Goal: Register for event/course

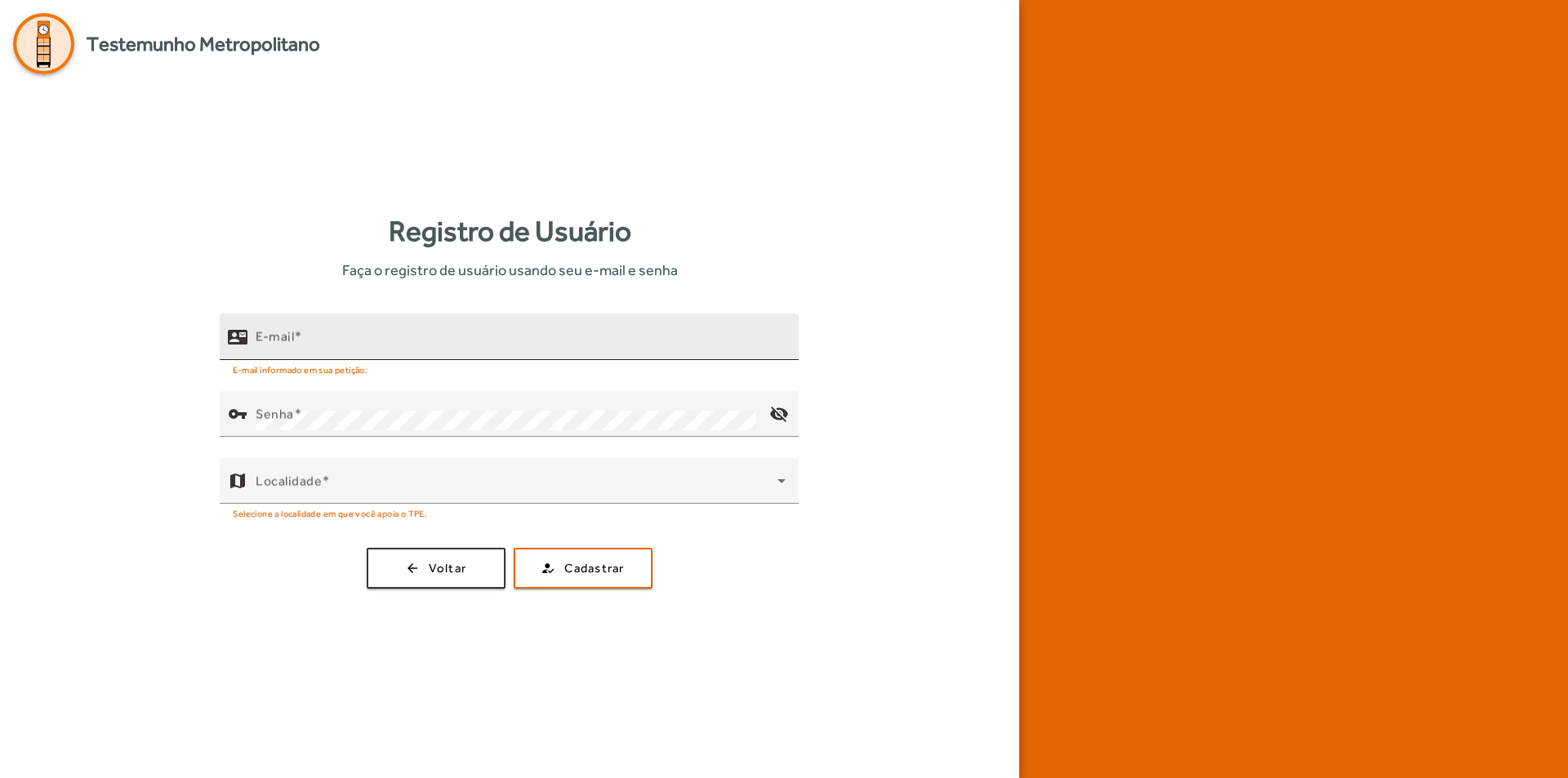
click at [445, 333] on div "E-mail" at bounding box center [521, 336] width 530 height 47
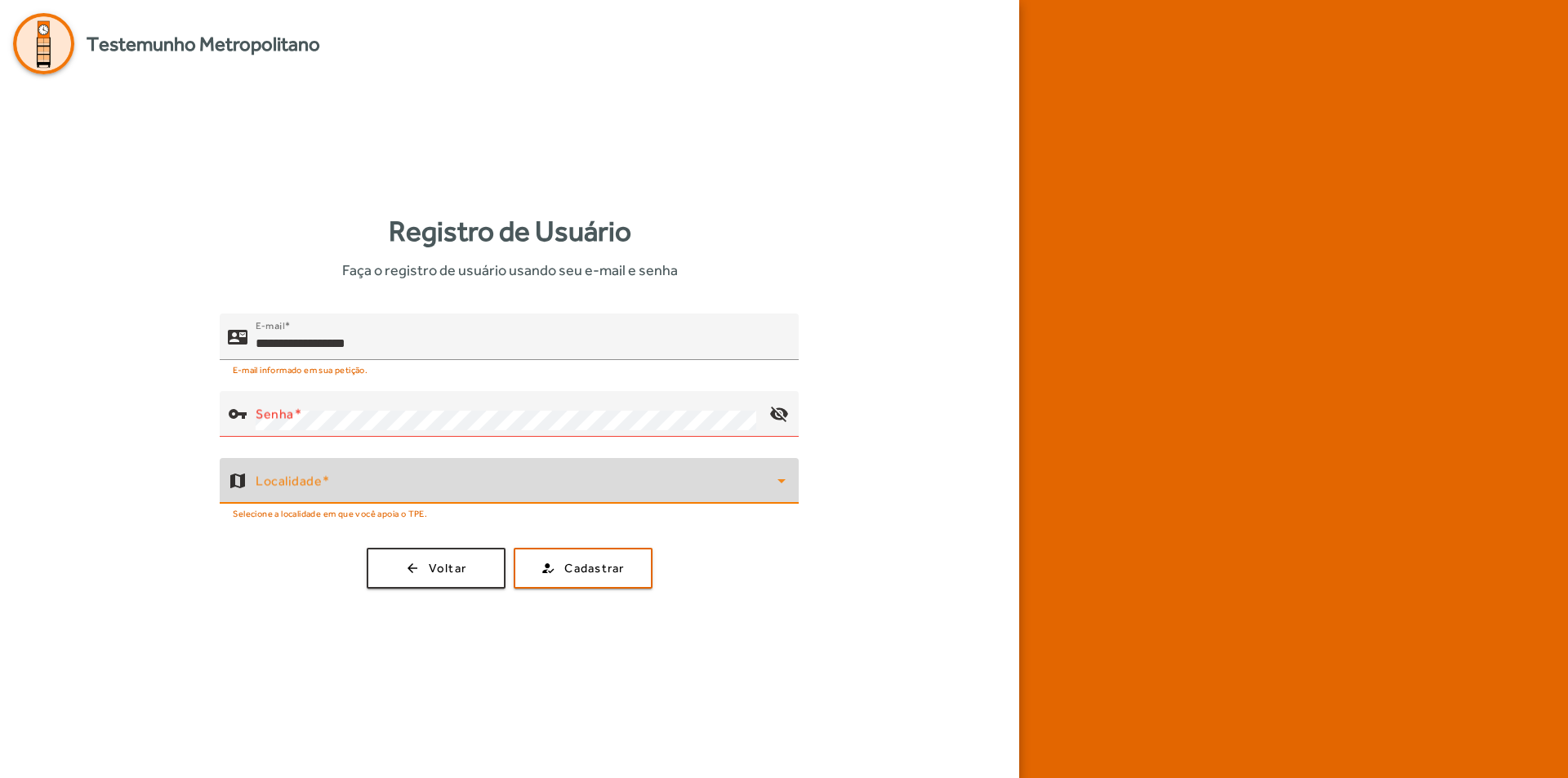
click at [380, 494] on span at bounding box center [517, 487] width 522 height 19
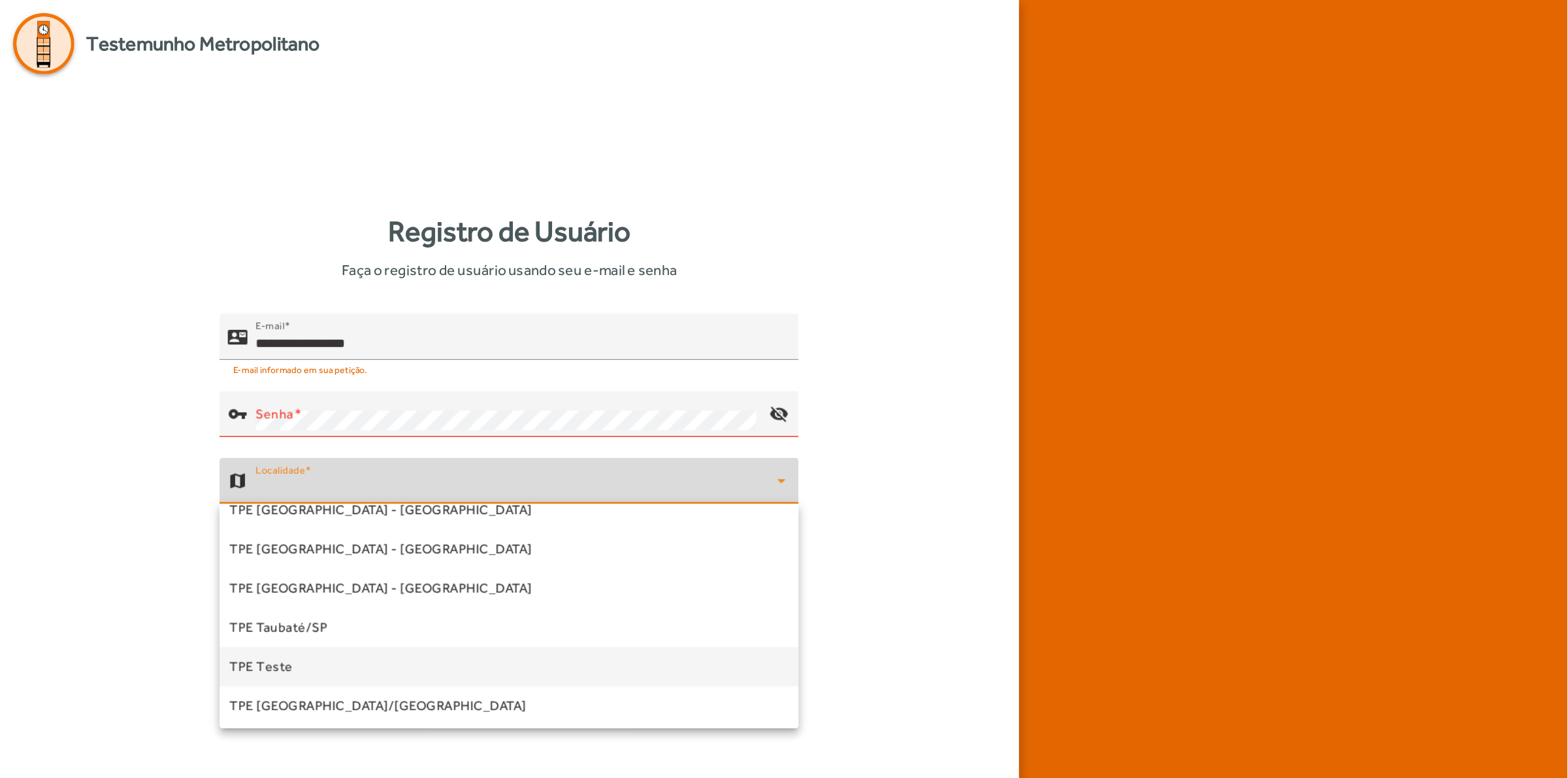
scroll to position [395, 0]
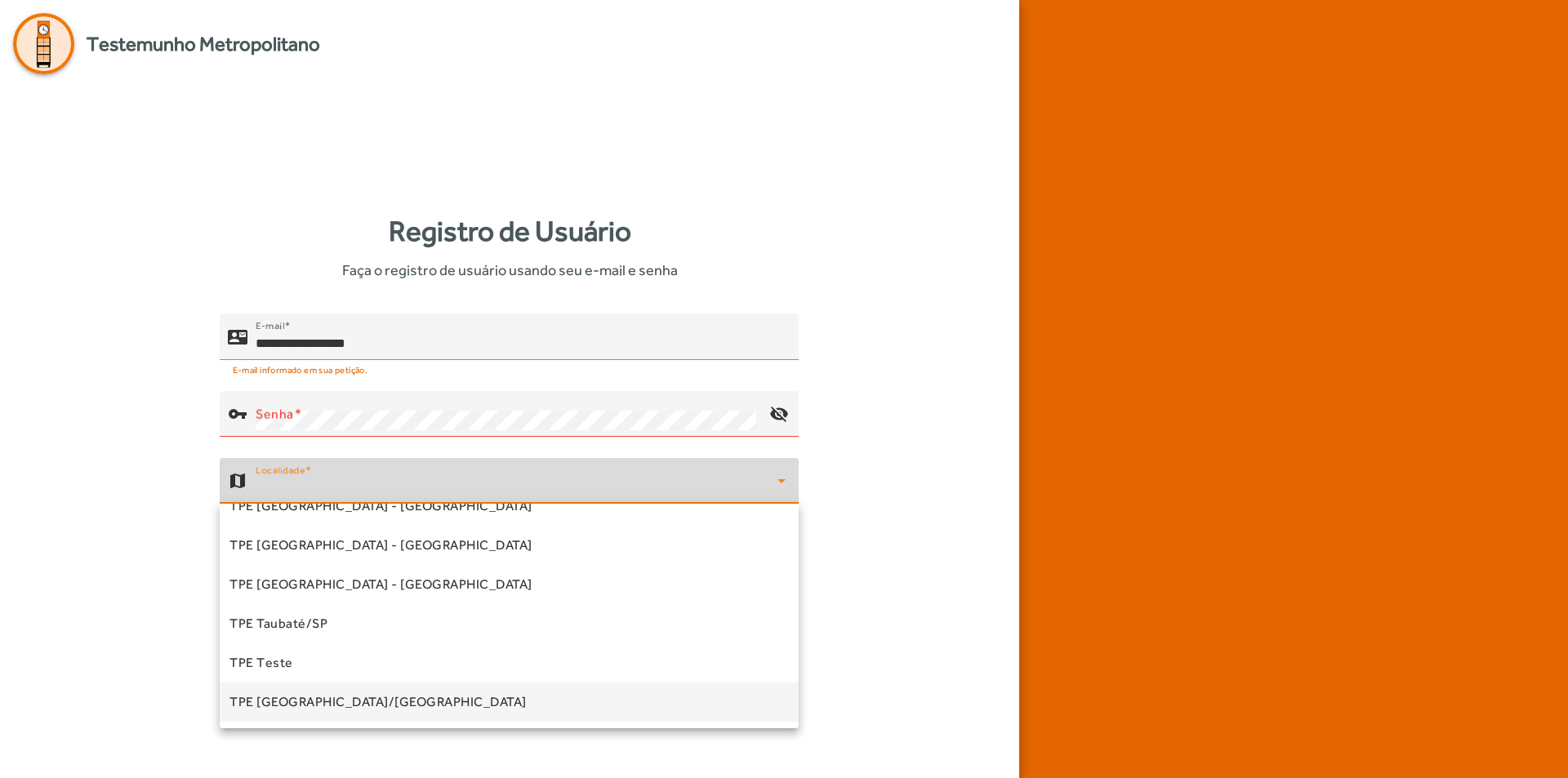
click at [333, 708] on span "TPE [GEOGRAPHIC_DATA]/[GEOGRAPHIC_DATA]" at bounding box center [378, 701] width 298 height 19
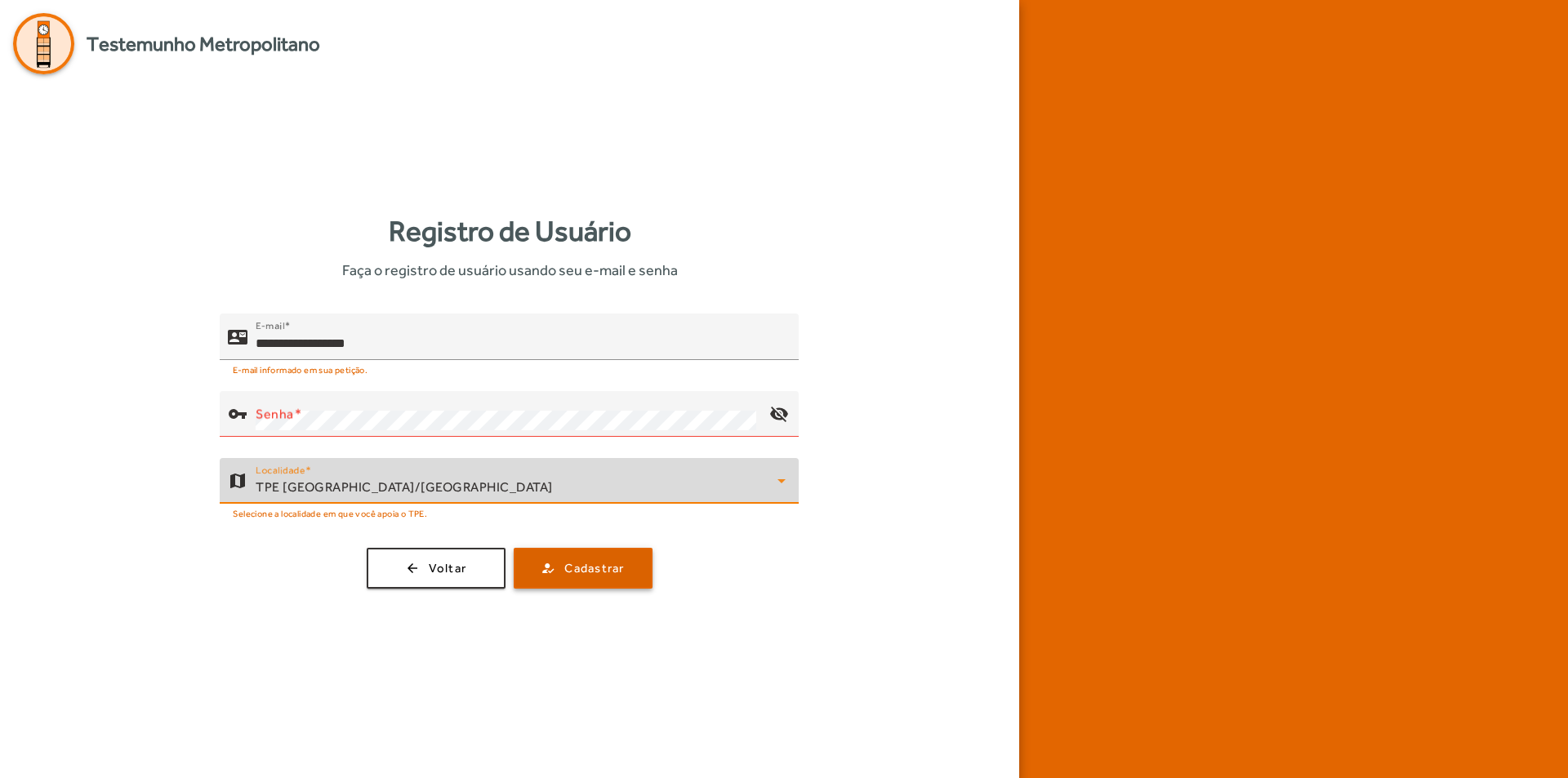
click at [577, 574] on span "Cadastrar" at bounding box center [594, 569] width 59 height 19
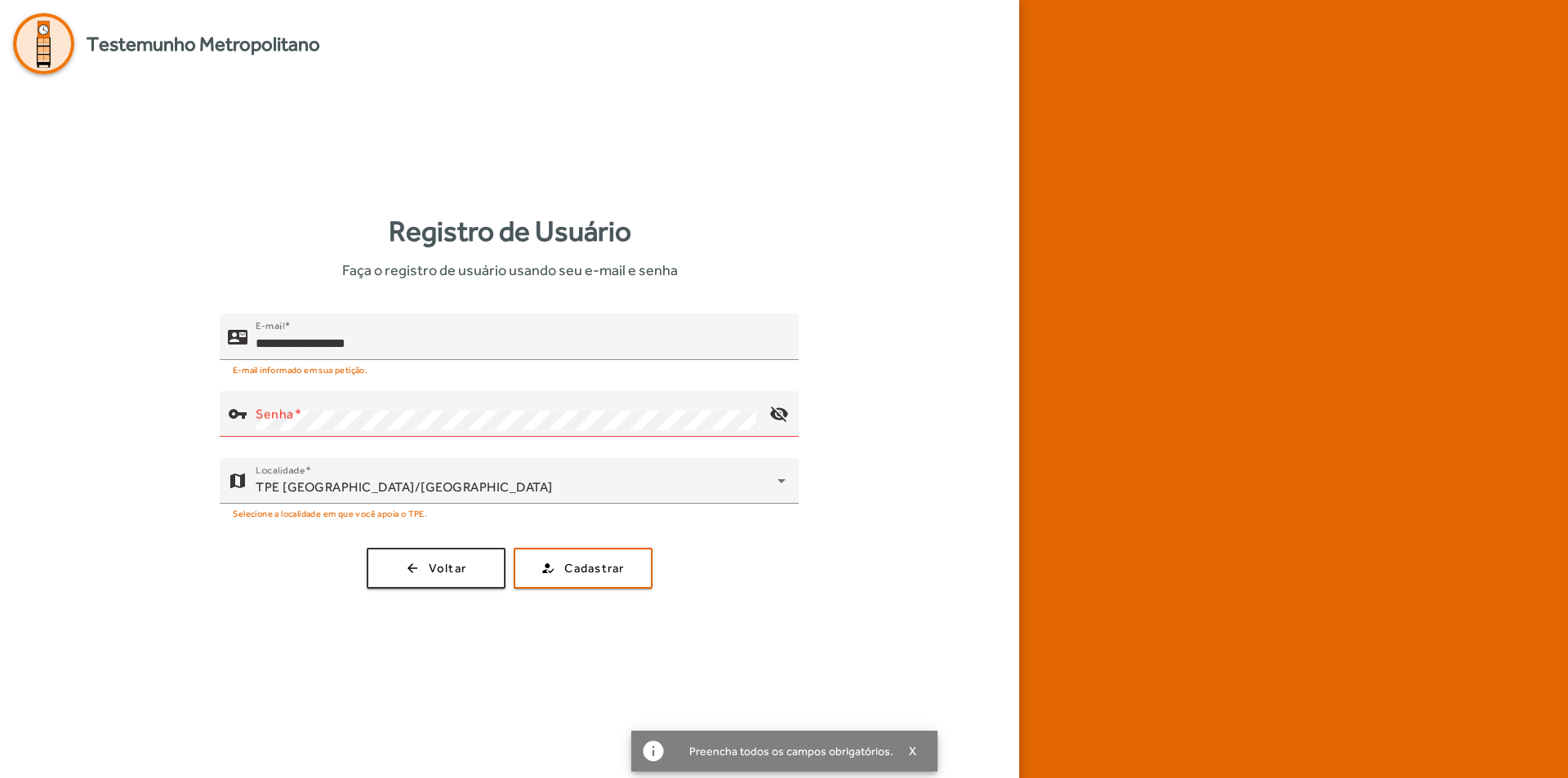
drag, startPoint x: 342, startPoint y: 270, endPoint x: 708, endPoint y: 280, distance: 366.1
click at [708, 280] on div "Registro de Usuário Faça o registro de usuário usando seu e-mail e senha" at bounding box center [510, 246] width 994 height 72
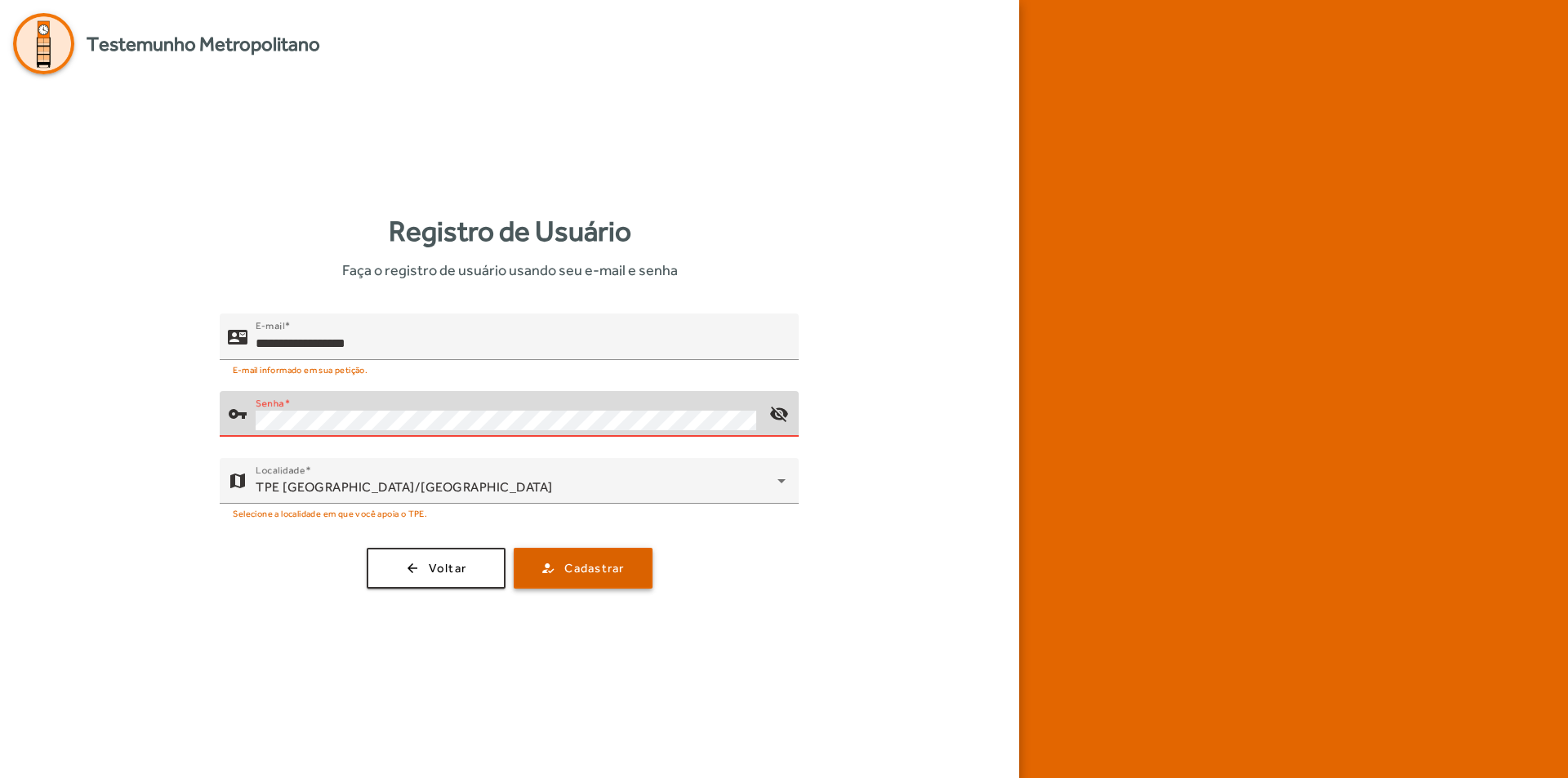
click at [586, 560] on span "Cadastrar" at bounding box center [594, 569] width 59 height 19
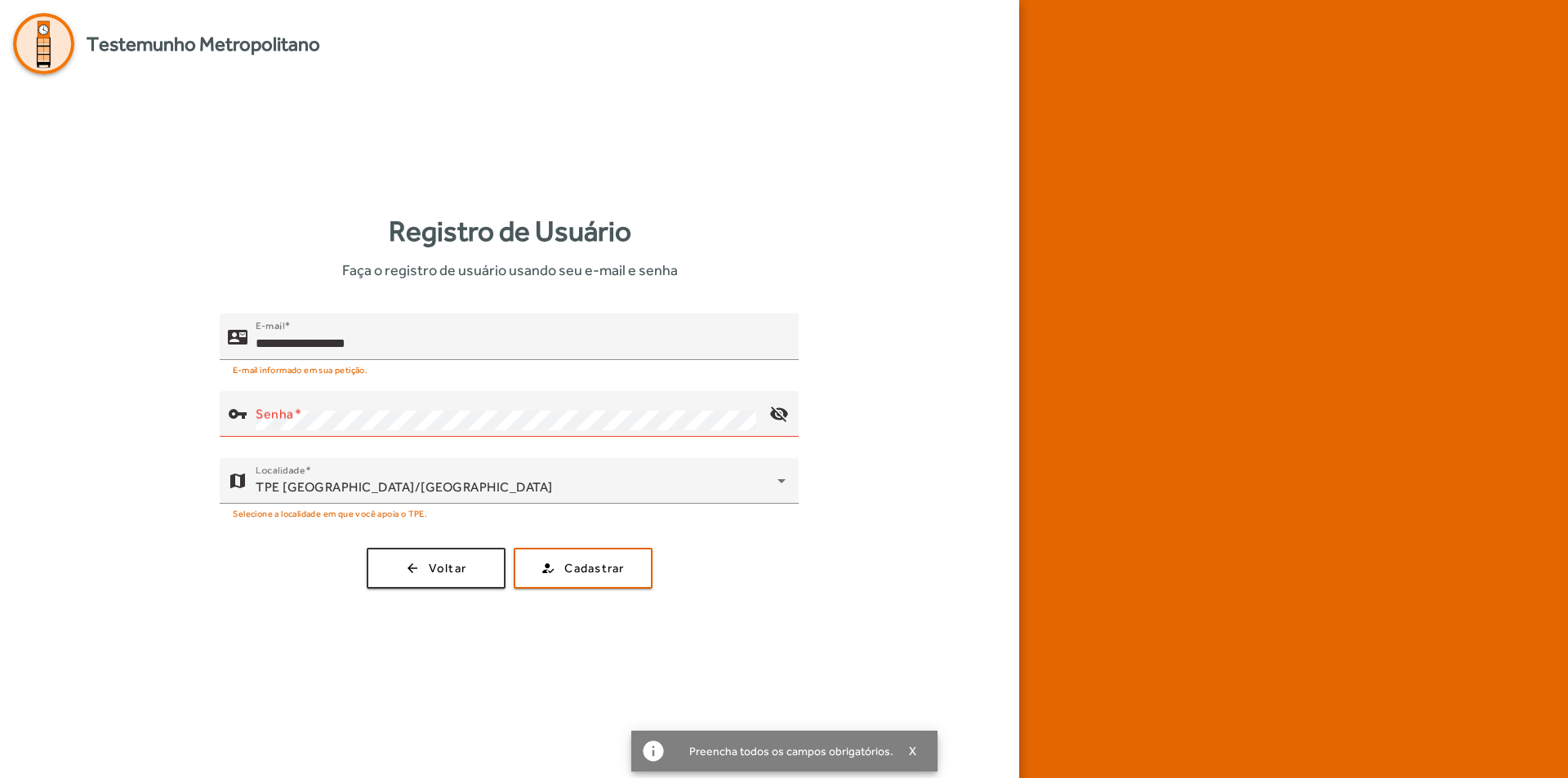
click at [902, 739] on div "info Preencha todos os campos obrigatórios. X" at bounding box center [784, 752] width 306 height 41
click at [402, 348] on input "**********" at bounding box center [521, 343] width 530 height 19
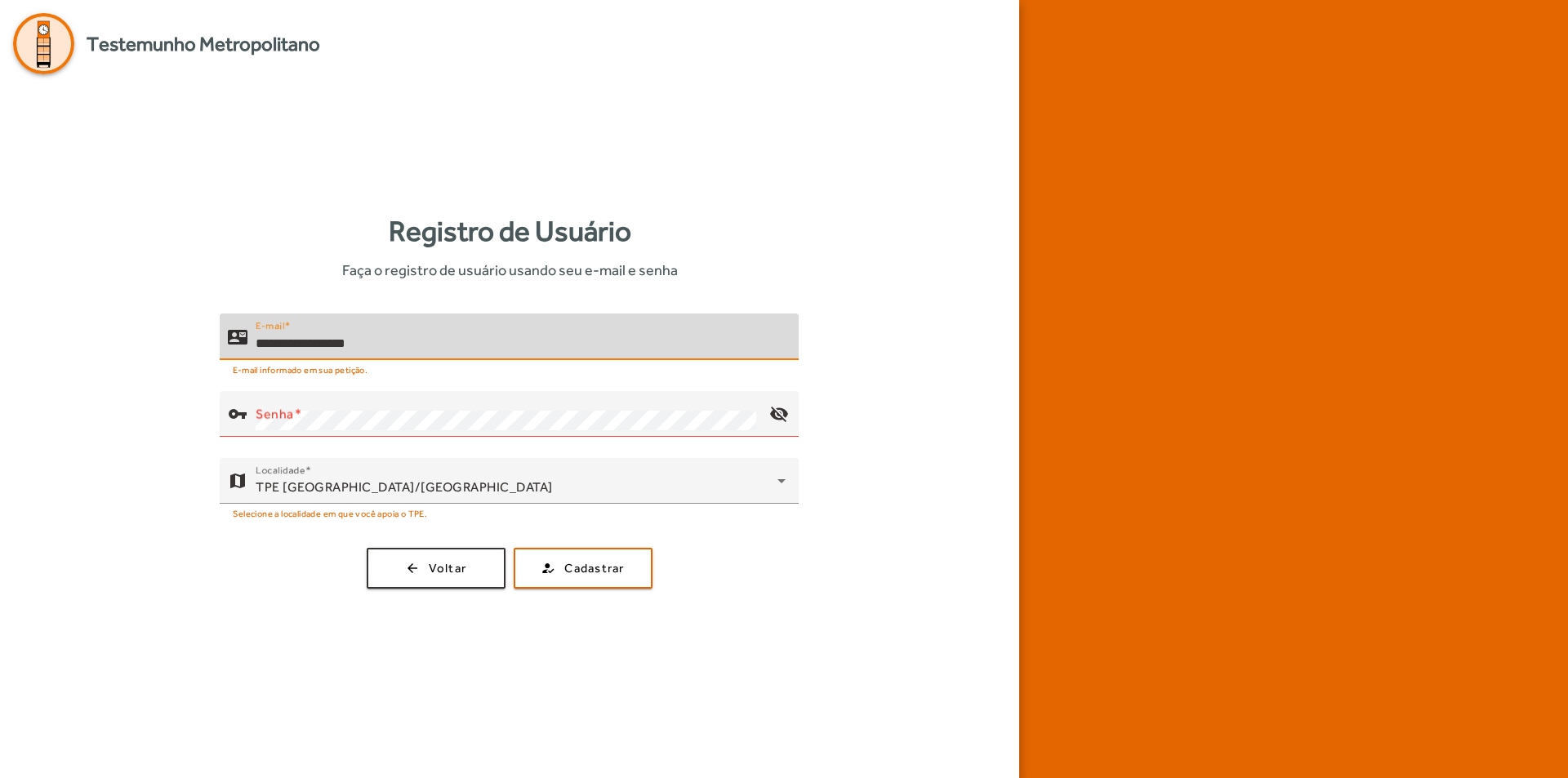
drag, startPoint x: 389, startPoint y: 350, endPoint x: 221, endPoint y: 350, distance: 168.0
click at [221, 350] on div "**********" at bounding box center [503, 336] width 566 height 47
type input "**********"
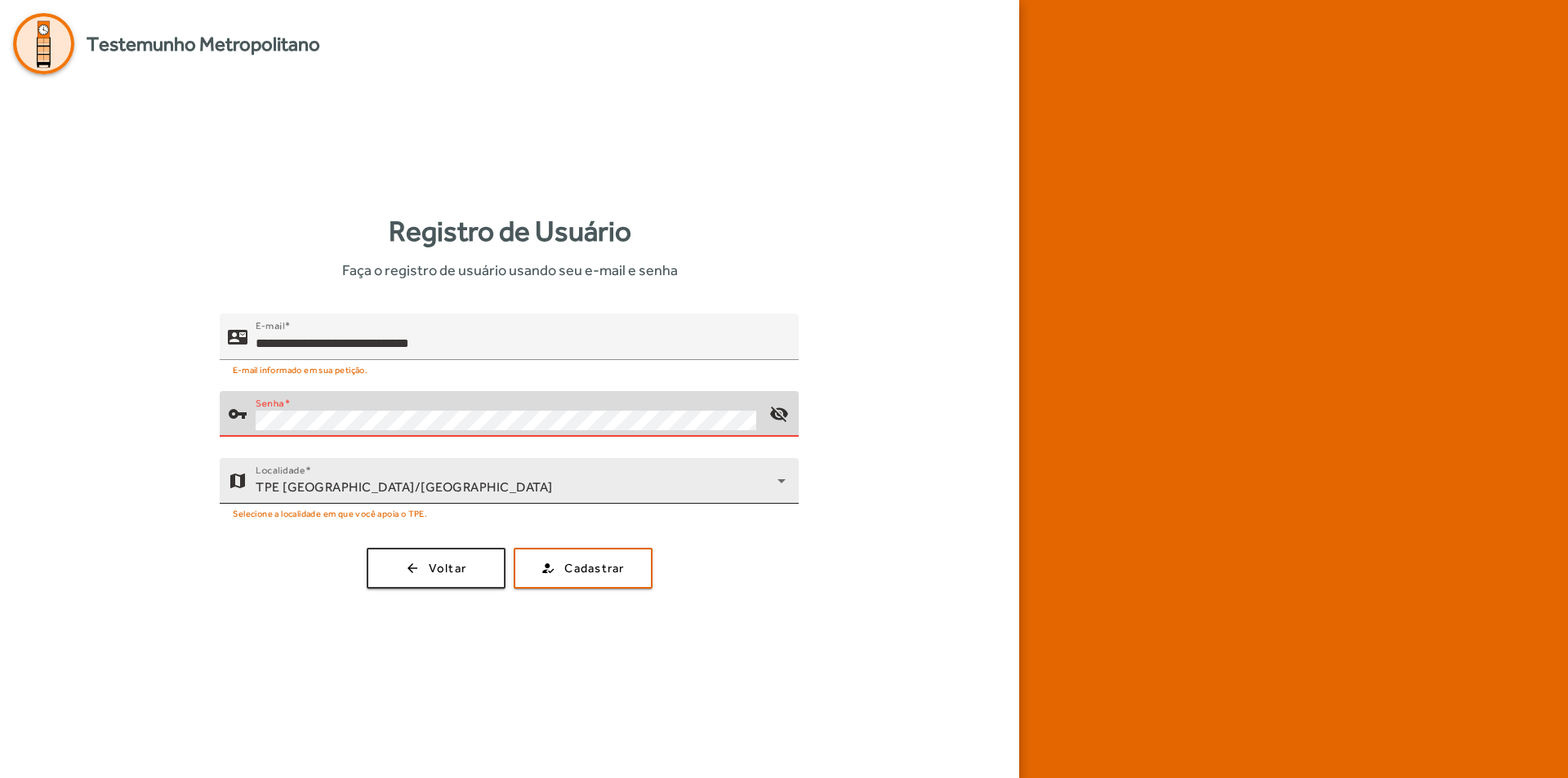
click at [344, 469] on div "**********" at bounding box center [510, 450] width 994 height 275
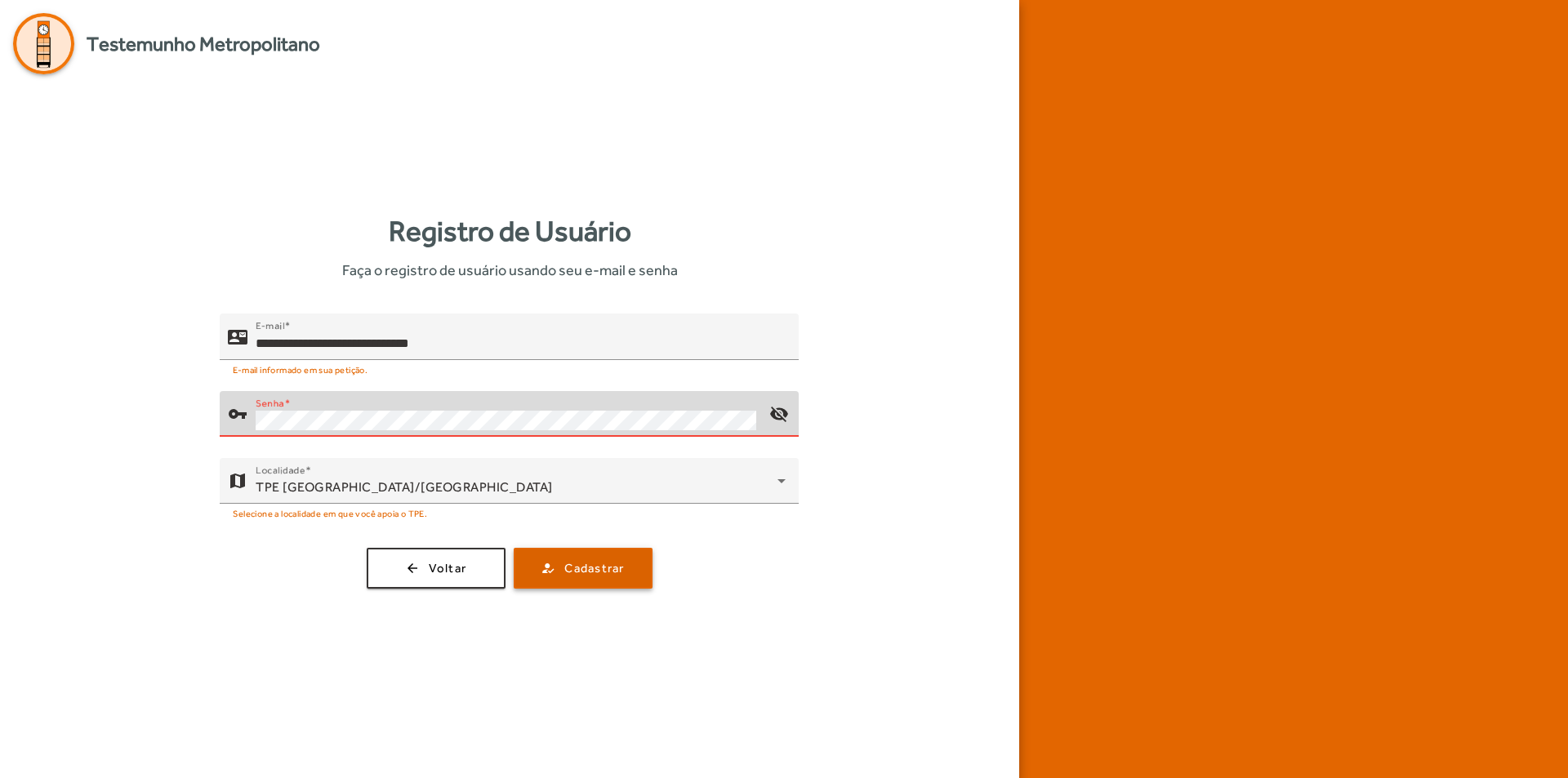
click at [569, 574] on span "Cadastrar" at bounding box center [594, 569] width 59 height 19
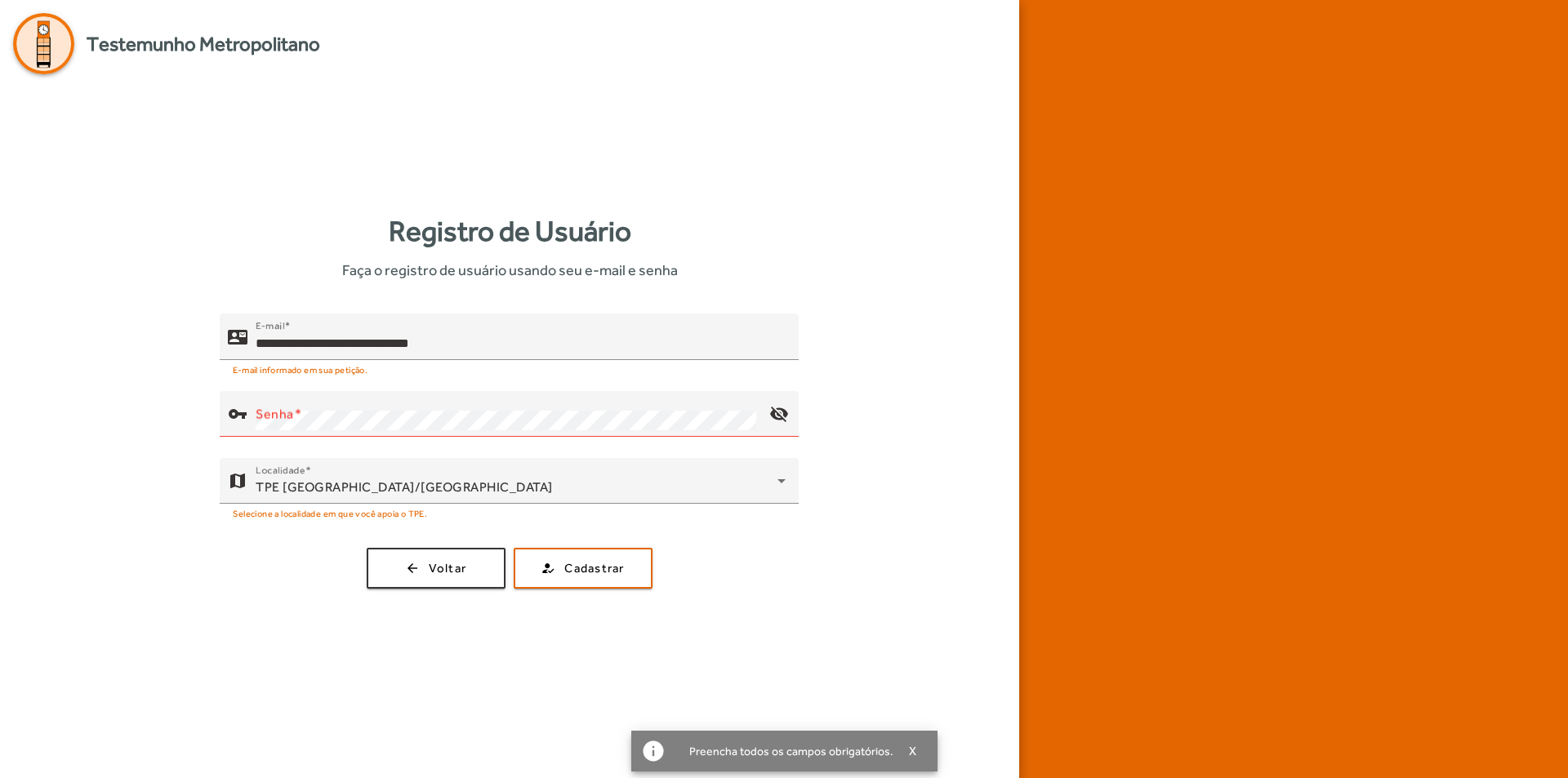
click at [569, 728] on div "**********" at bounding box center [510, 389] width 1019 height 778
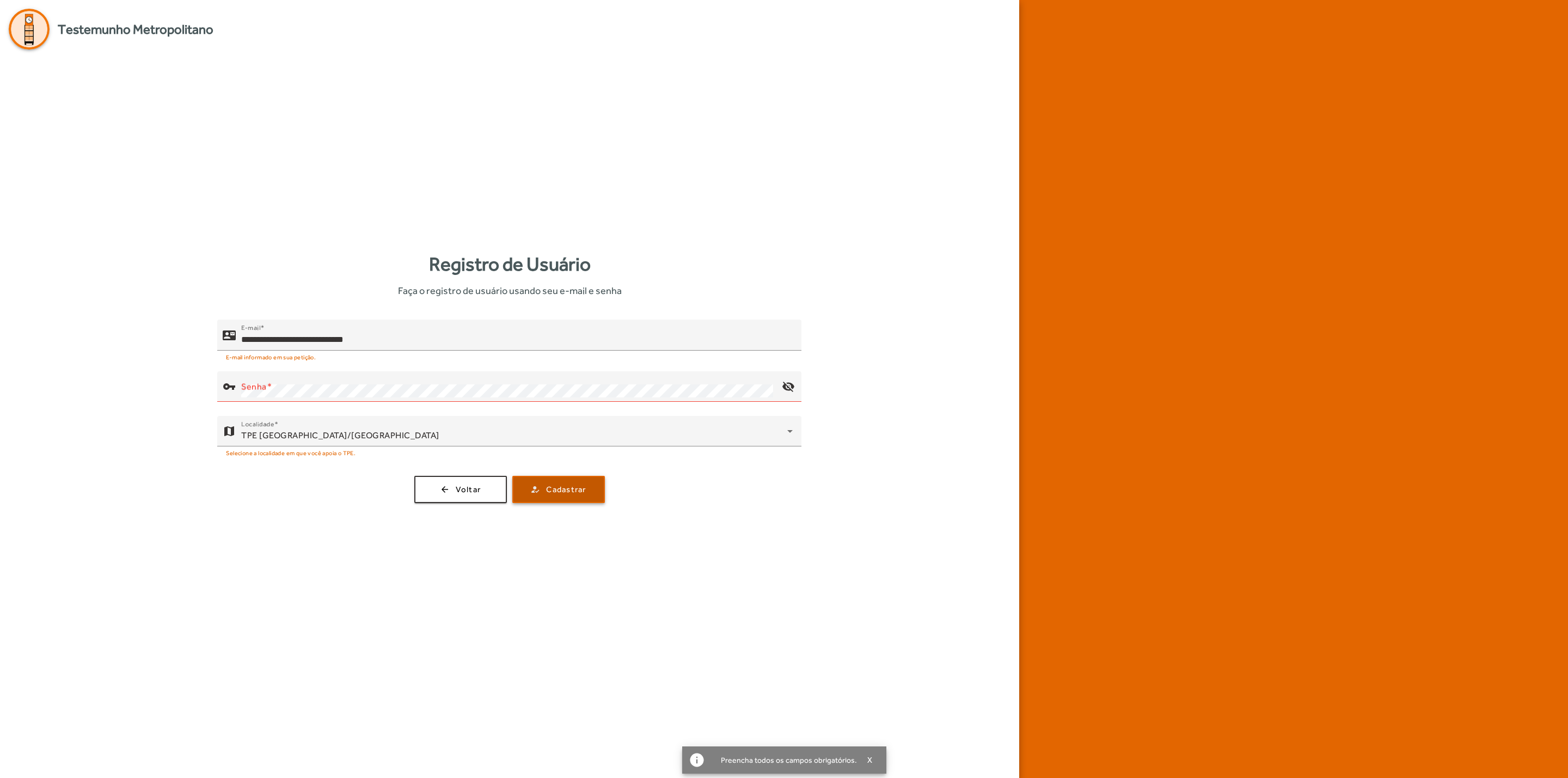
click at [541, 494] on span "submit" at bounding box center [558, 489] width 90 height 26
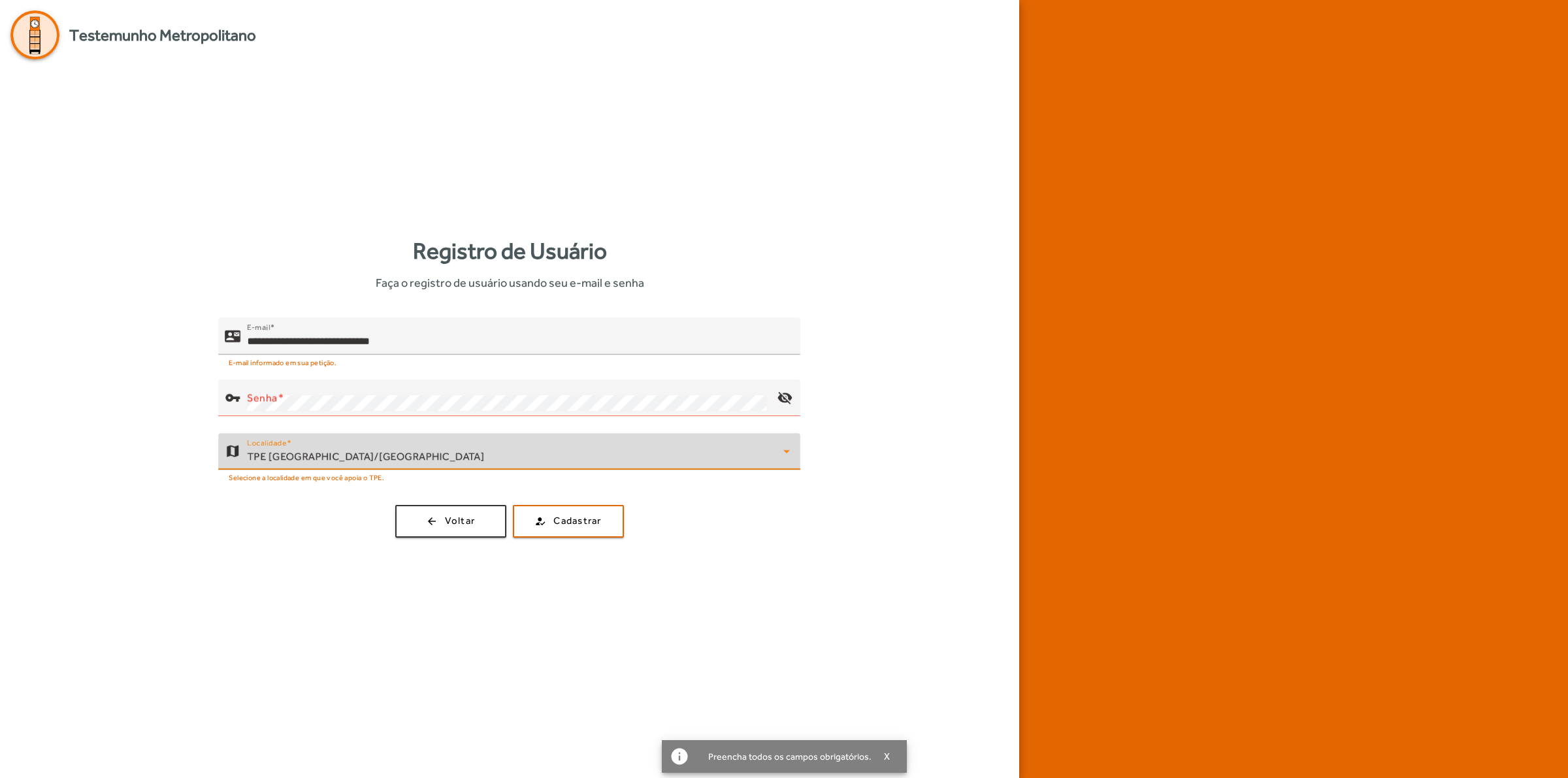
click at [559, 449] on div "TPE [GEOGRAPHIC_DATA]/[GEOGRAPHIC_DATA]" at bounding box center [515, 456] width 536 height 15
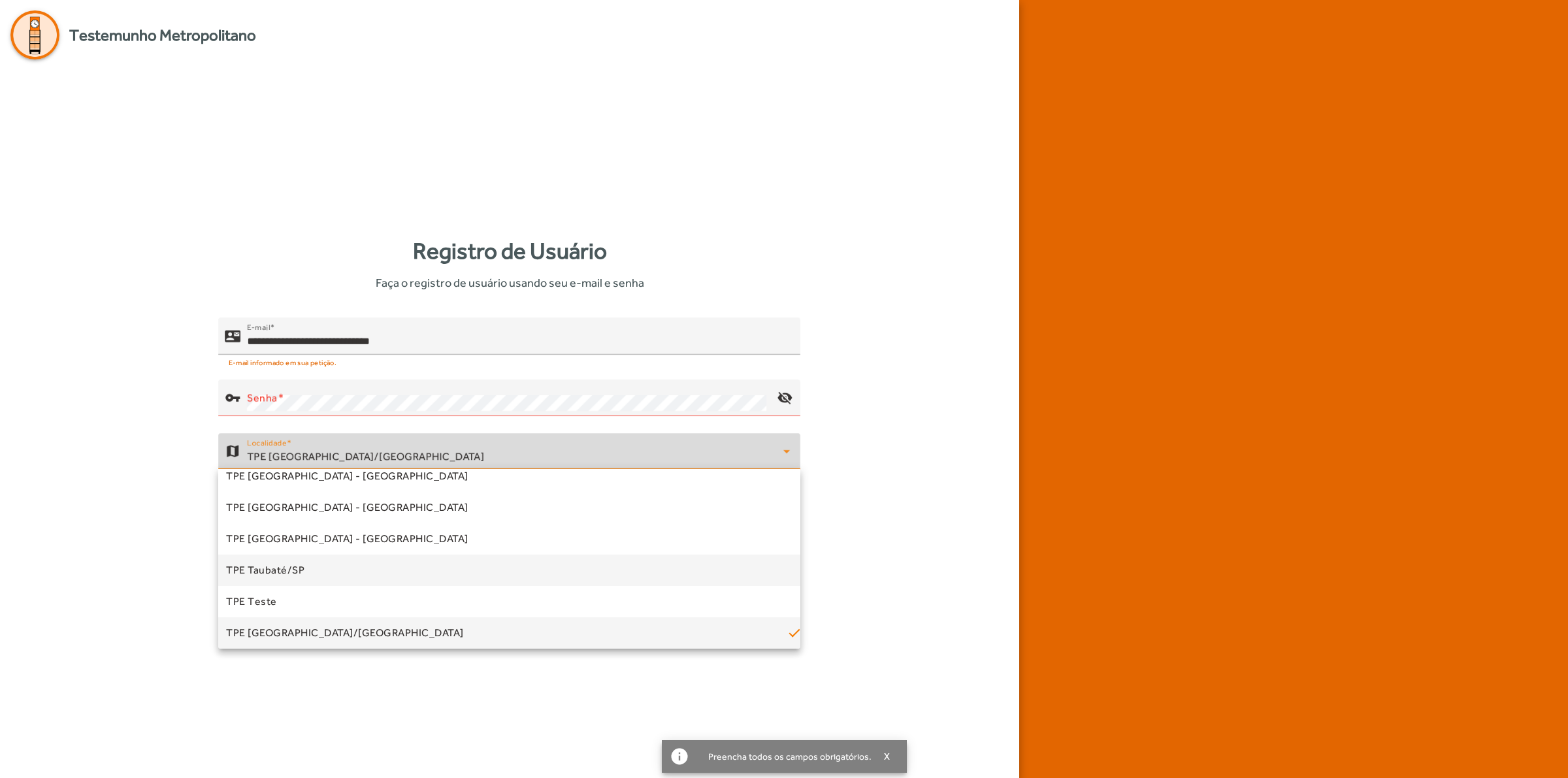
scroll to position [0, 0]
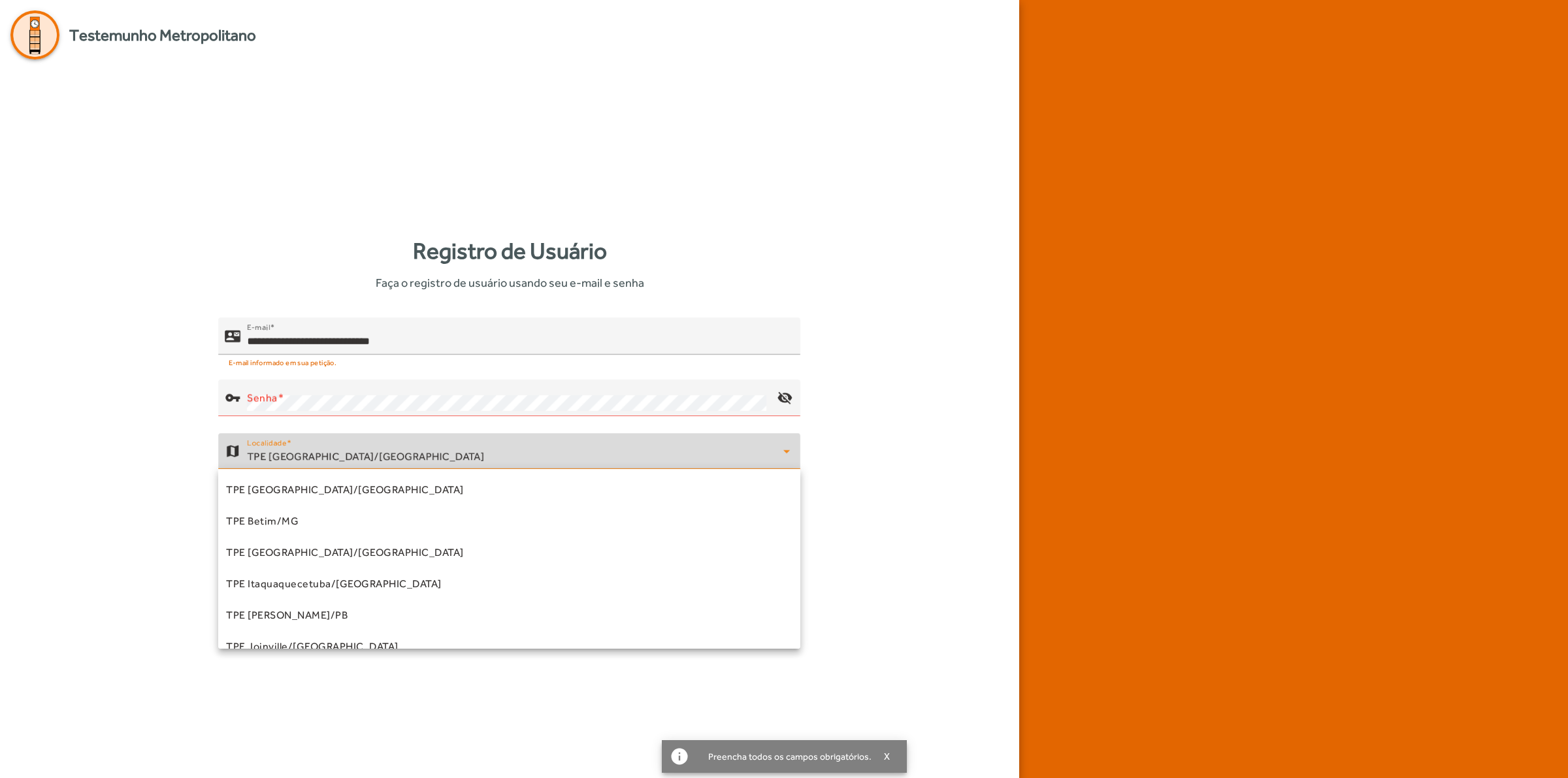
click at [854, 511] on div at bounding box center [784, 389] width 1568 height 778
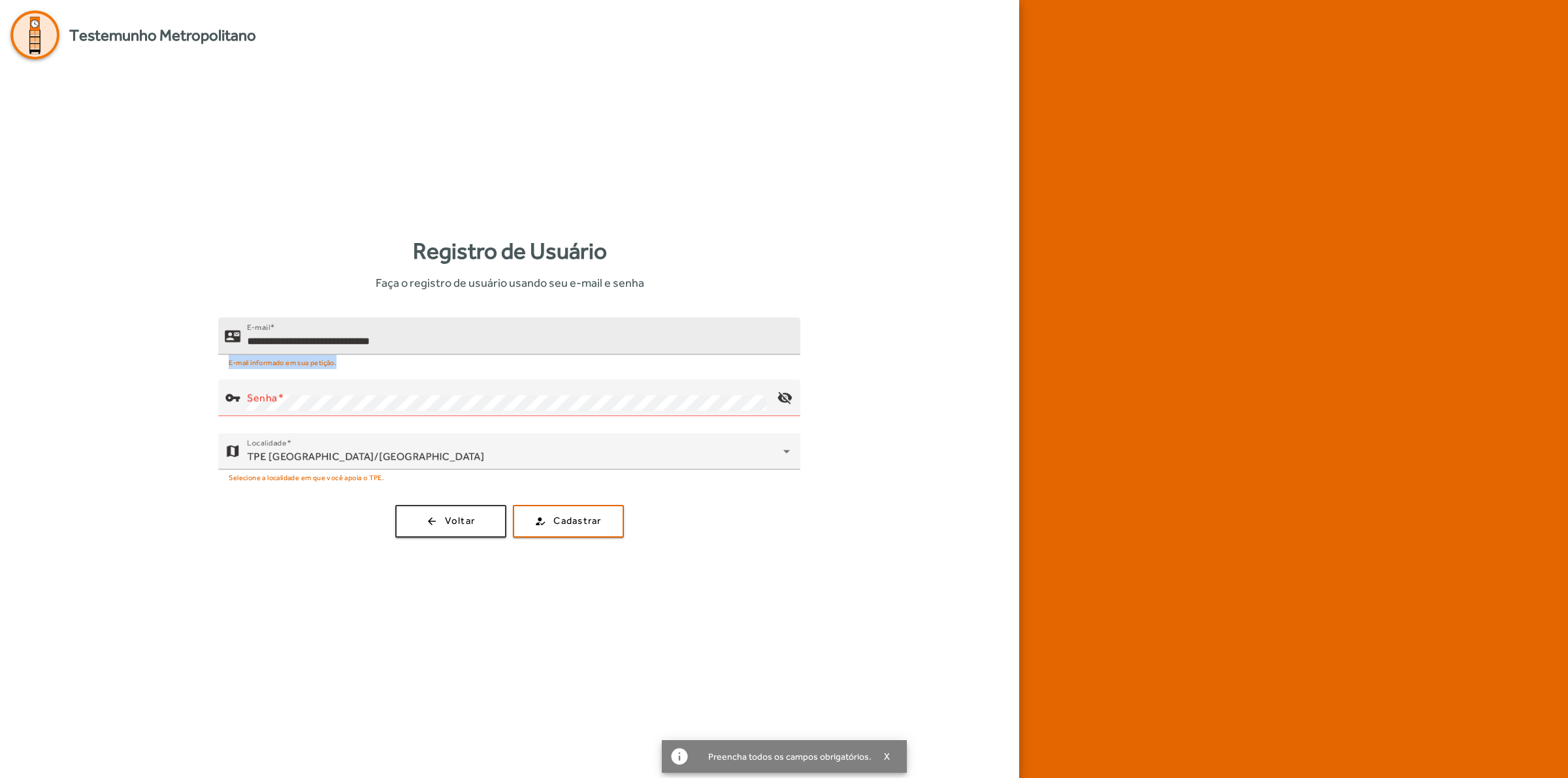
drag, startPoint x: 222, startPoint y: 362, endPoint x: 345, endPoint y: 366, distance: 123.1
click at [345, 366] on div "E-mail informado em sua petição." at bounding box center [509, 362] width 582 height 15
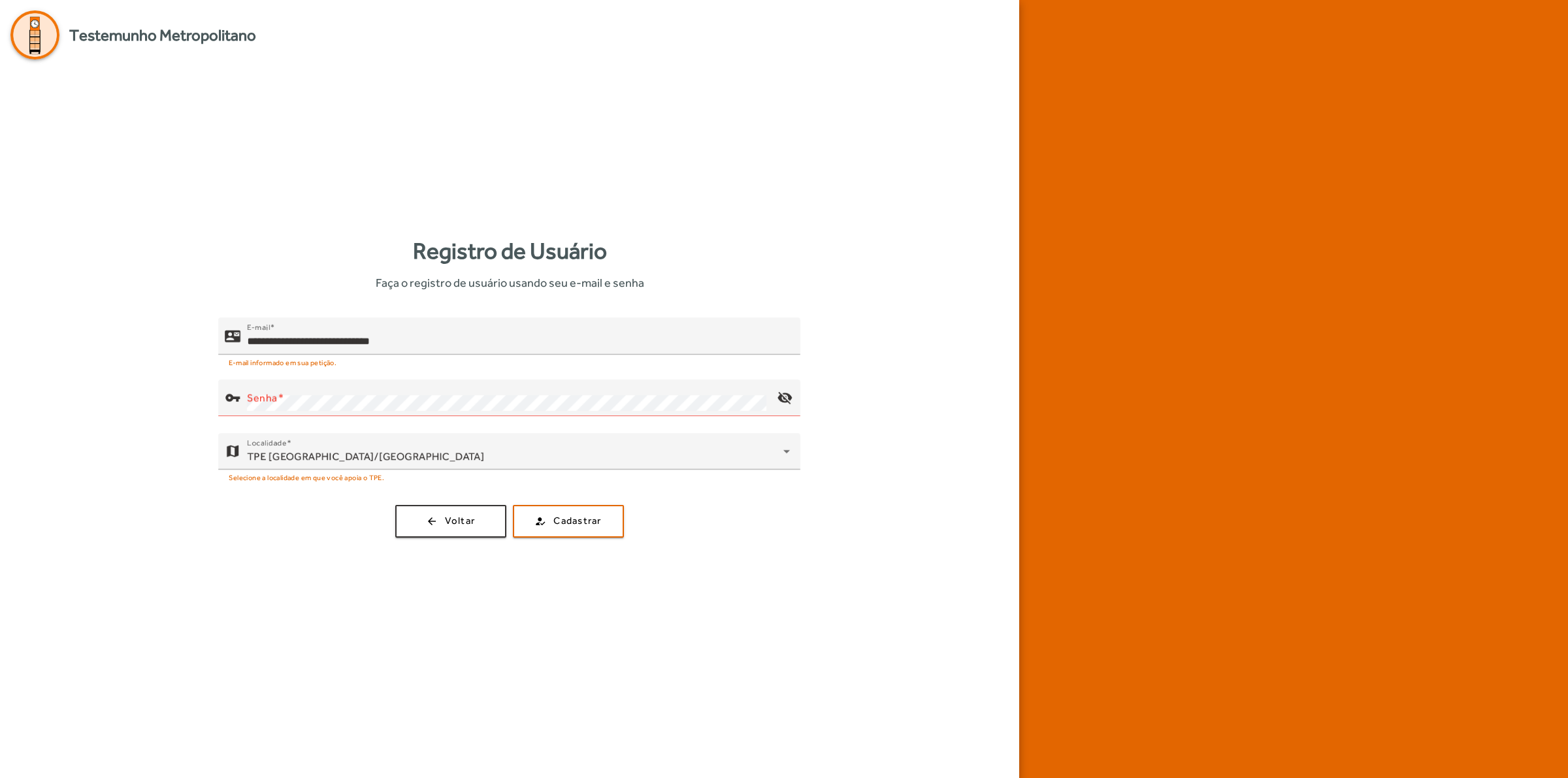
click at [852, 573] on div "**********" at bounding box center [509, 386] width 998 height 653
drag, startPoint x: 245, startPoint y: 338, endPoint x: 432, endPoint y: 343, distance: 187.1
click at [431, 343] on div "**********" at bounding box center [504, 336] width 572 height 37
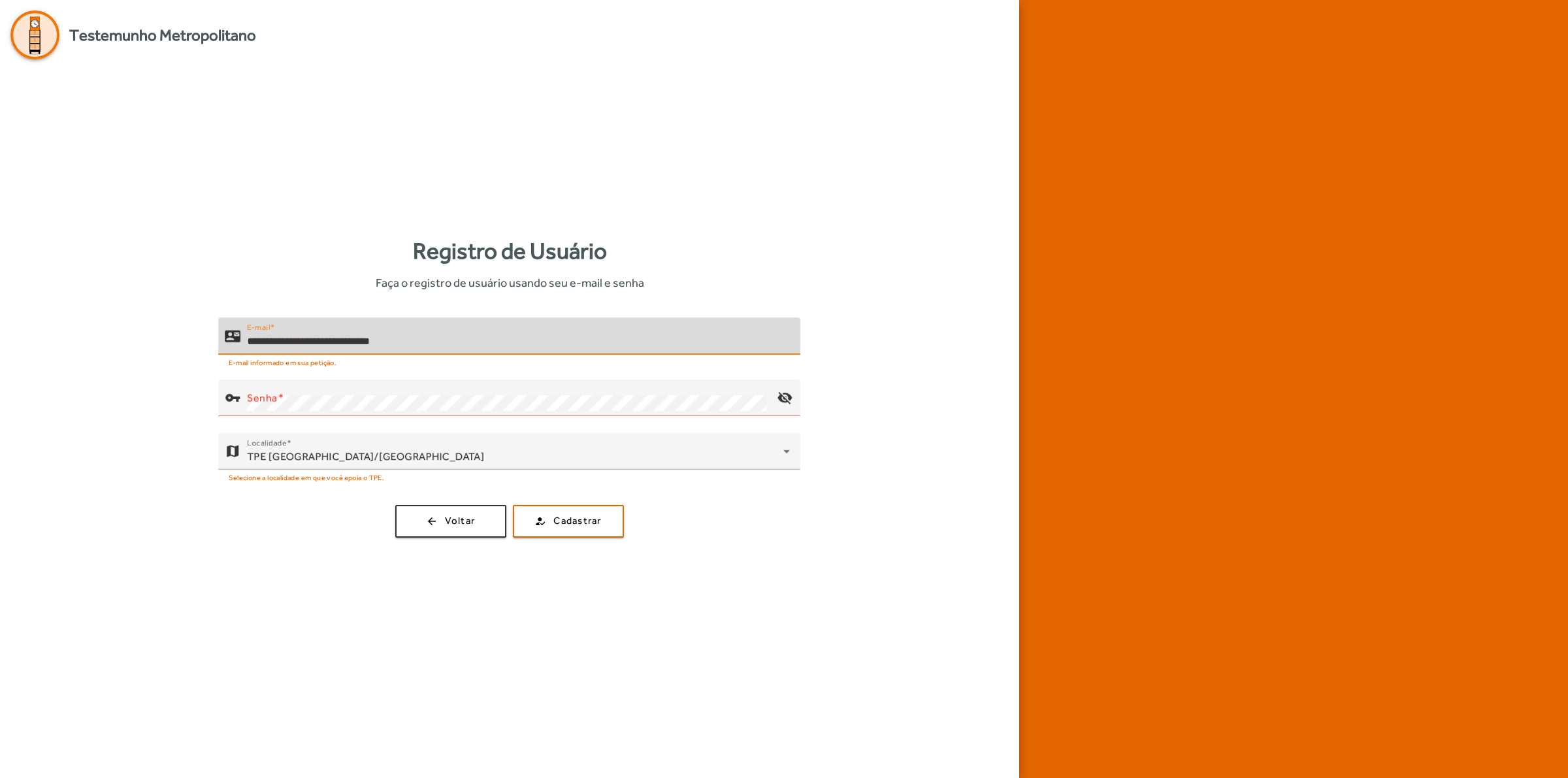
click at [473, 343] on input "**********" at bounding box center [518, 341] width 543 height 15
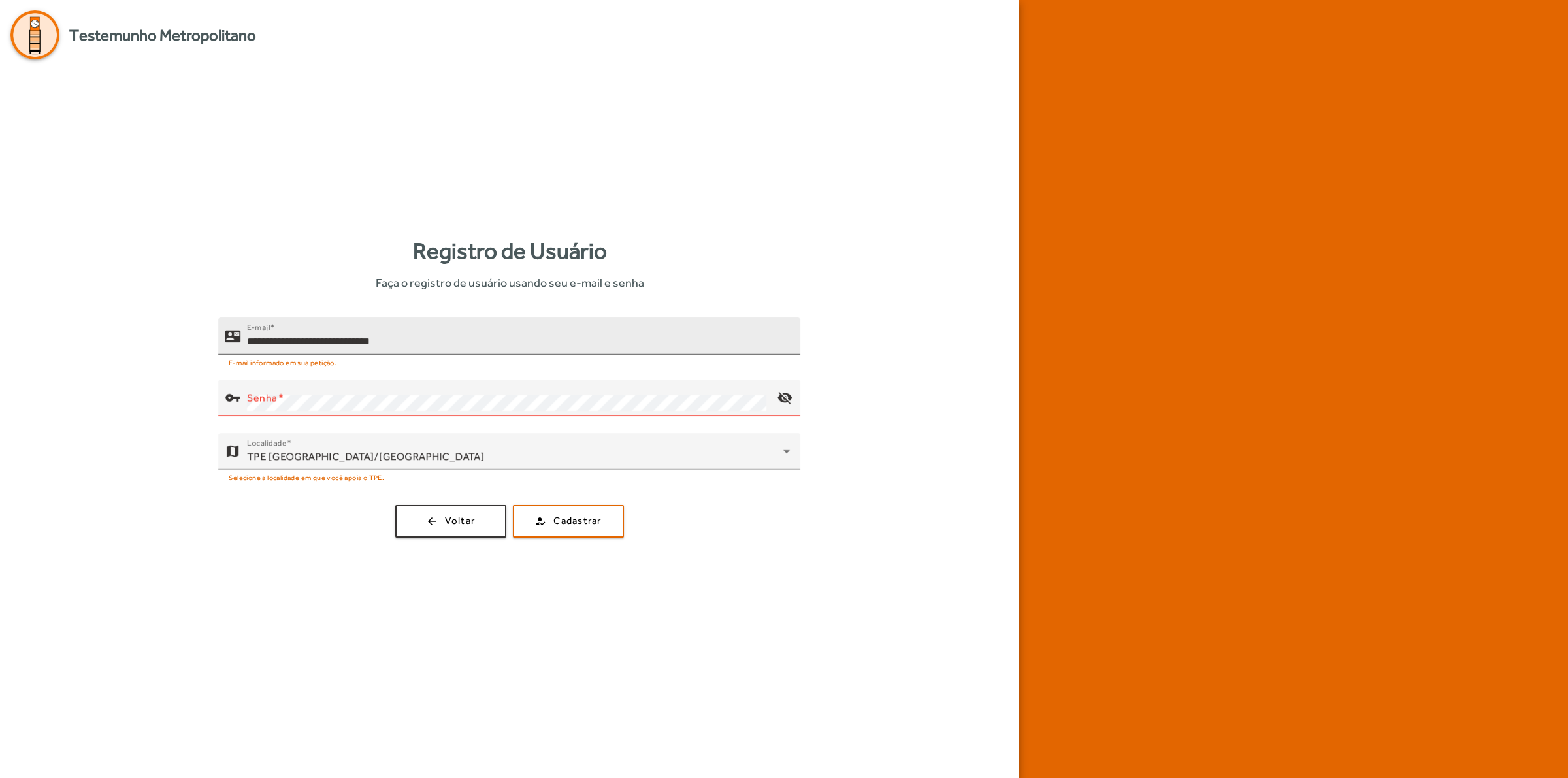
drag, startPoint x: 373, startPoint y: 282, endPoint x: 678, endPoint y: 334, distance: 309.4
click at [657, 288] on div "Registro de Usuário Faça o registro de usuário usando seu e-mail e senha" at bounding box center [509, 262] width 998 height 58
click at [306, 387] on div "Senha" at bounding box center [506, 398] width 519 height 37
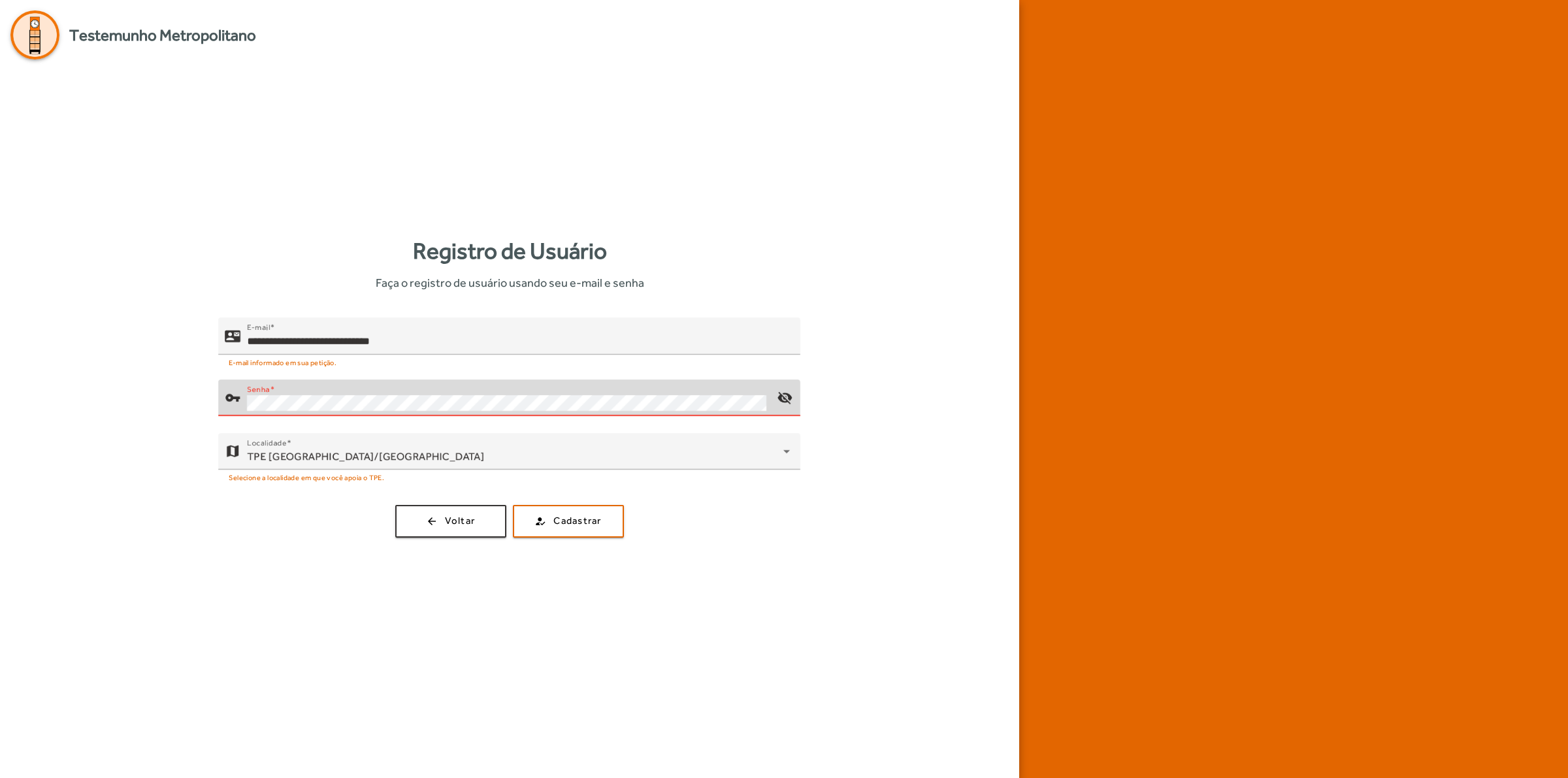
click at [9, 14] on div "**********" at bounding box center [509, 389] width 1019 height 778
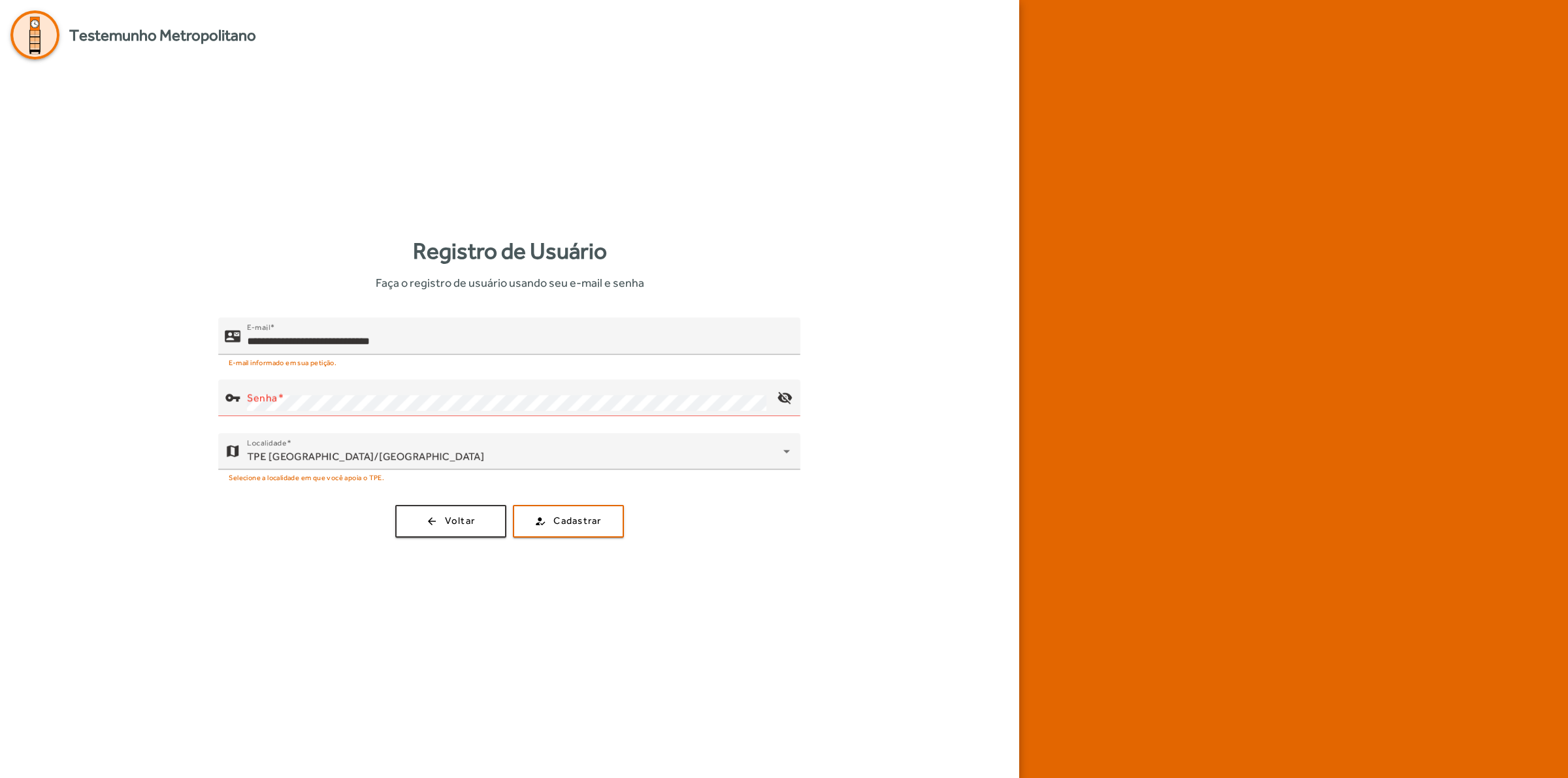
click at [139, 38] on span "Testemunho Metropolitano" at bounding box center [163, 35] width 187 height 23
drag, startPoint x: 375, startPoint y: 275, endPoint x: 837, endPoint y: 316, distance: 463.8
click at [673, 288] on div "Registro de Usuário Faça o registro de usuário usando seu e-mail e senha" at bounding box center [509, 262] width 998 height 58
click at [895, 322] on div "**********" at bounding box center [509, 427] width 998 height 220
click at [370, 389] on div "Senha" at bounding box center [506, 398] width 519 height 37
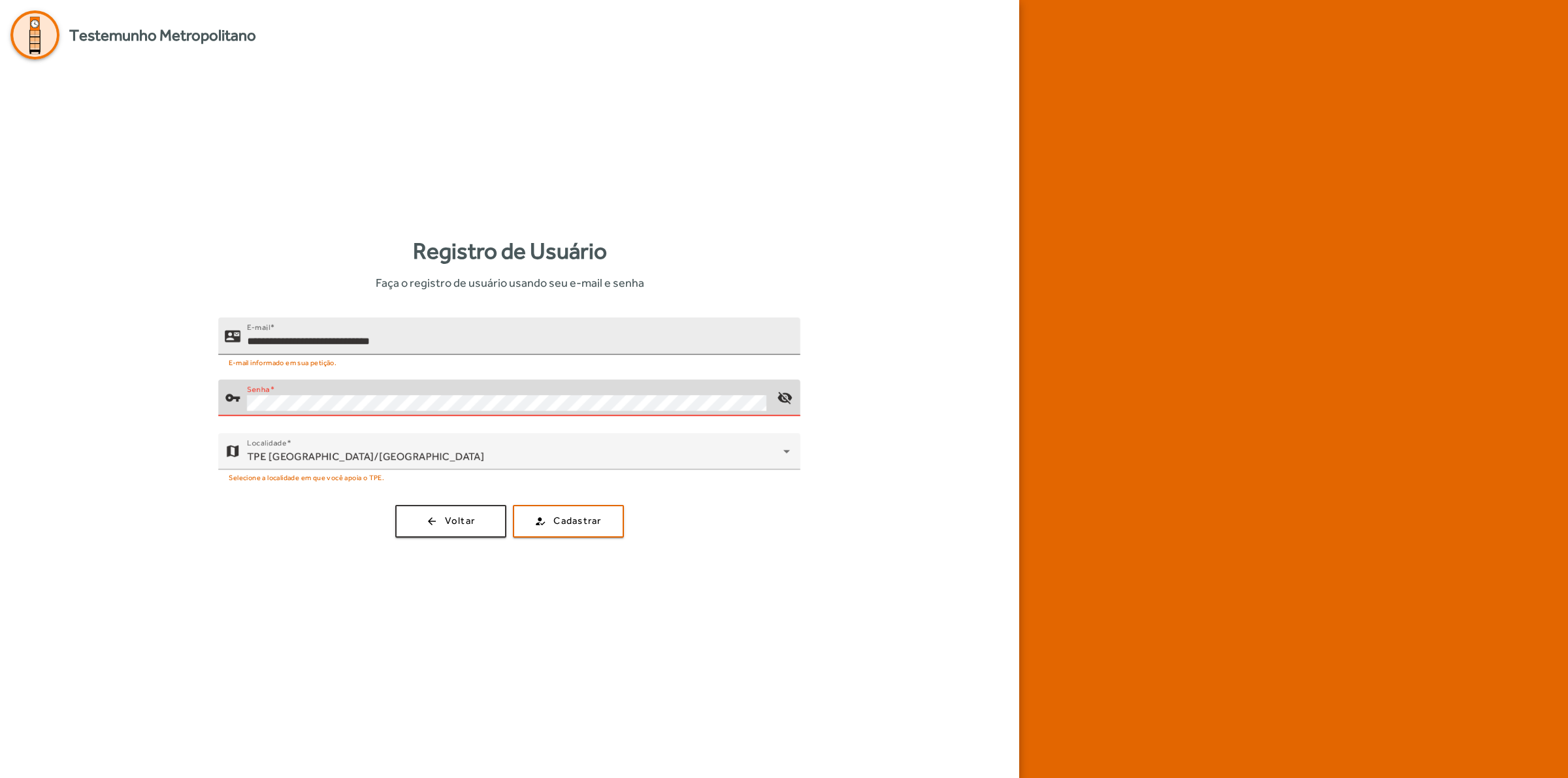
click at [444, 346] on input "**********" at bounding box center [518, 341] width 543 height 15
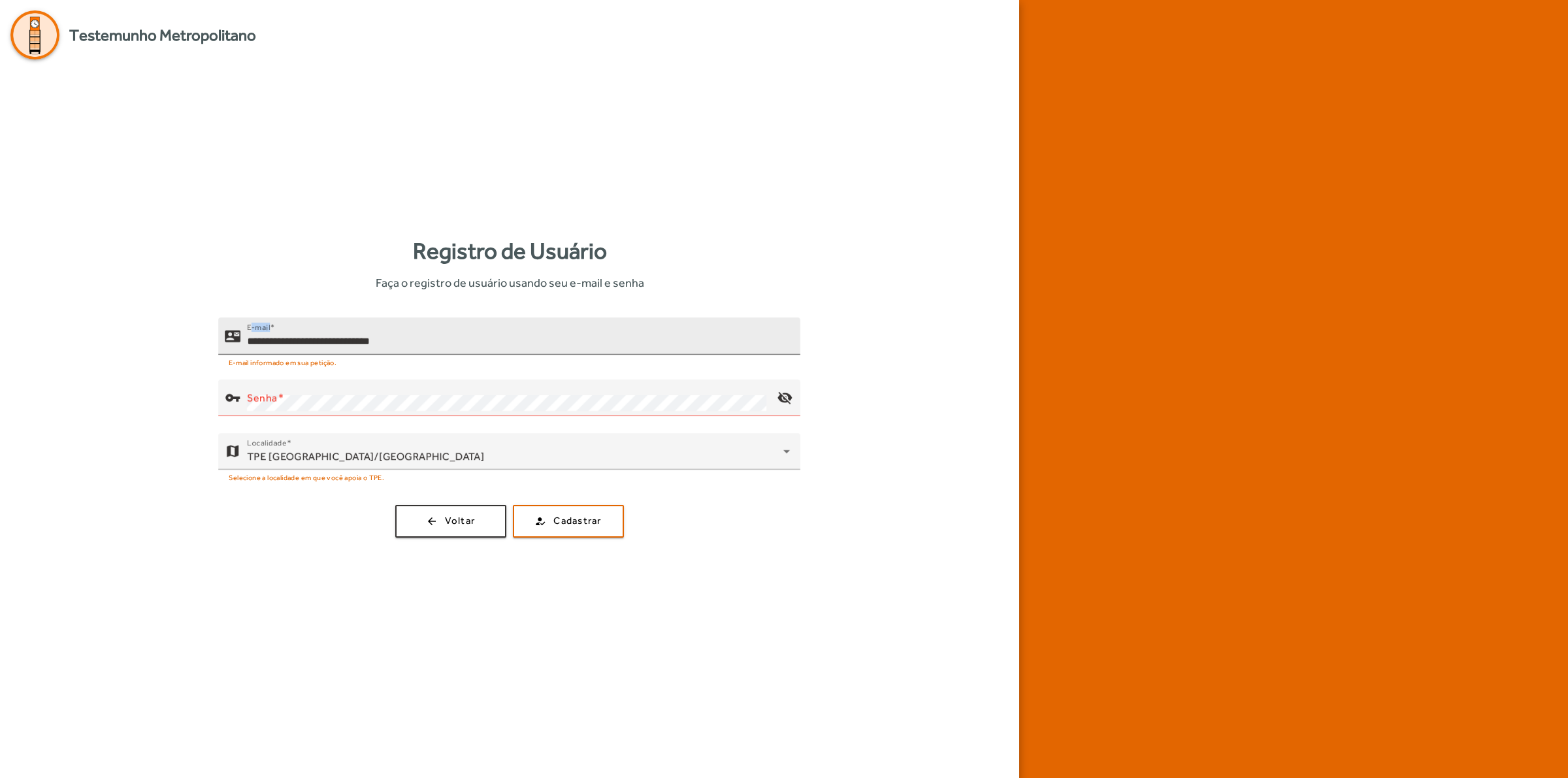
drag, startPoint x: 501, startPoint y: 350, endPoint x: 230, endPoint y: 348, distance: 271.0
click at [230, 348] on div "**********" at bounding box center [504, 336] width 572 height 37
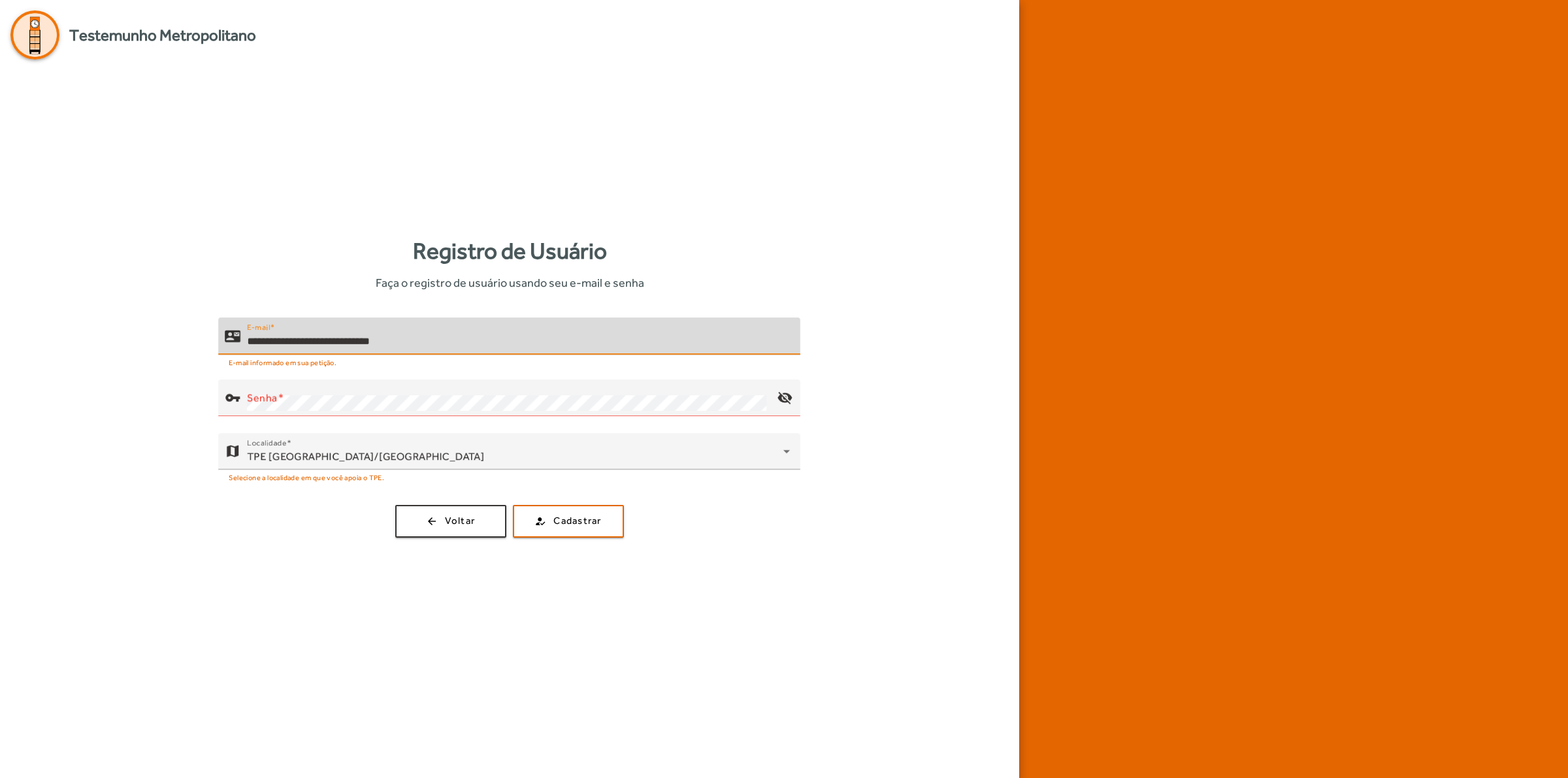
click at [429, 342] on input "**********" at bounding box center [518, 341] width 543 height 15
drag, startPoint x: 432, startPoint y: 338, endPoint x: 244, endPoint y: 338, distance: 188.0
click at [244, 338] on div "**********" at bounding box center [504, 336] width 572 height 37
click at [296, 389] on div "Senha" at bounding box center [506, 398] width 519 height 37
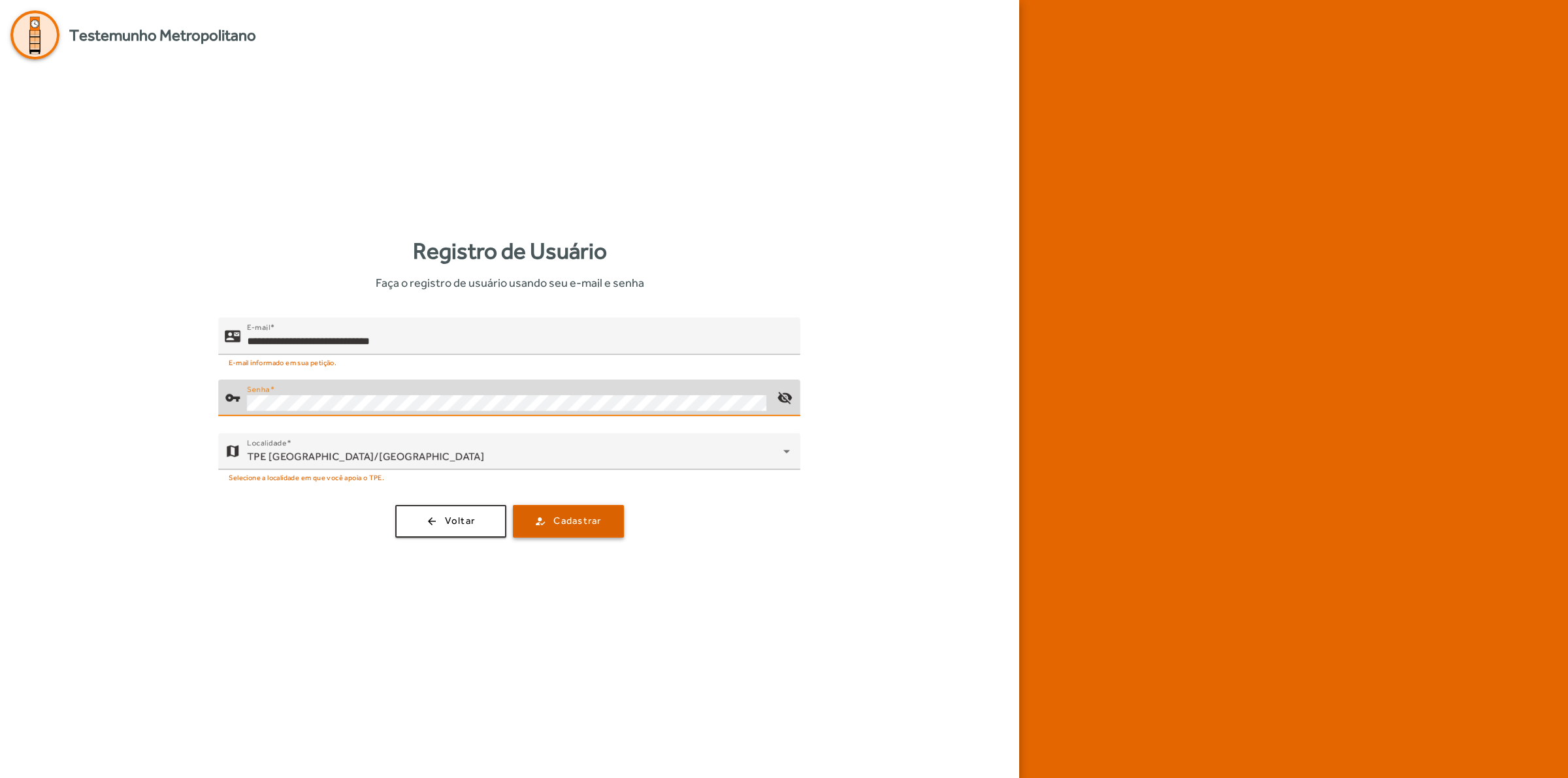
click at [570, 522] on span "Cadastrar" at bounding box center [577, 521] width 47 height 15
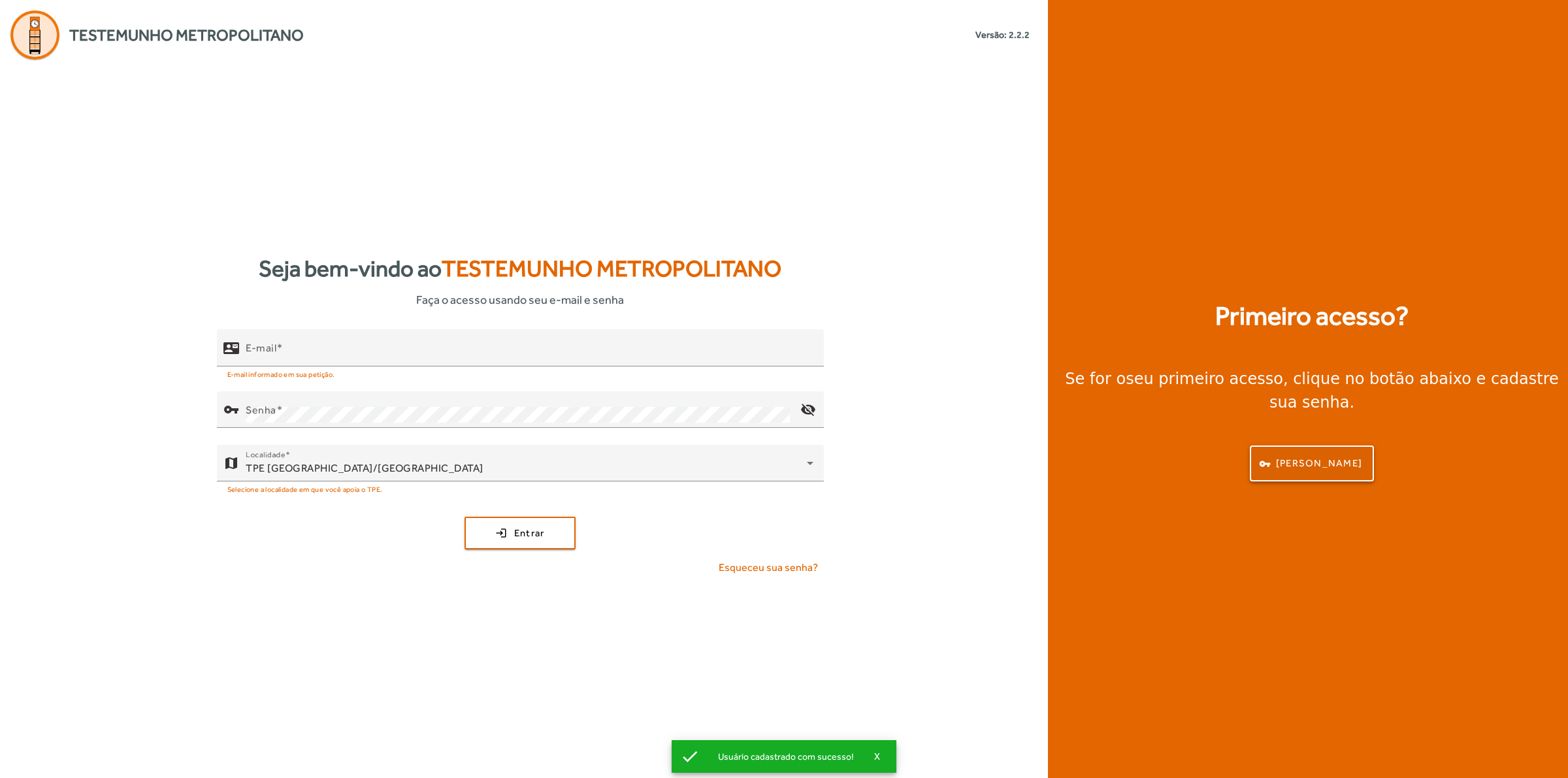
click at [1253, 457] on span "[PERSON_NAME]" at bounding box center [1319, 463] width 86 height 15
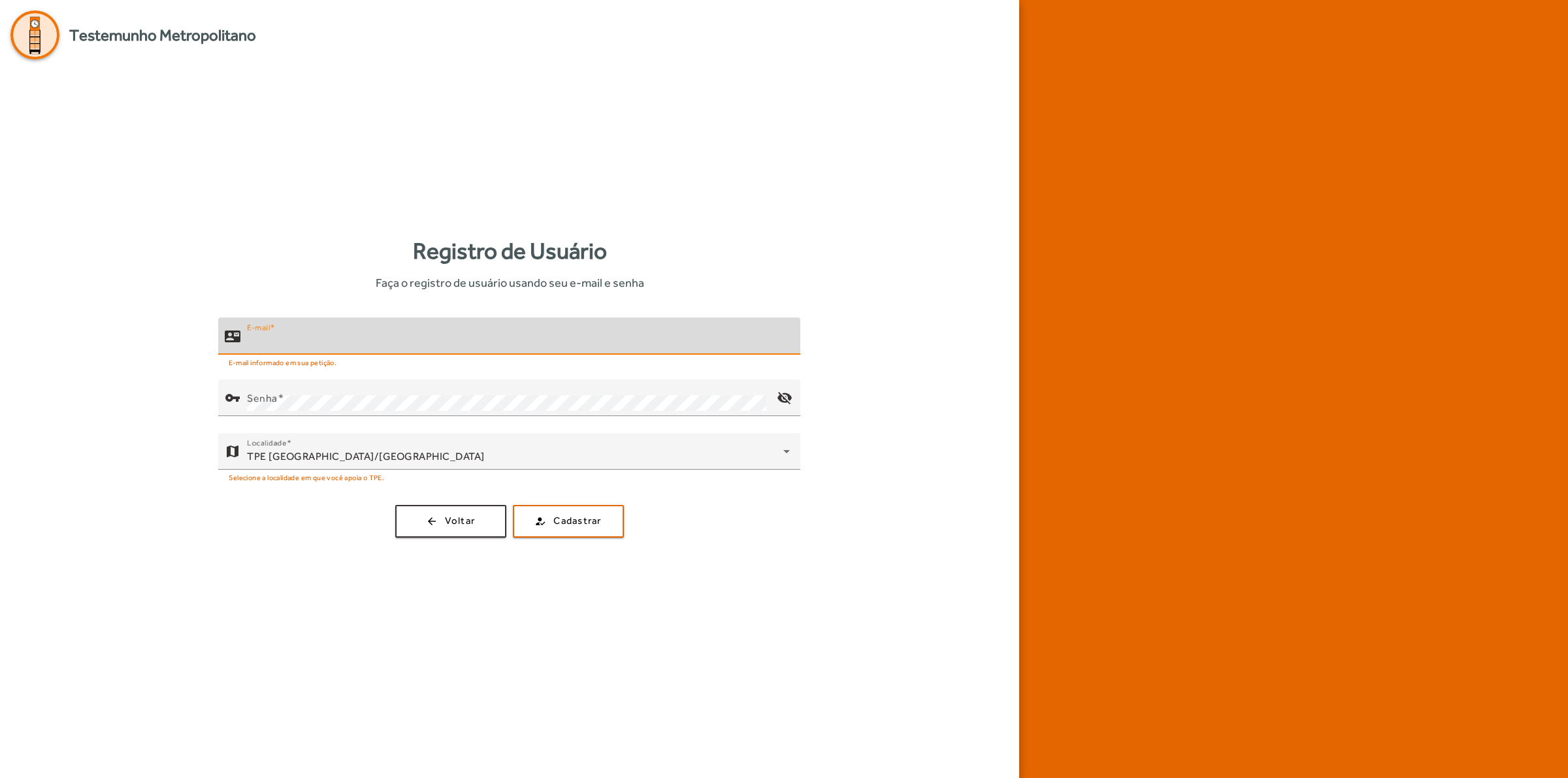
click at [410, 342] on input "E-mail" at bounding box center [518, 341] width 543 height 15
type input "**********"
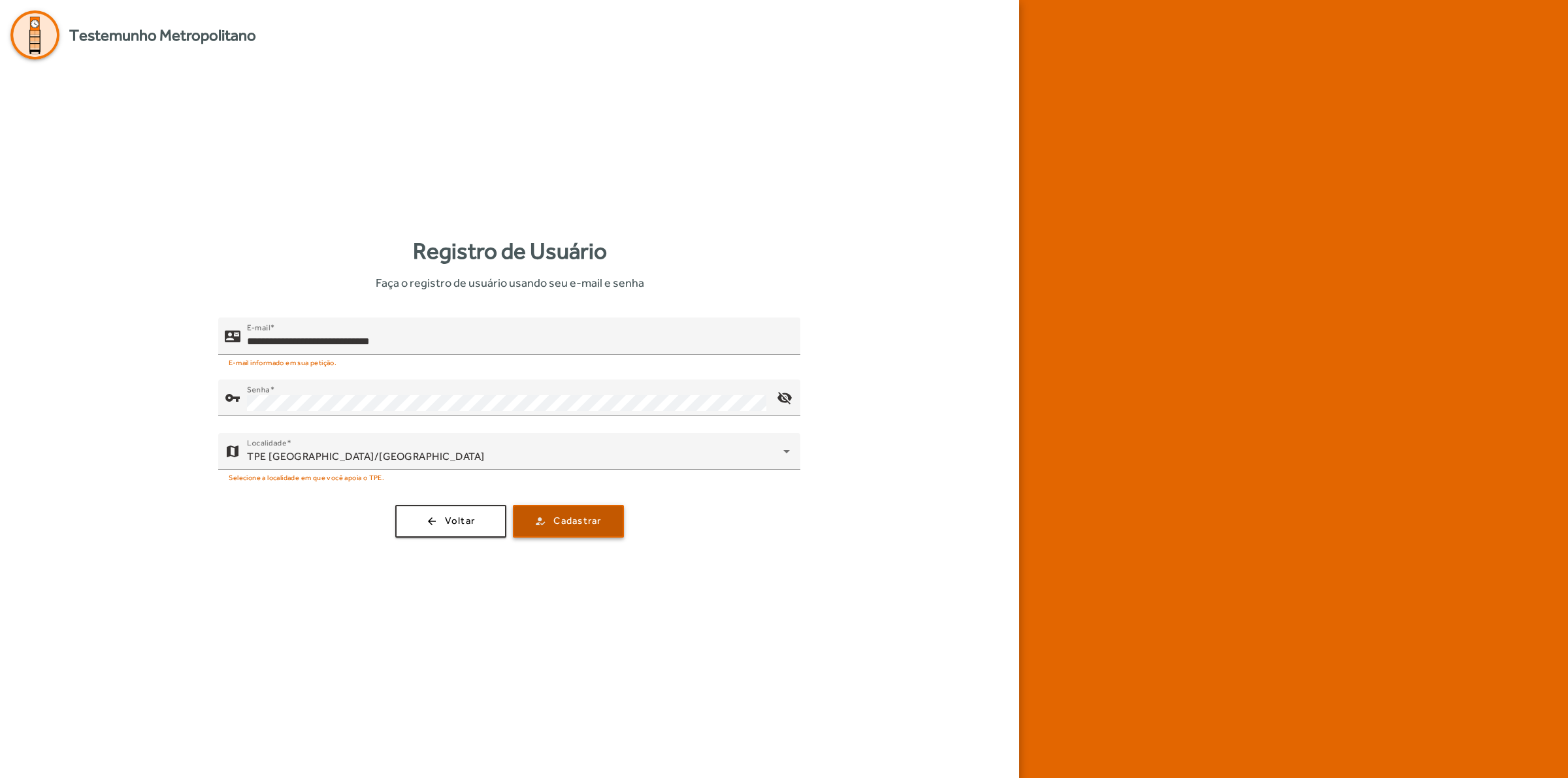
click at [592, 530] on span "submit" at bounding box center [568, 521] width 108 height 31
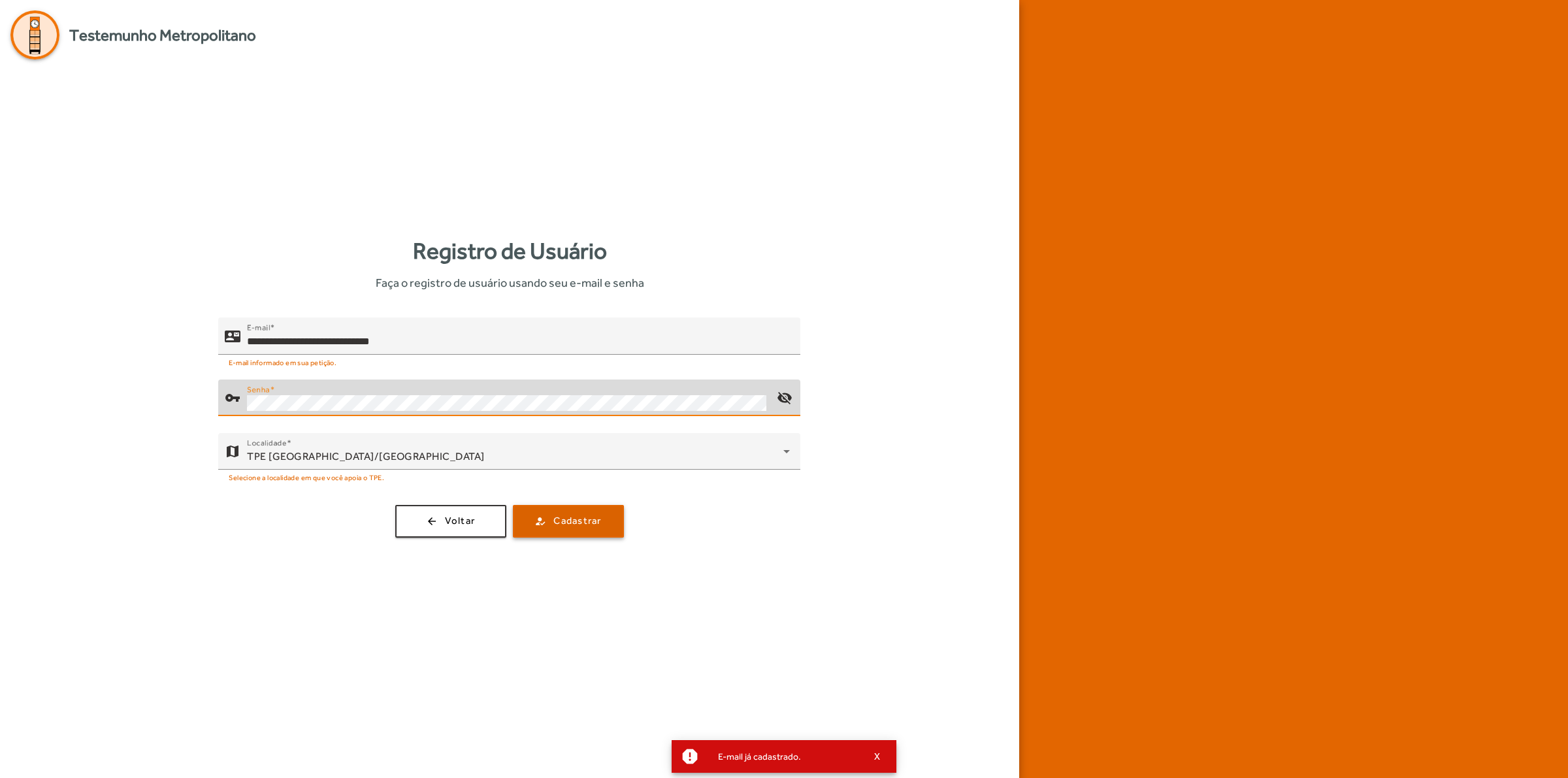
click at [578, 527] on span "Cadastrar" at bounding box center [577, 521] width 47 height 15
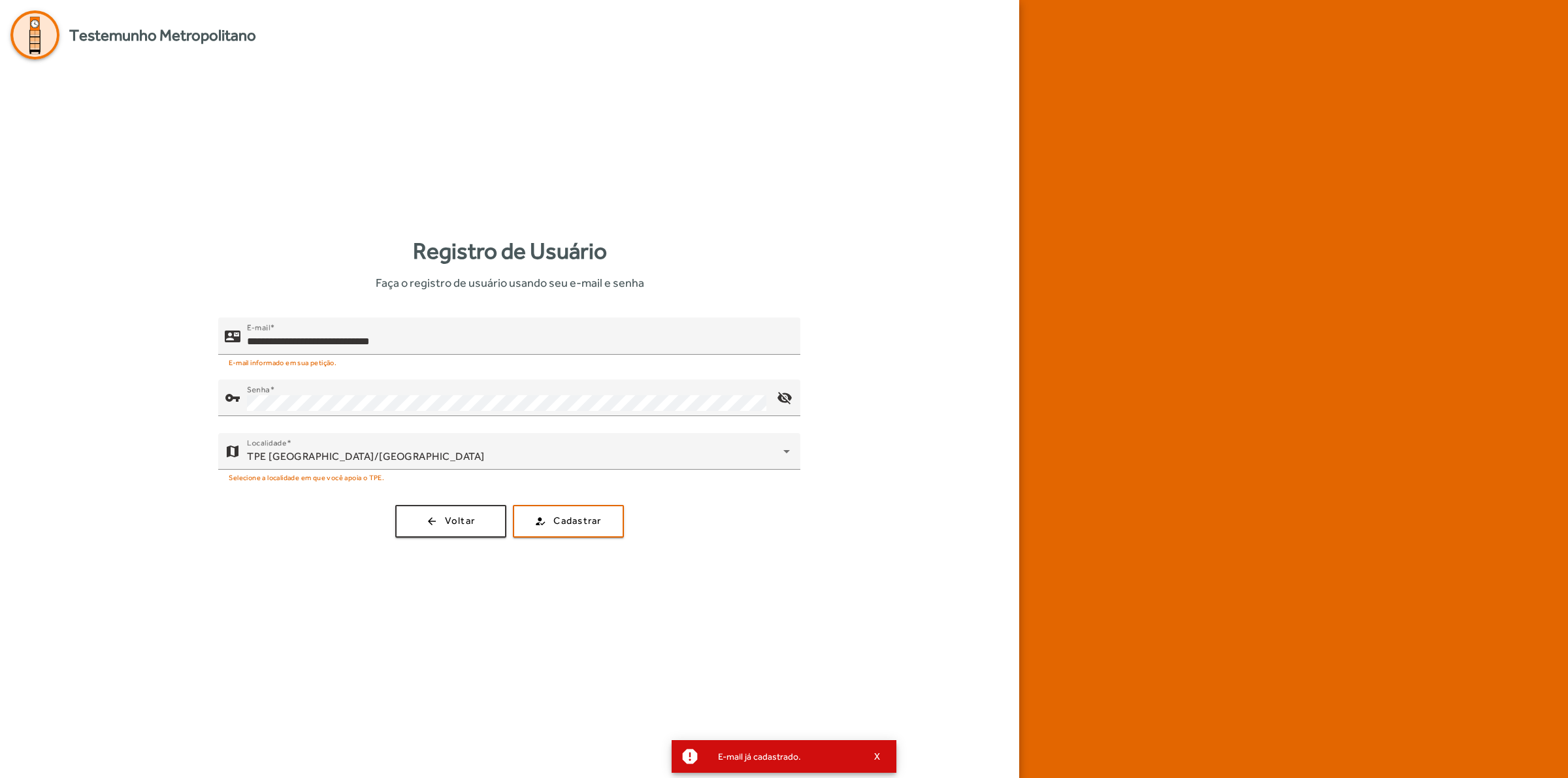
drag, startPoint x: 383, startPoint y: 285, endPoint x: 675, endPoint y: 282, distance: 292.0
click at [675, 282] on div "Registro de Usuário Faça o registro de usuário usando seu e-mail e senha" at bounding box center [509, 262] width 998 height 58
click at [737, 306] on div "**********" at bounding box center [509, 386] width 998 height 653
click at [442, 522] on span "button" at bounding box center [451, 521] width 108 height 31
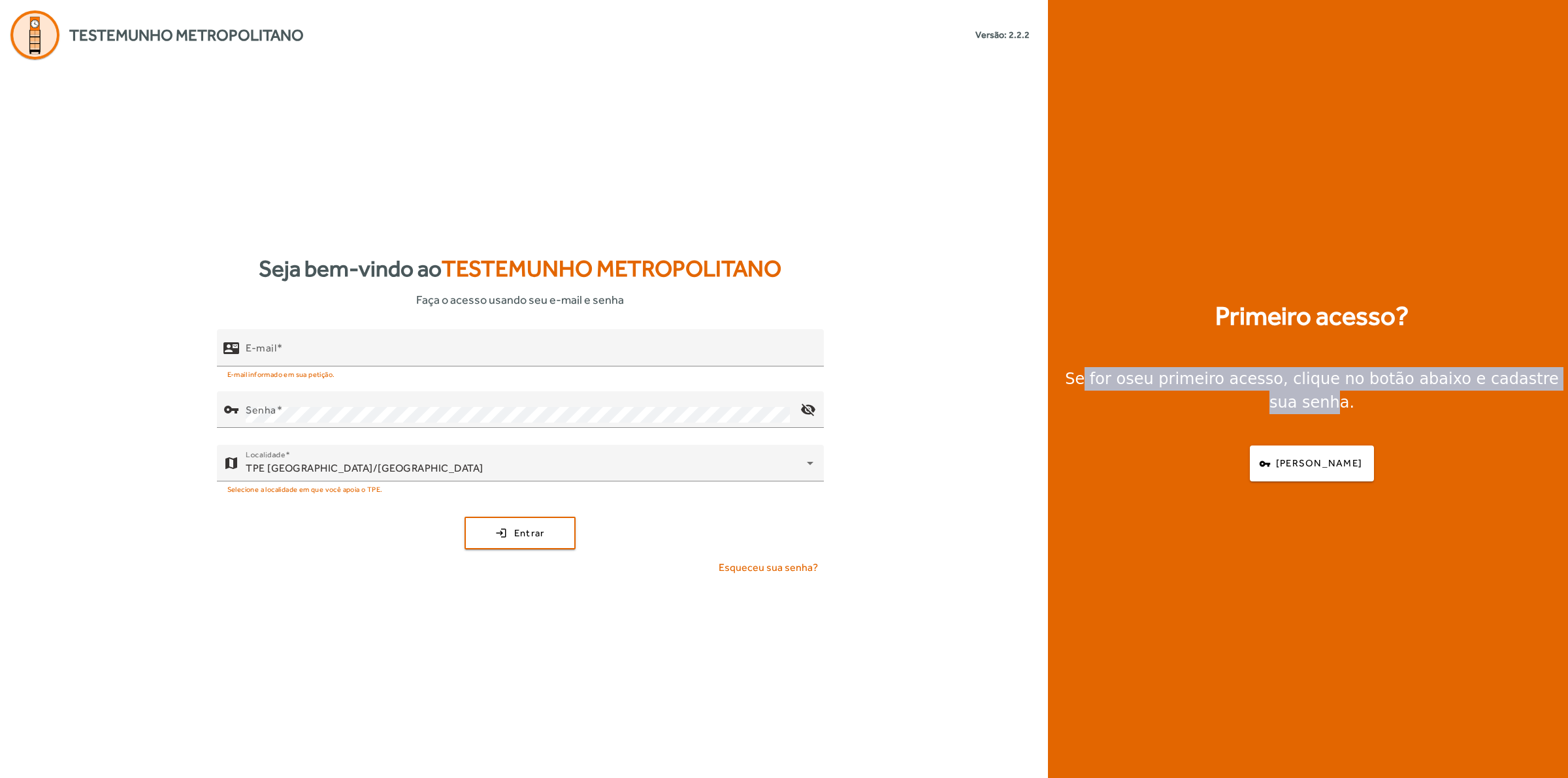
drag, startPoint x: 1072, startPoint y: 390, endPoint x: 1548, endPoint y: 392, distance: 476.0
click at [1253, 392] on div "Se for o seu primeiro acesso , clique no botão abaixo e cadastre sua senha." at bounding box center [1312, 391] width 497 height 47
click at [1253, 456] on span "[PERSON_NAME]" at bounding box center [1319, 463] width 86 height 15
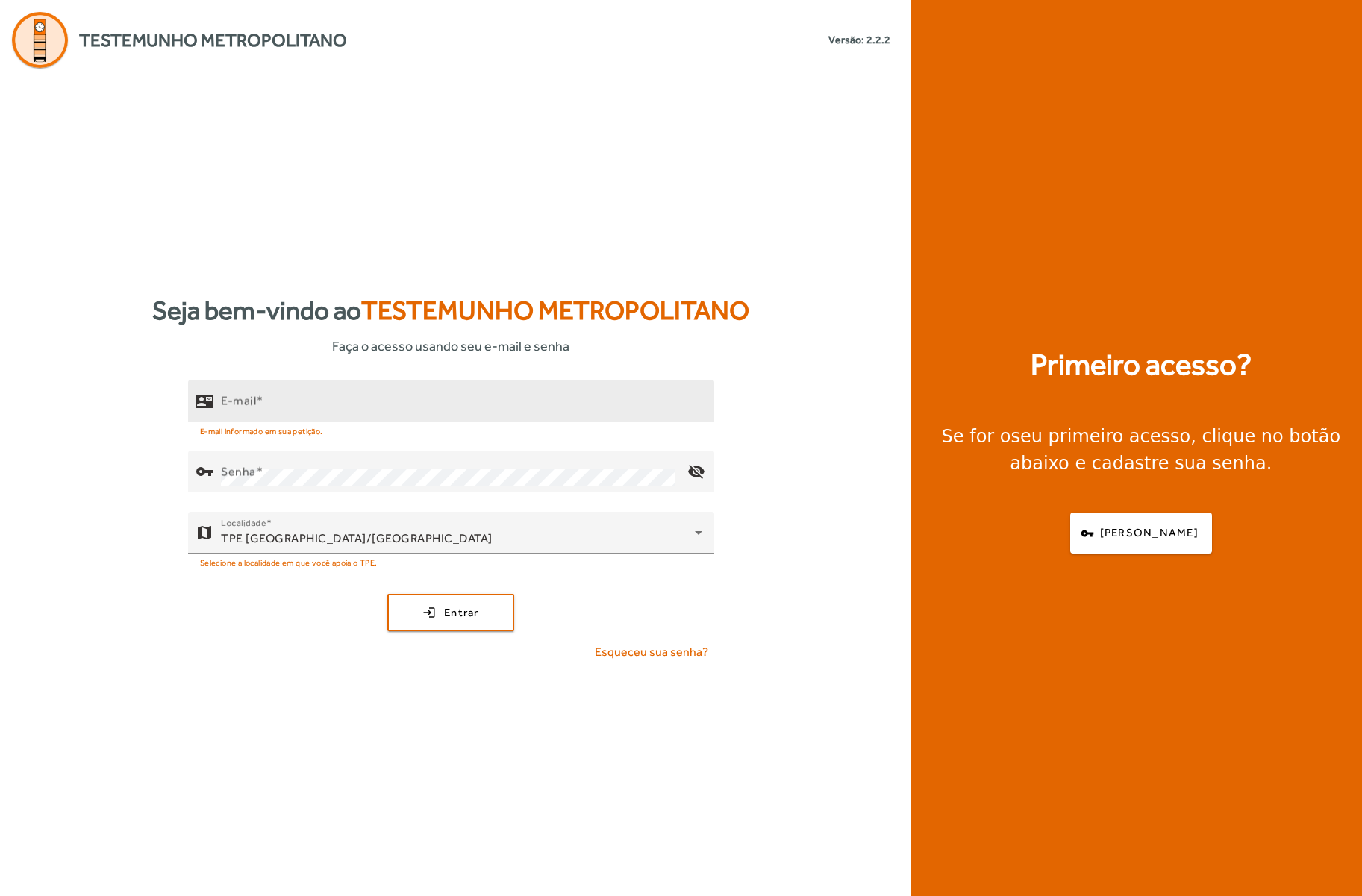
click at [391, 411] on input "E-mail" at bounding box center [462, 407] width 482 height 18
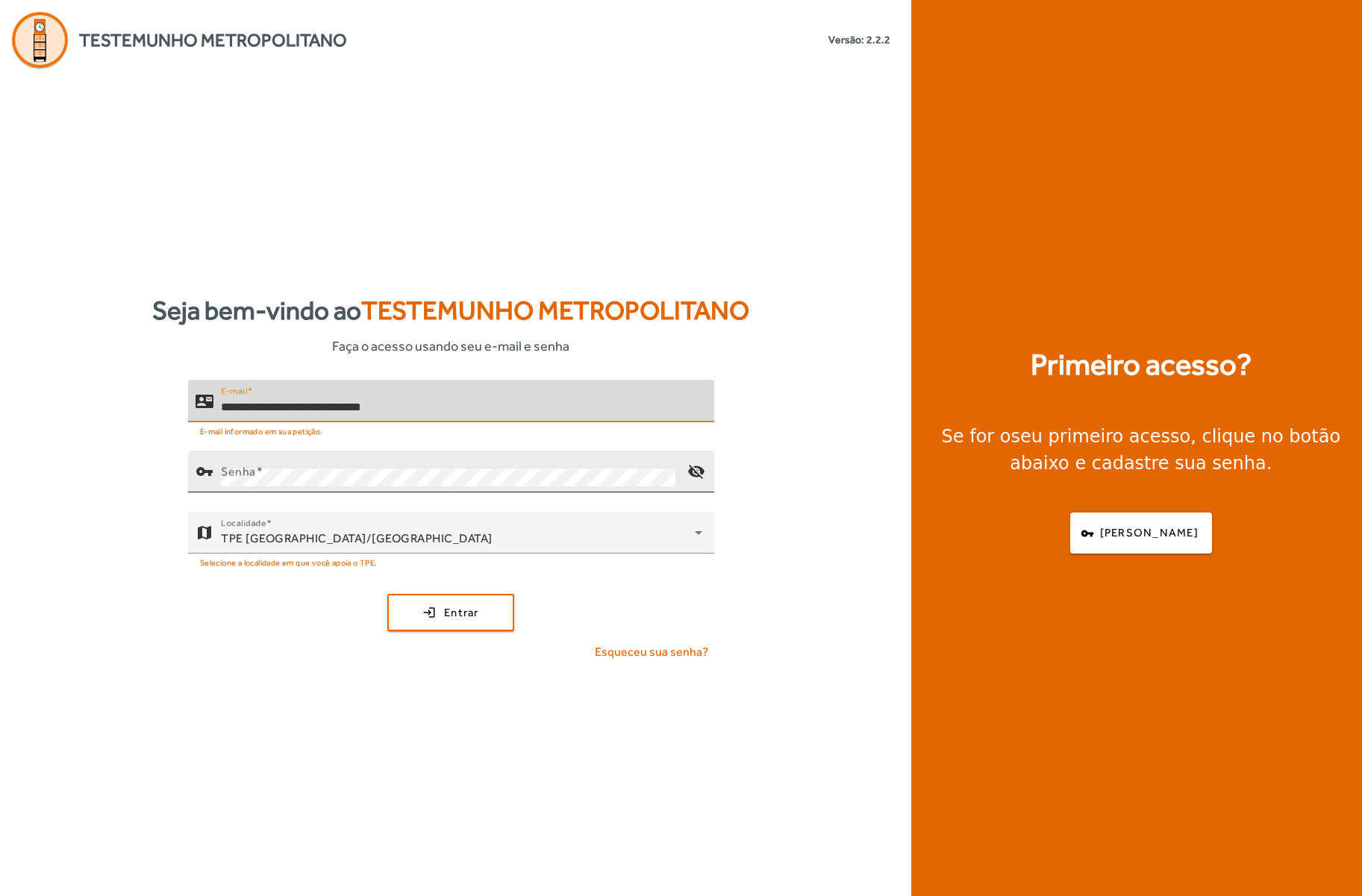
type input "**********"
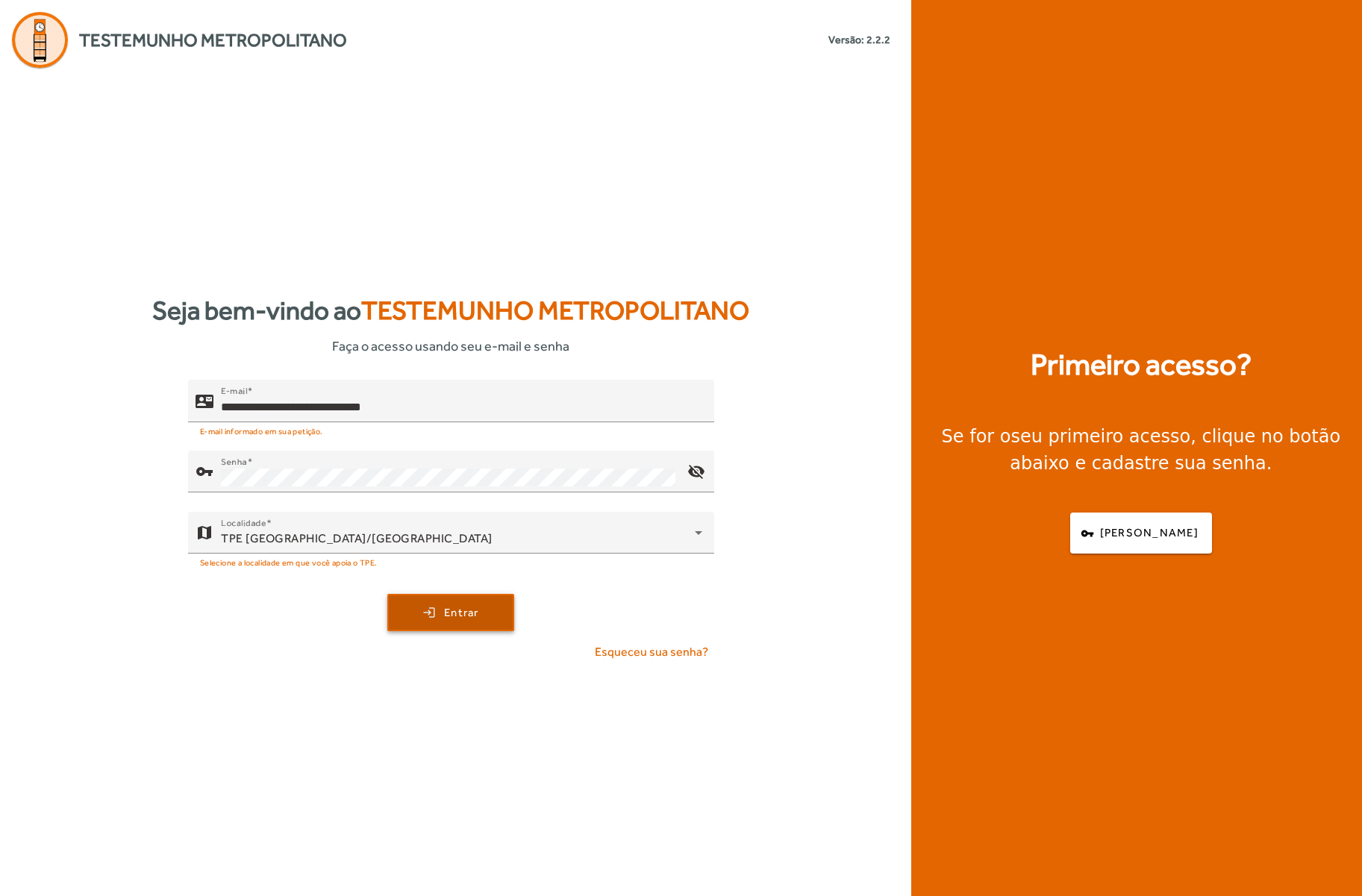
click at [463, 609] on span "Entrar" at bounding box center [462, 612] width 35 height 18
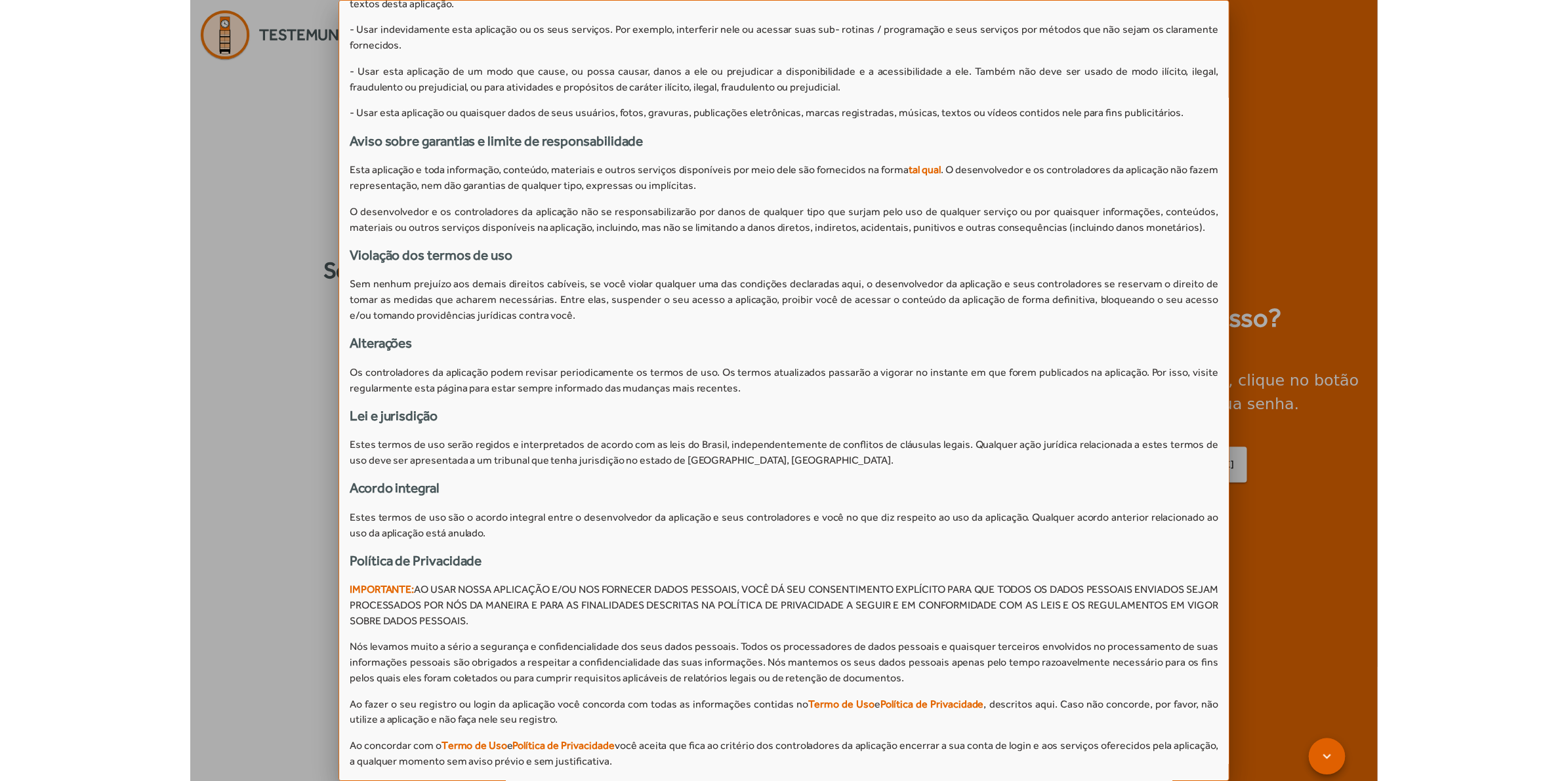
scroll to position [765, 0]
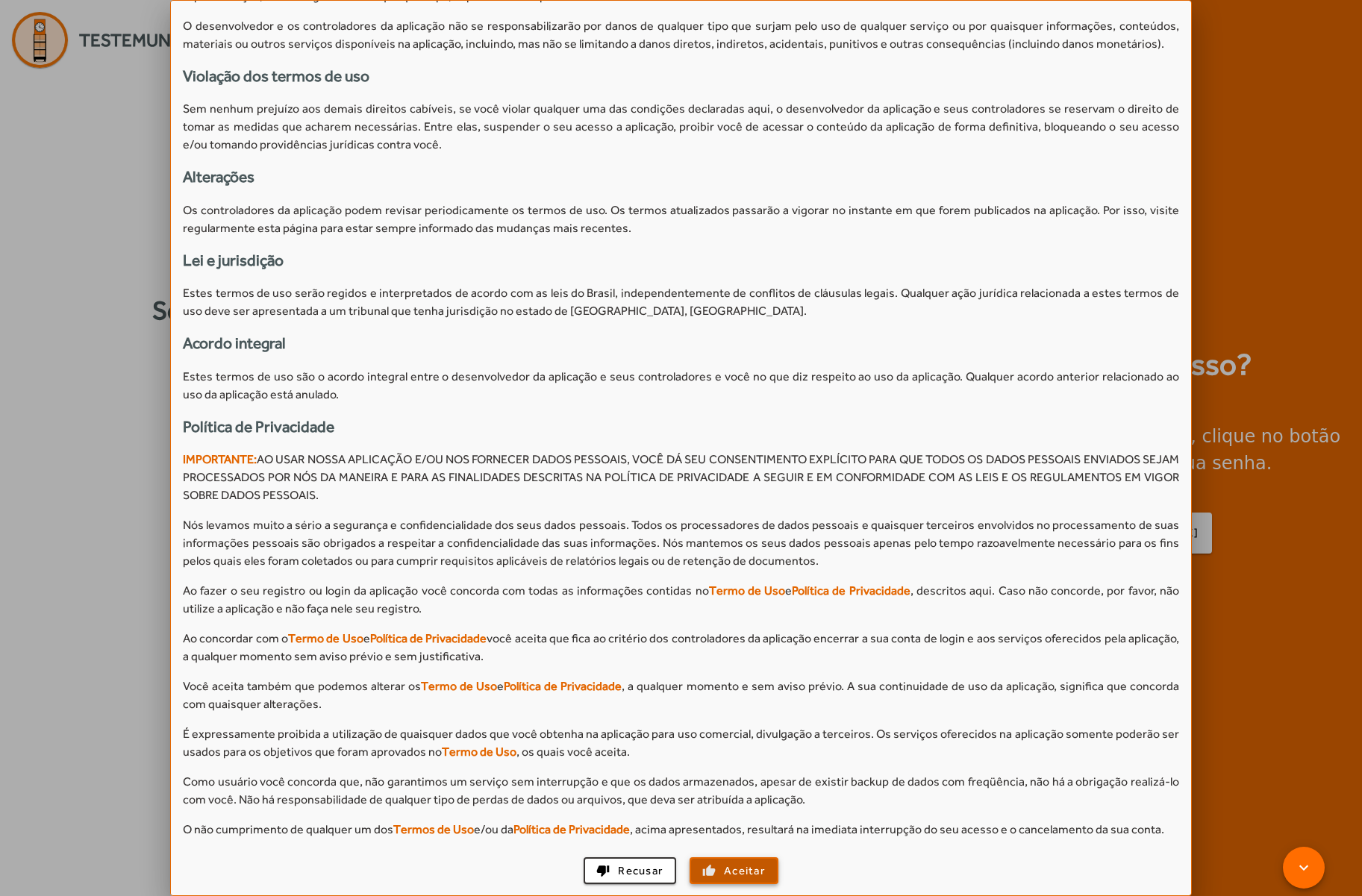
click at [732, 871] on span "Aceitar" at bounding box center [744, 871] width 41 height 18
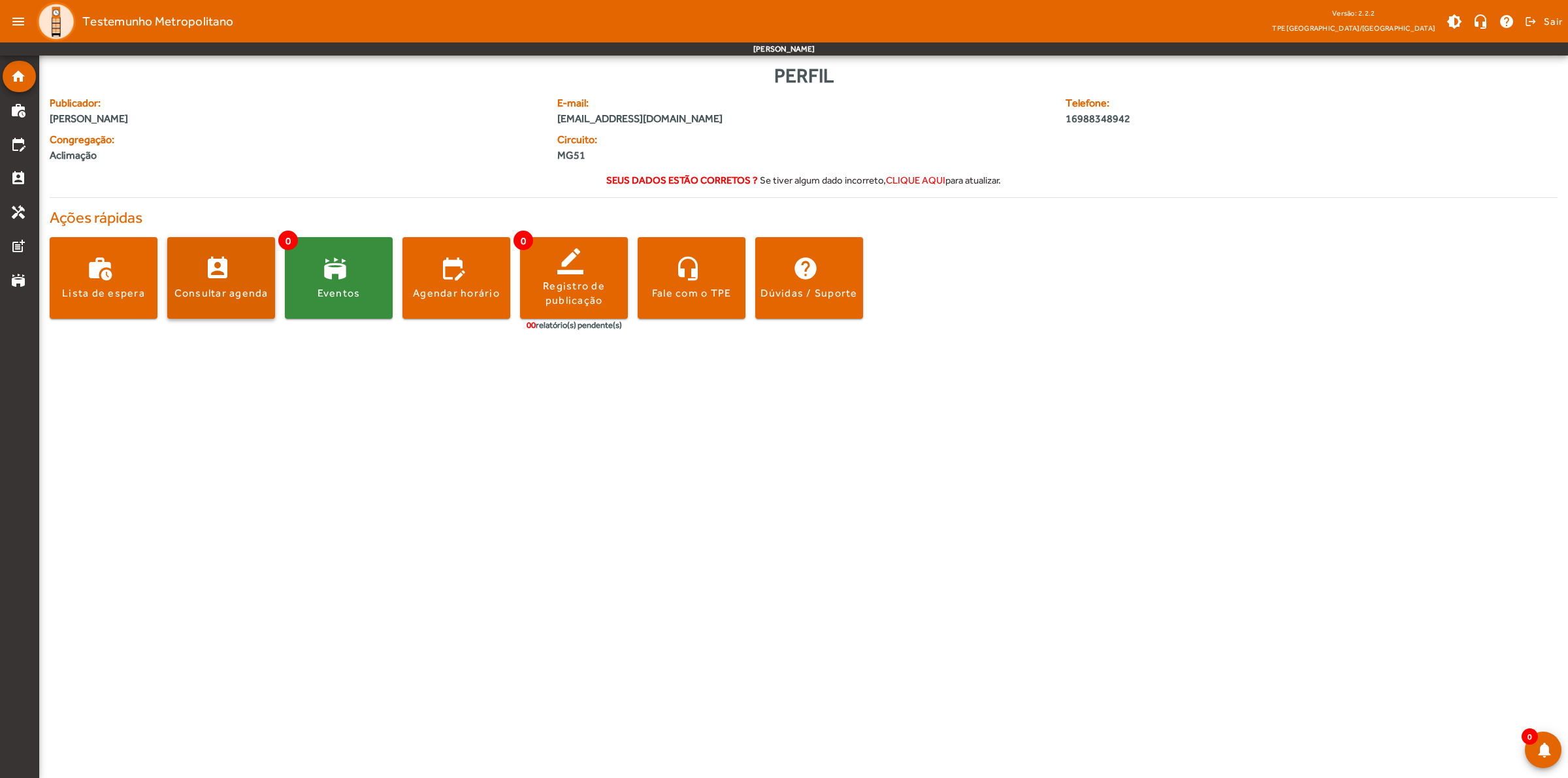
click at [219, 281] on span at bounding box center [221, 278] width 108 height 31
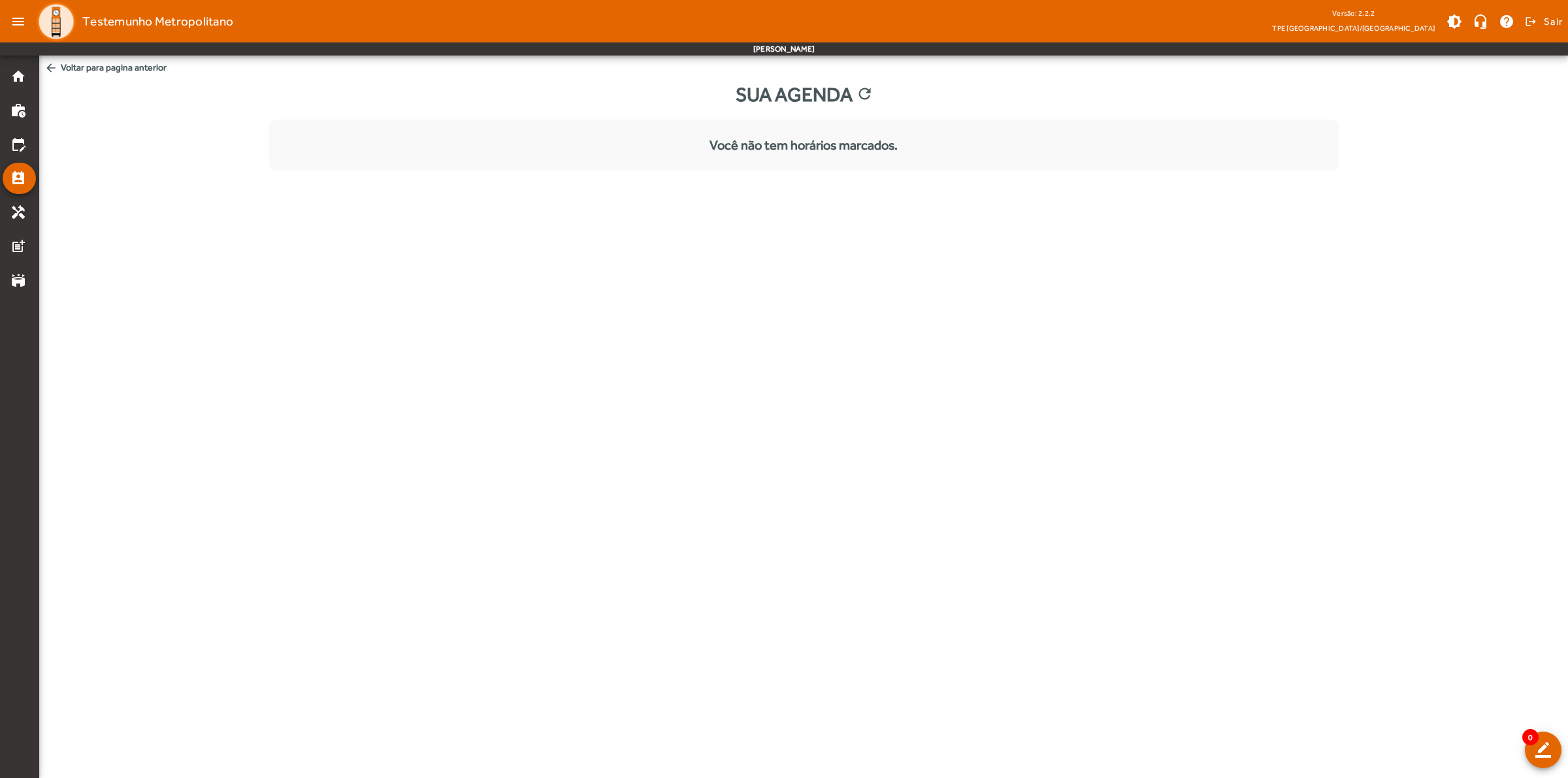
click at [50, 64] on mat-icon "arrow_back" at bounding box center [51, 68] width 13 height 13
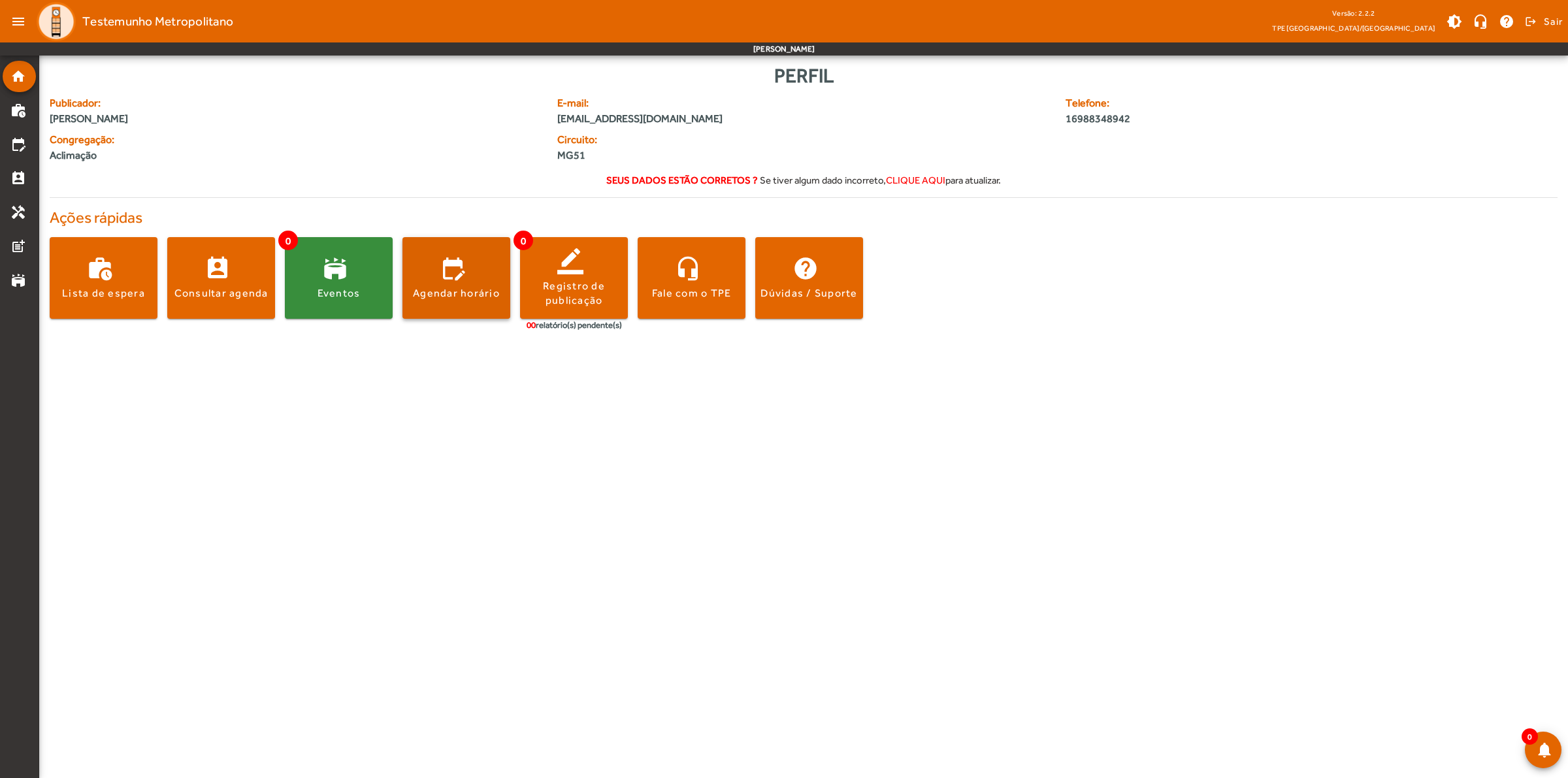
click at [454, 284] on span at bounding box center [456, 278] width 108 height 31
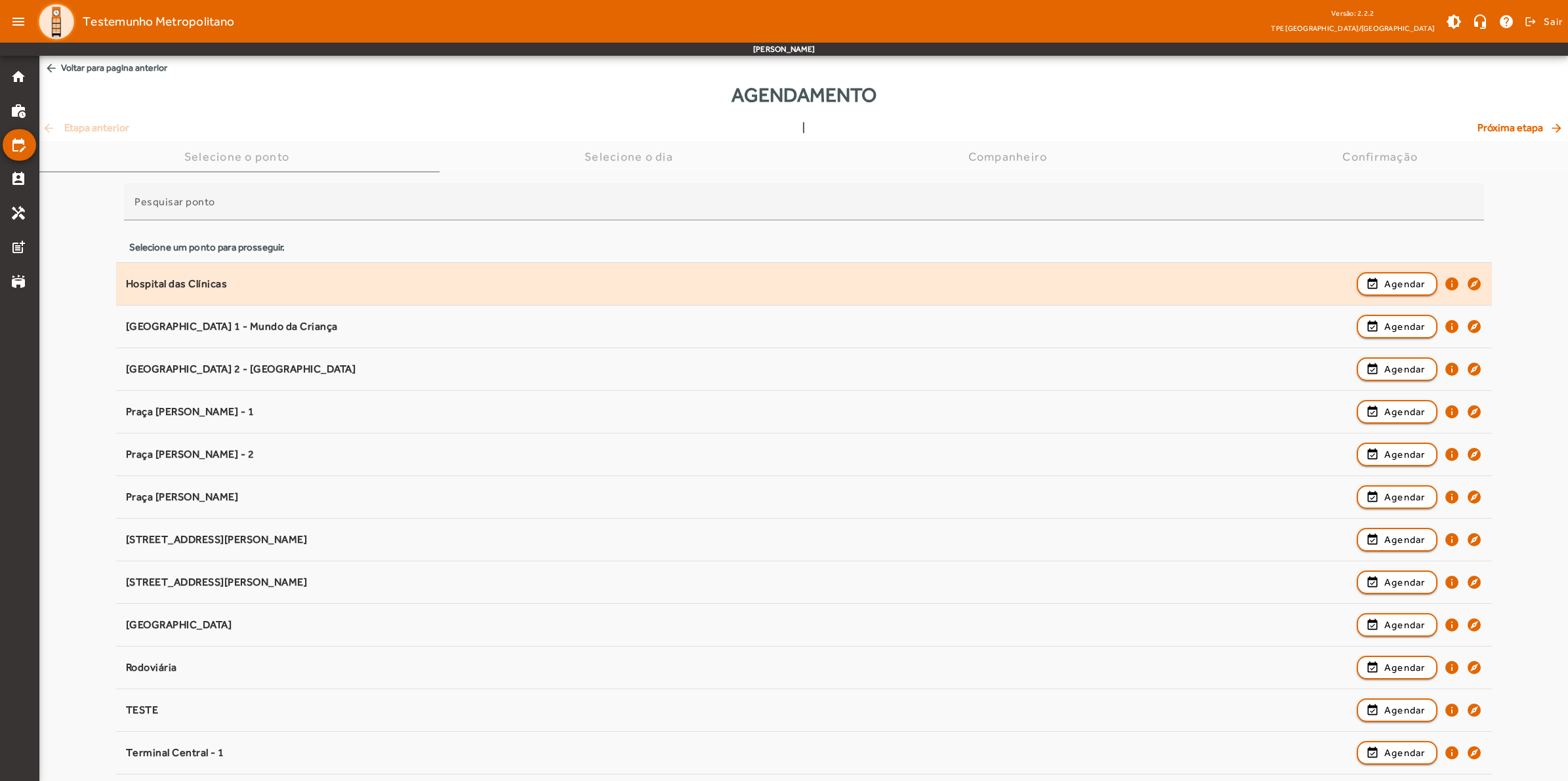
click at [178, 287] on div "Hospital das Clínicas" at bounding box center [738, 284] width 1224 height 14
click at [169, 284] on div "Hospital das Clínicas" at bounding box center [738, 284] width 1224 height 14
click at [171, 285] on div "Hospital das Clínicas" at bounding box center [738, 284] width 1224 height 14
click at [1196, 284] on span "Agendar" at bounding box center [1404, 284] width 41 height 15
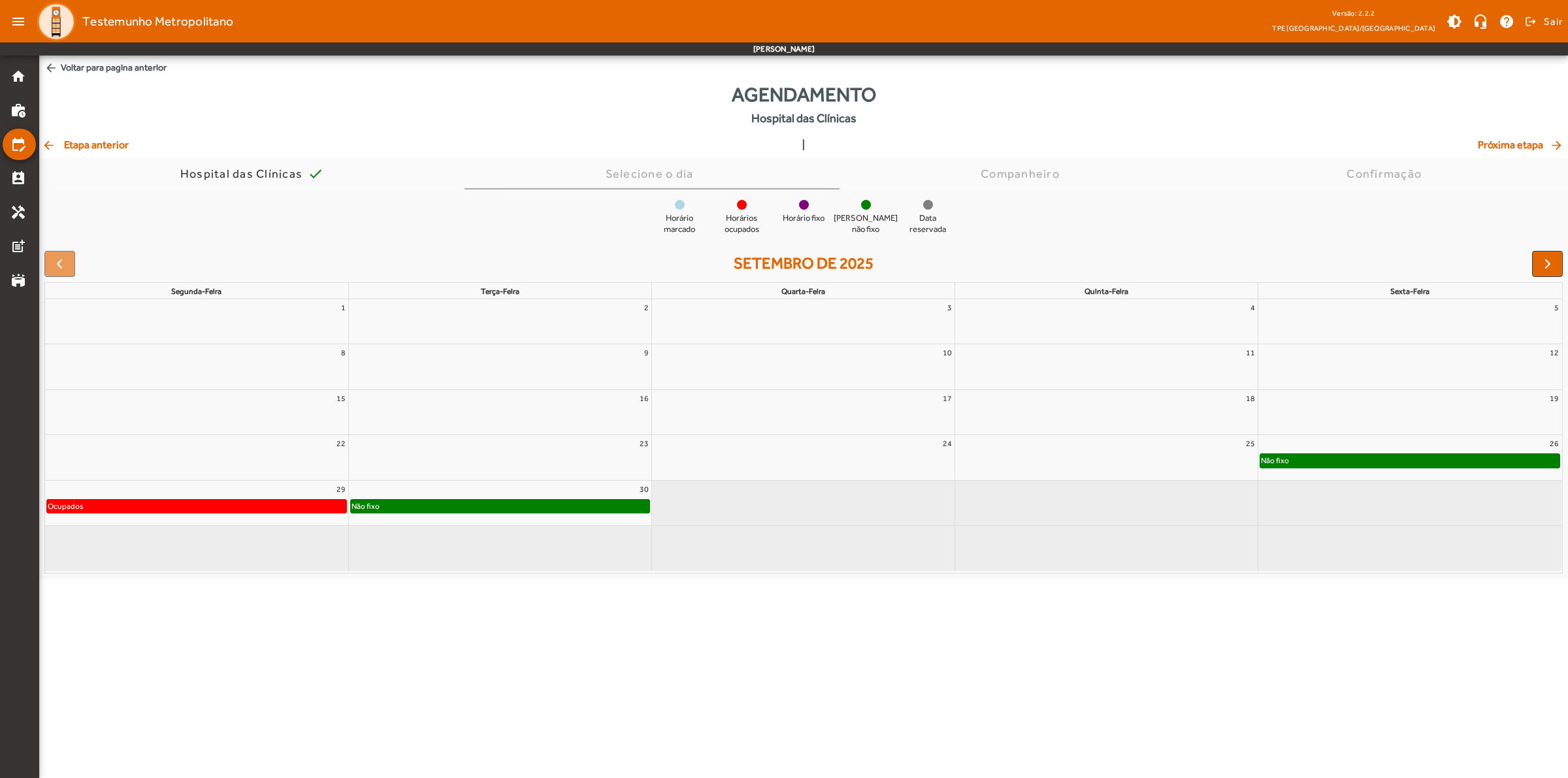
click at [733, 458] on div at bounding box center [803, 463] width 302 height 21
click at [570, 489] on div "30" at bounding box center [500, 489] width 302 height 17
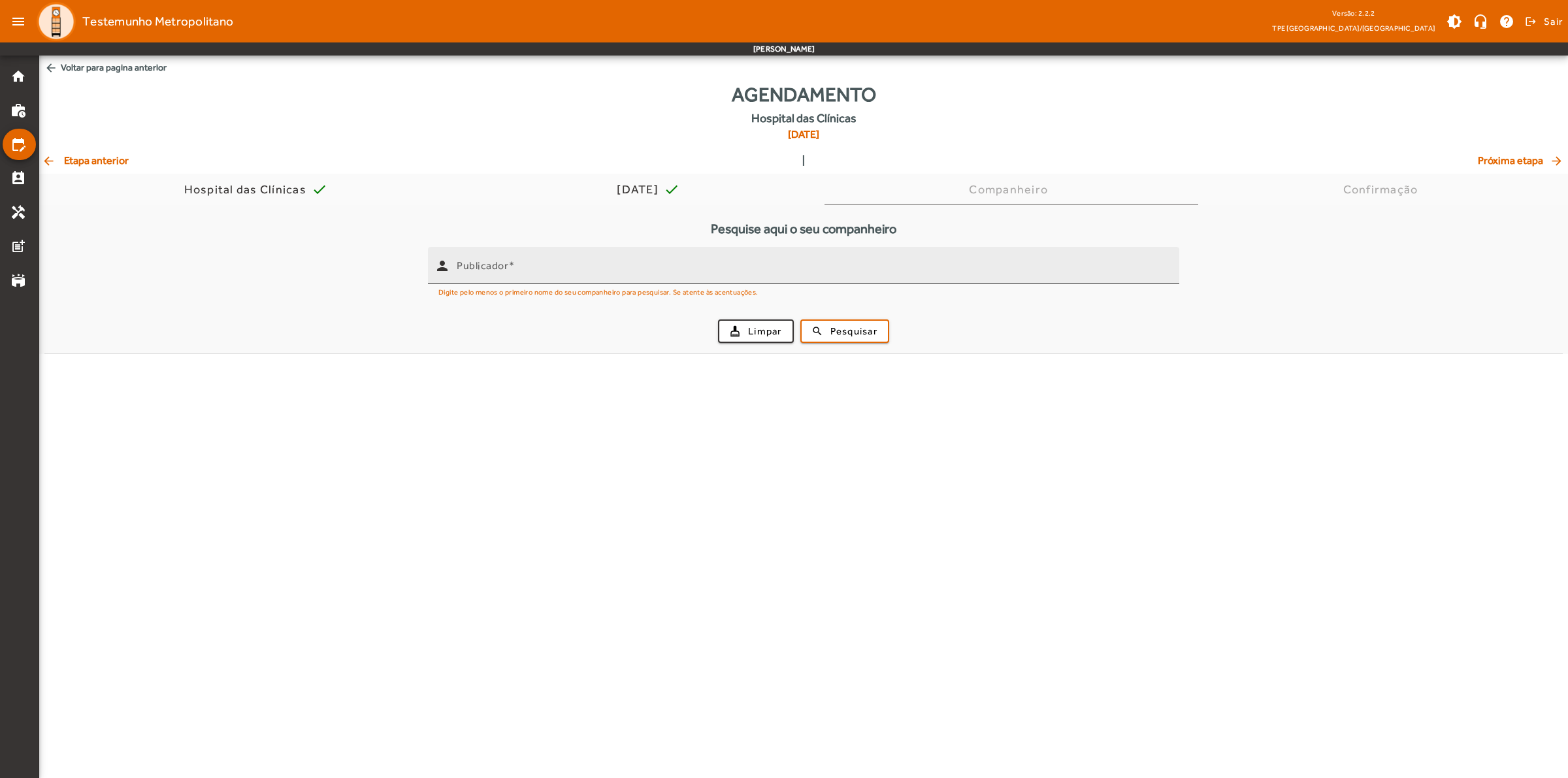
click at [857, 272] on input "Publicador" at bounding box center [812, 270] width 712 height 15
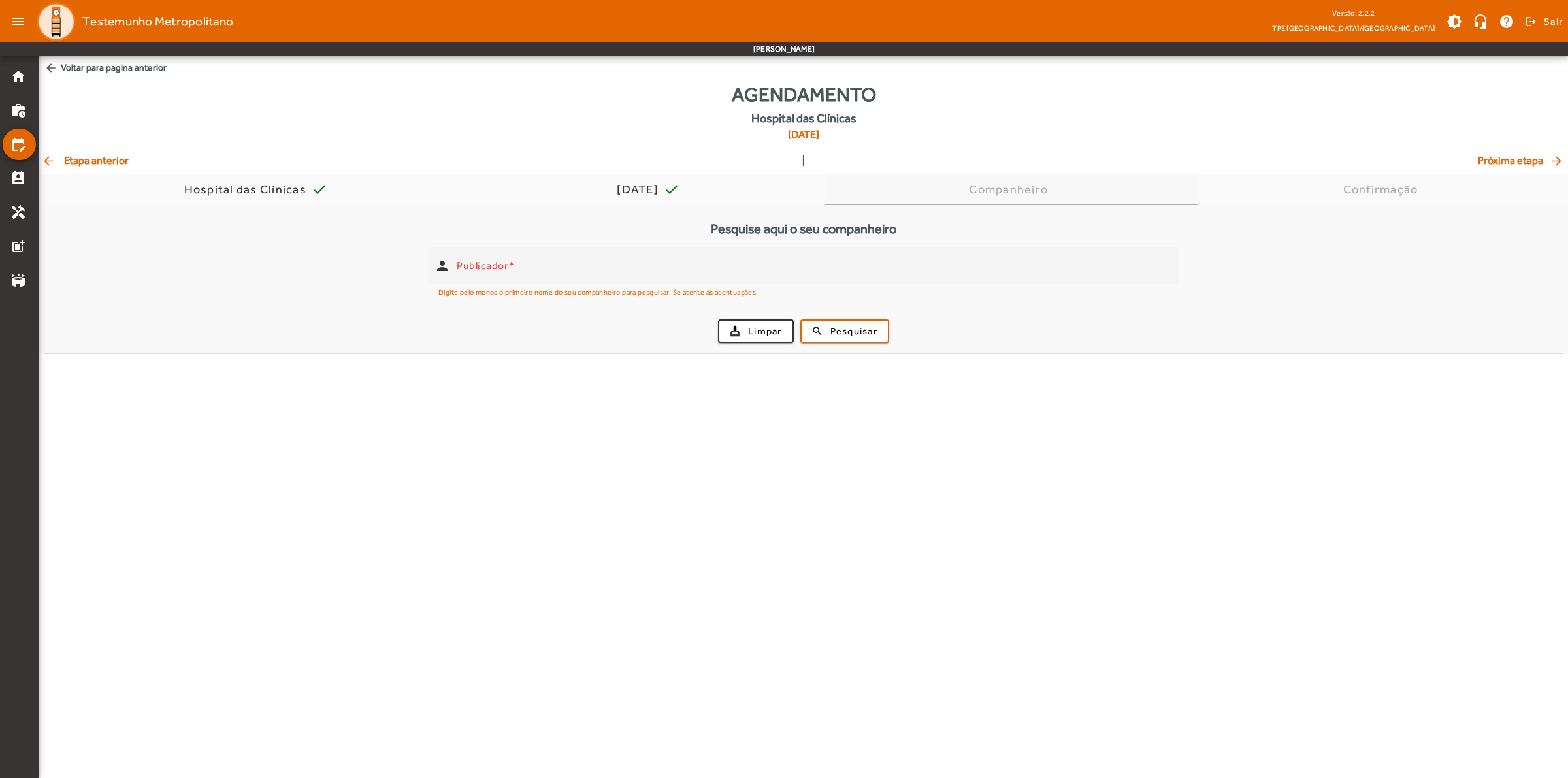
click at [1006, 190] on div "Companheiro" at bounding box center [1010, 189] width 84 height 13
click at [1191, 193] on div "Confirmação" at bounding box center [1383, 189] width 80 height 13
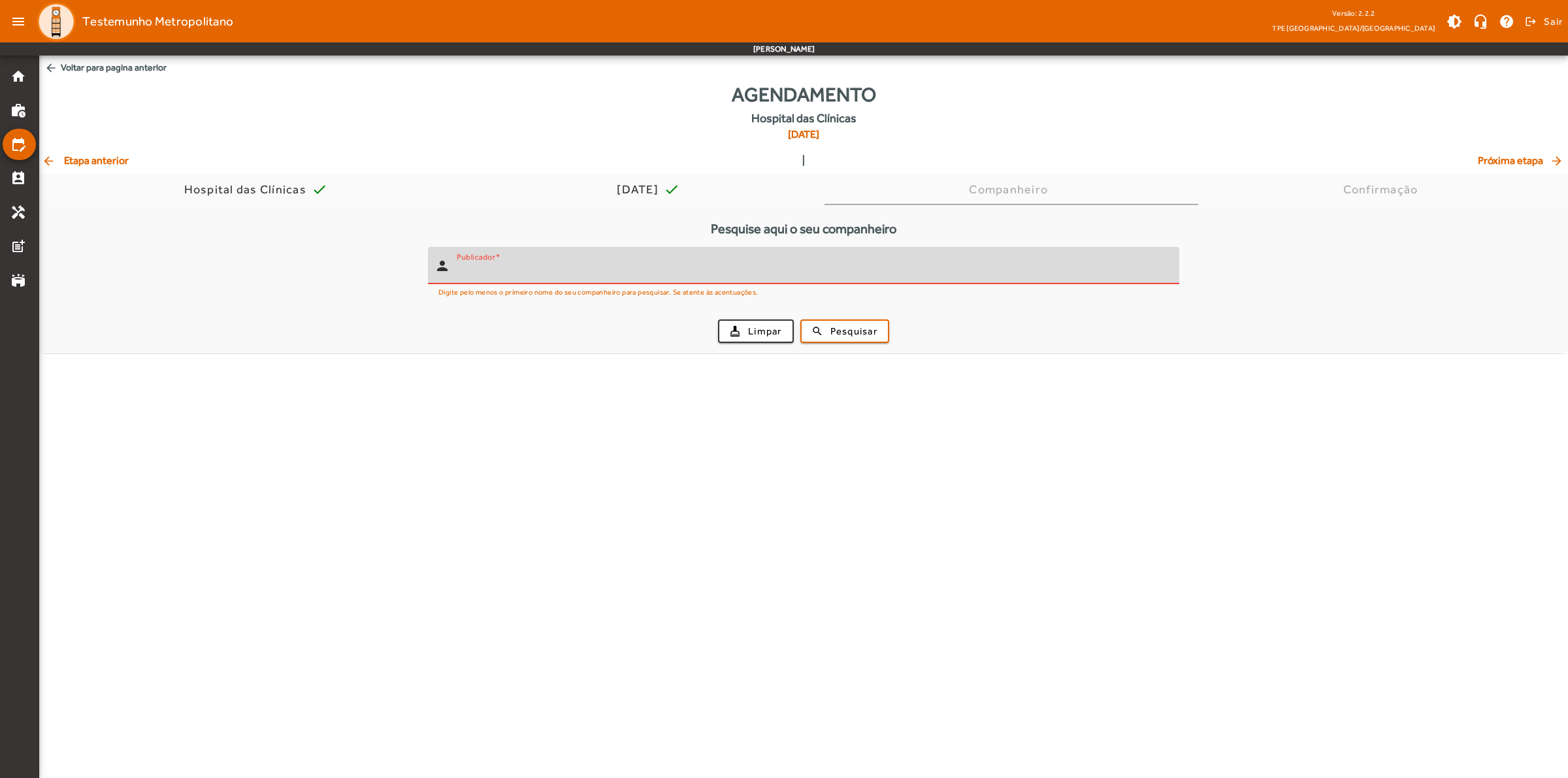
click at [548, 263] on input "Publicador" at bounding box center [812, 270] width 712 height 15
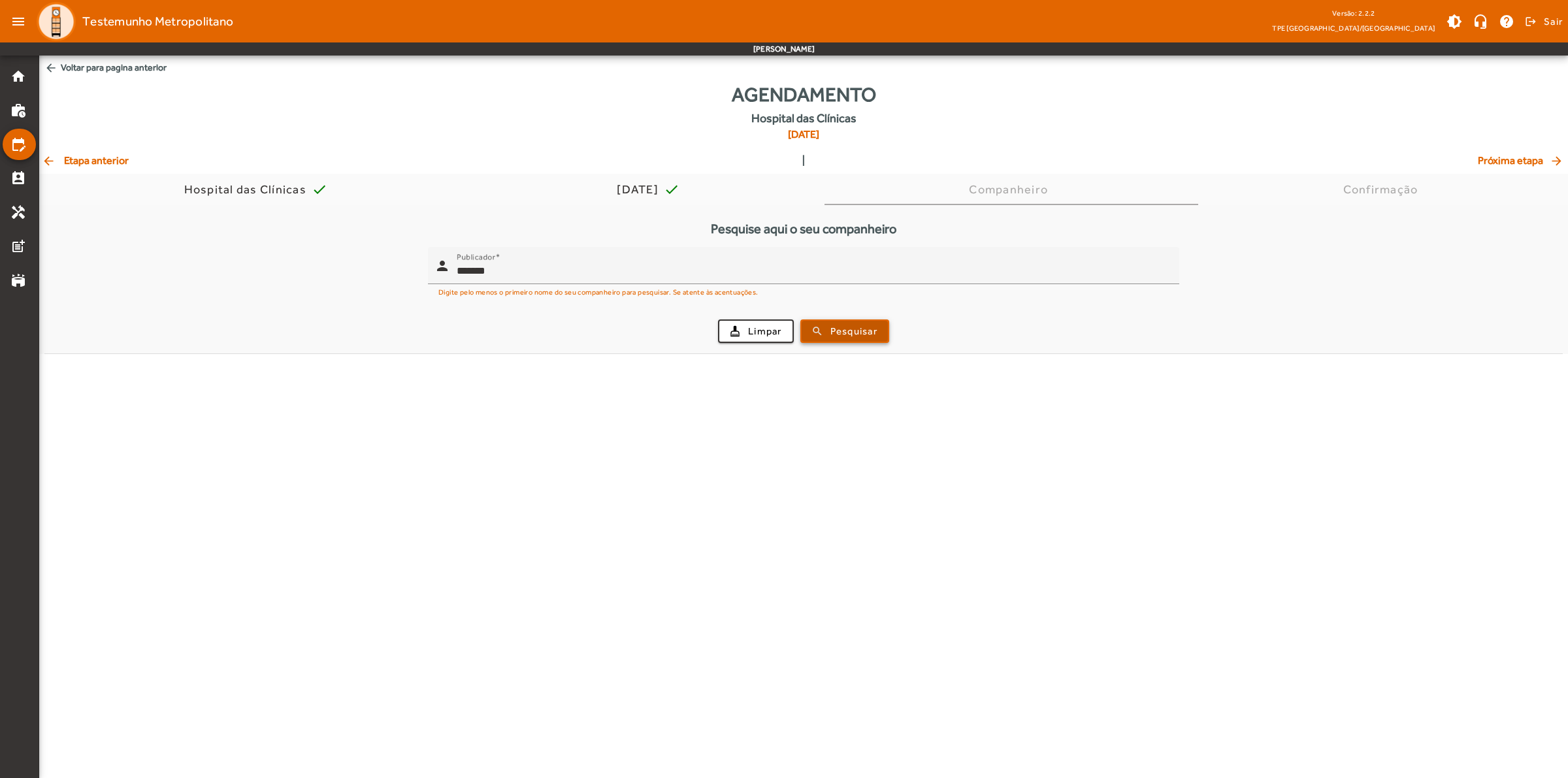
click at [860, 334] on span "Pesquisar" at bounding box center [854, 332] width 47 height 15
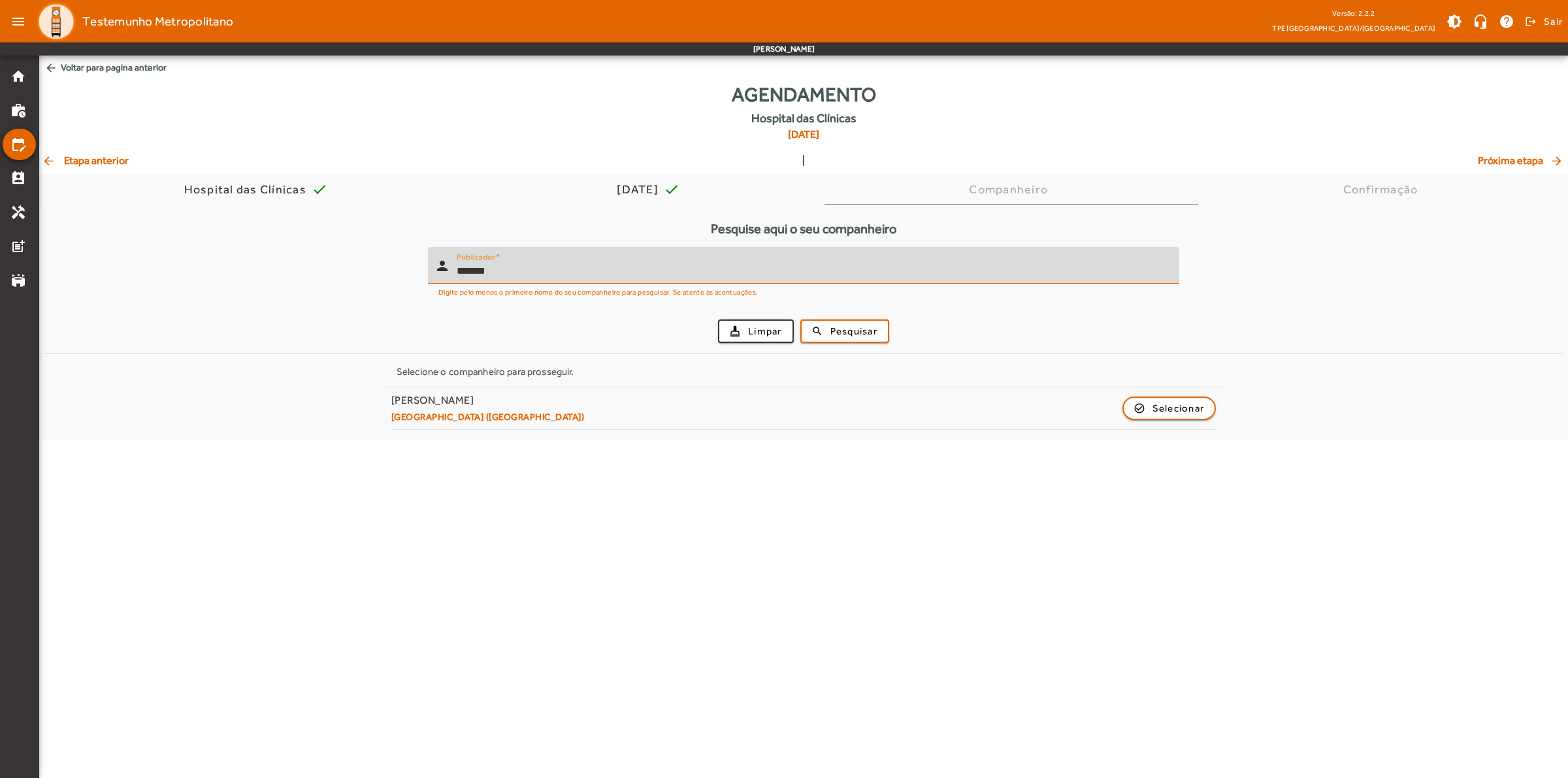
drag, startPoint x: 493, startPoint y: 273, endPoint x: 443, endPoint y: 278, distance: 50.2
click at [443, 278] on div "person Publicador *******" at bounding box center [798, 265] width 741 height 37
click at [846, 325] on span "Pesquisar" at bounding box center [854, 332] width 47 height 15
drag, startPoint x: 490, startPoint y: 272, endPoint x: 451, endPoint y: 272, distance: 39.0
click at [451, 272] on div "person Publicador *****" at bounding box center [798, 265] width 741 height 37
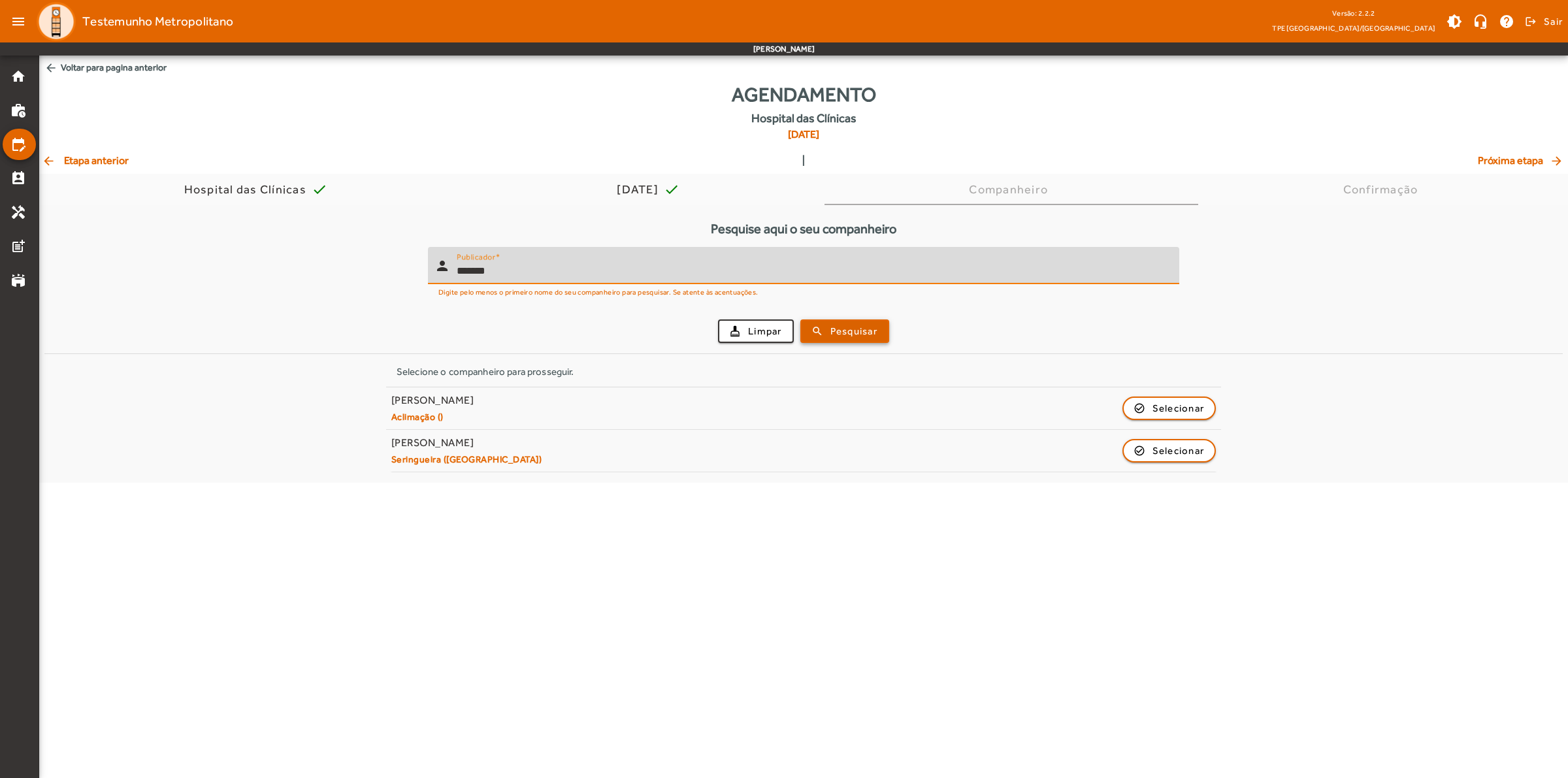
click at [874, 331] on span "Pesquisar" at bounding box center [854, 332] width 47 height 15
drag, startPoint x: 500, startPoint y: 270, endPoint x: 458, endPoint y: 272, distance: 42.0
click at [458, 272] on input "*******" at bounding box center [812, 270] width 712 height 15
click at [837, 334] on span "Pesquisar" at bounding box center [854, 332] width 47 height 15
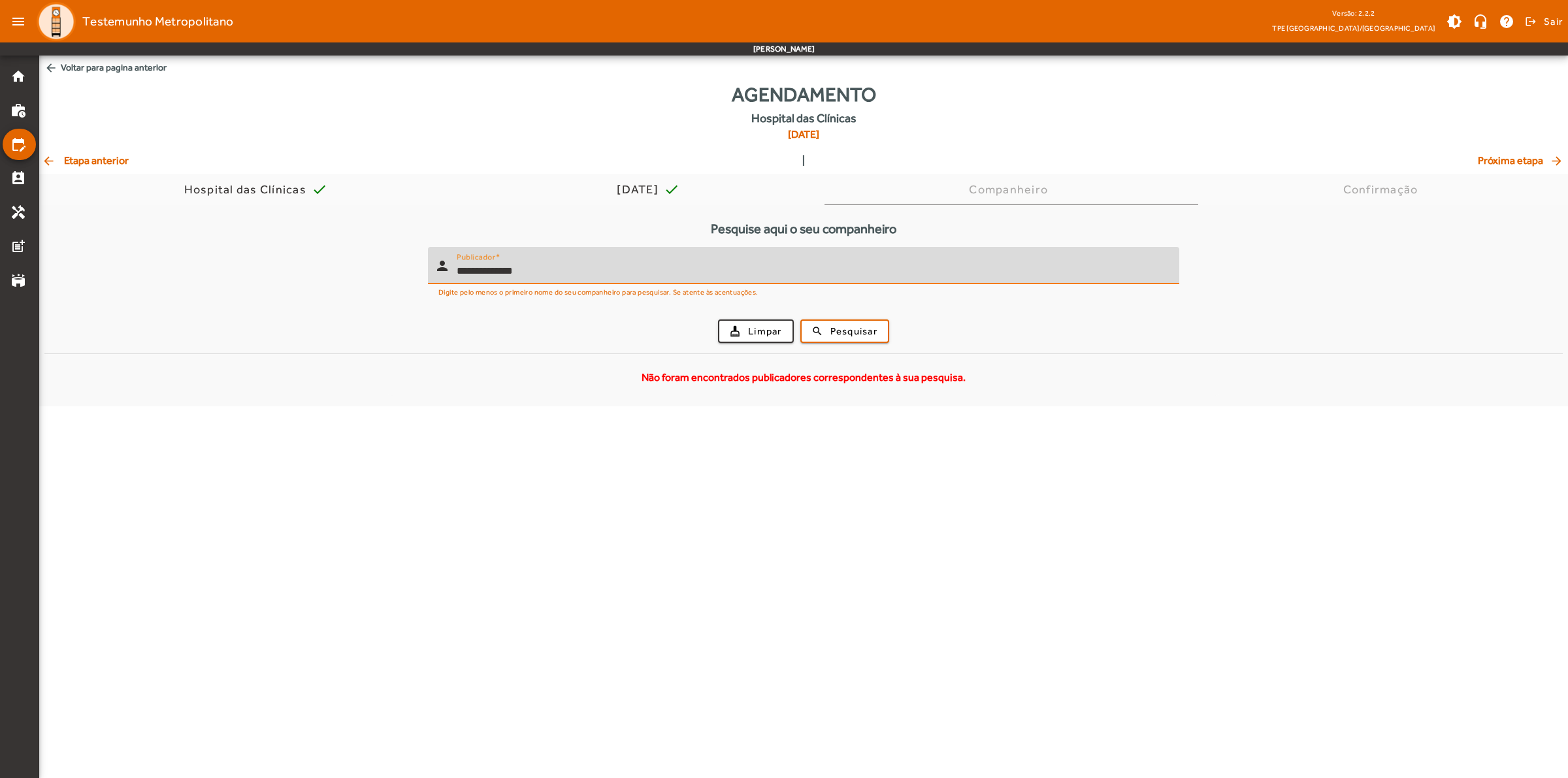
drag, startPoint x: 548, startPoint y: 272, endPoint x: 487, endPoint y: 271, distance: 61.0
click at [487, 271] on input "**********" at bounding box center [812, 270] width 712 height 15
type input "*******"
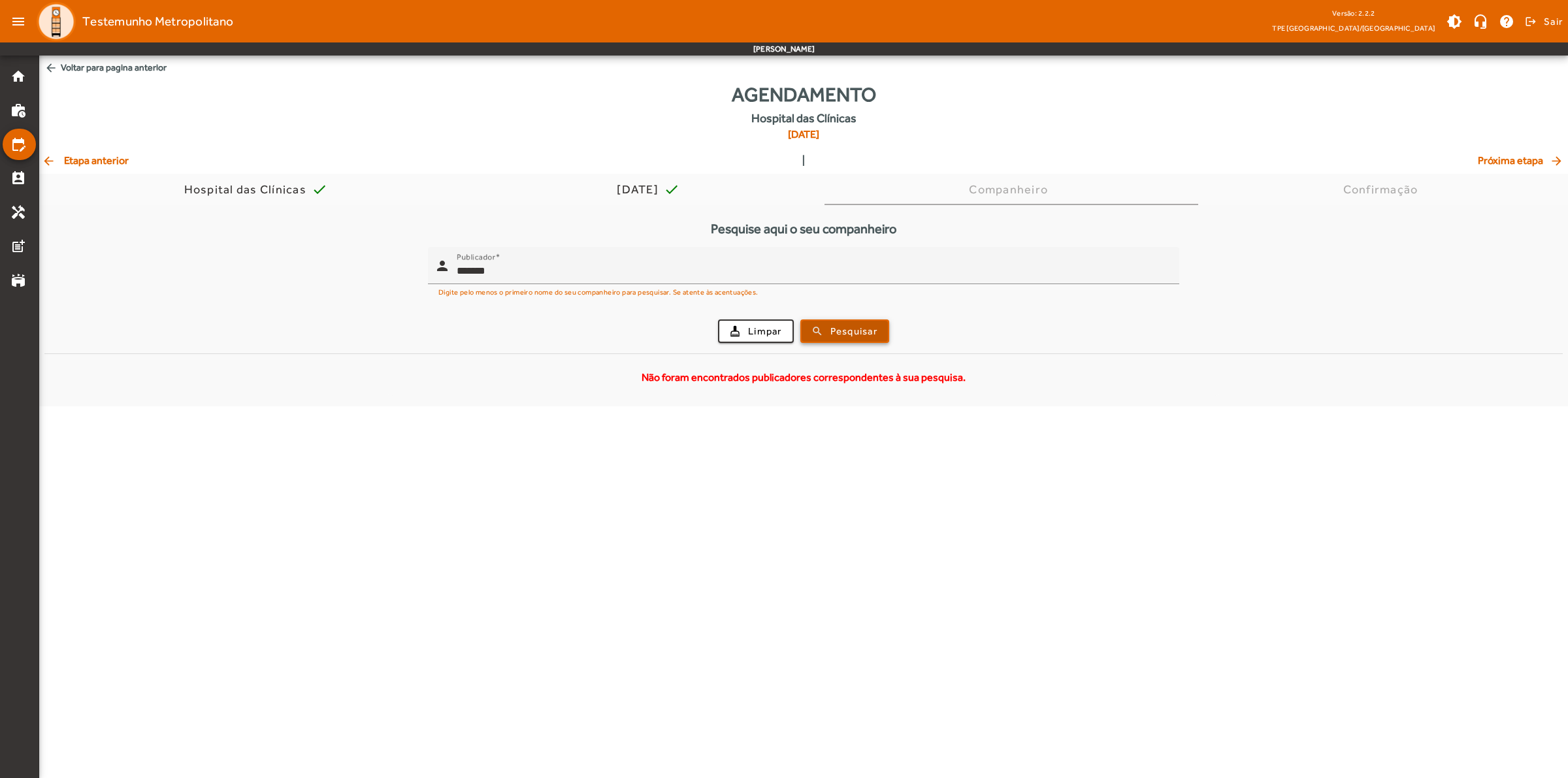
click at [815, 331] on span "submit" at bounding box center [844, 331] width 86 height 31
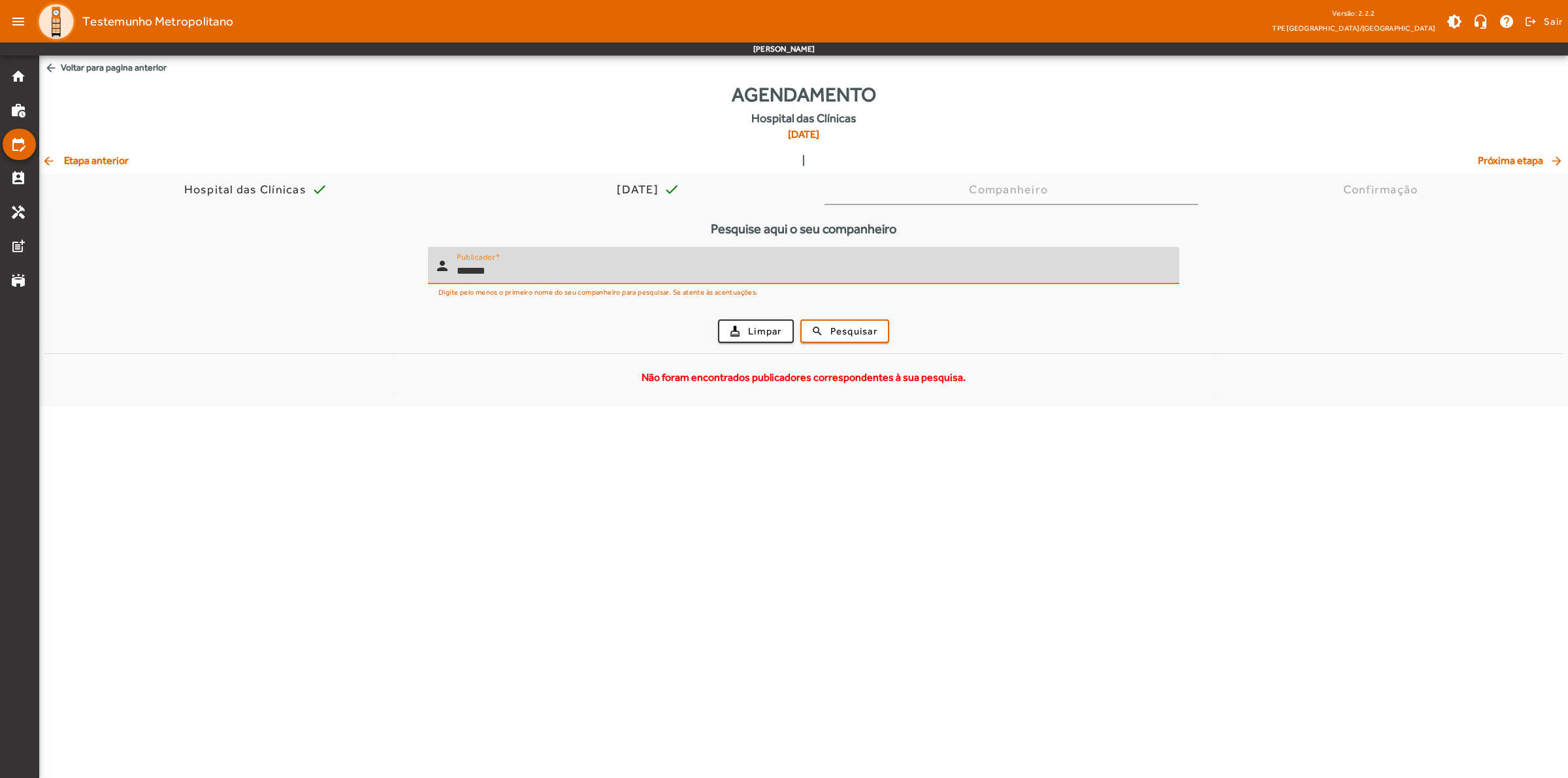
drag, startPoint x: 497, startPoint y: 270, endPoint x: 429, endPoint y: 269, distance: 68.0
click at [429, 269] on div "person Publicador *******" at bounding box center [798, 265] width 741 height 37
click at [771, 335] on span "Limpar" at bounding box center [765, 332] width 34 height 15
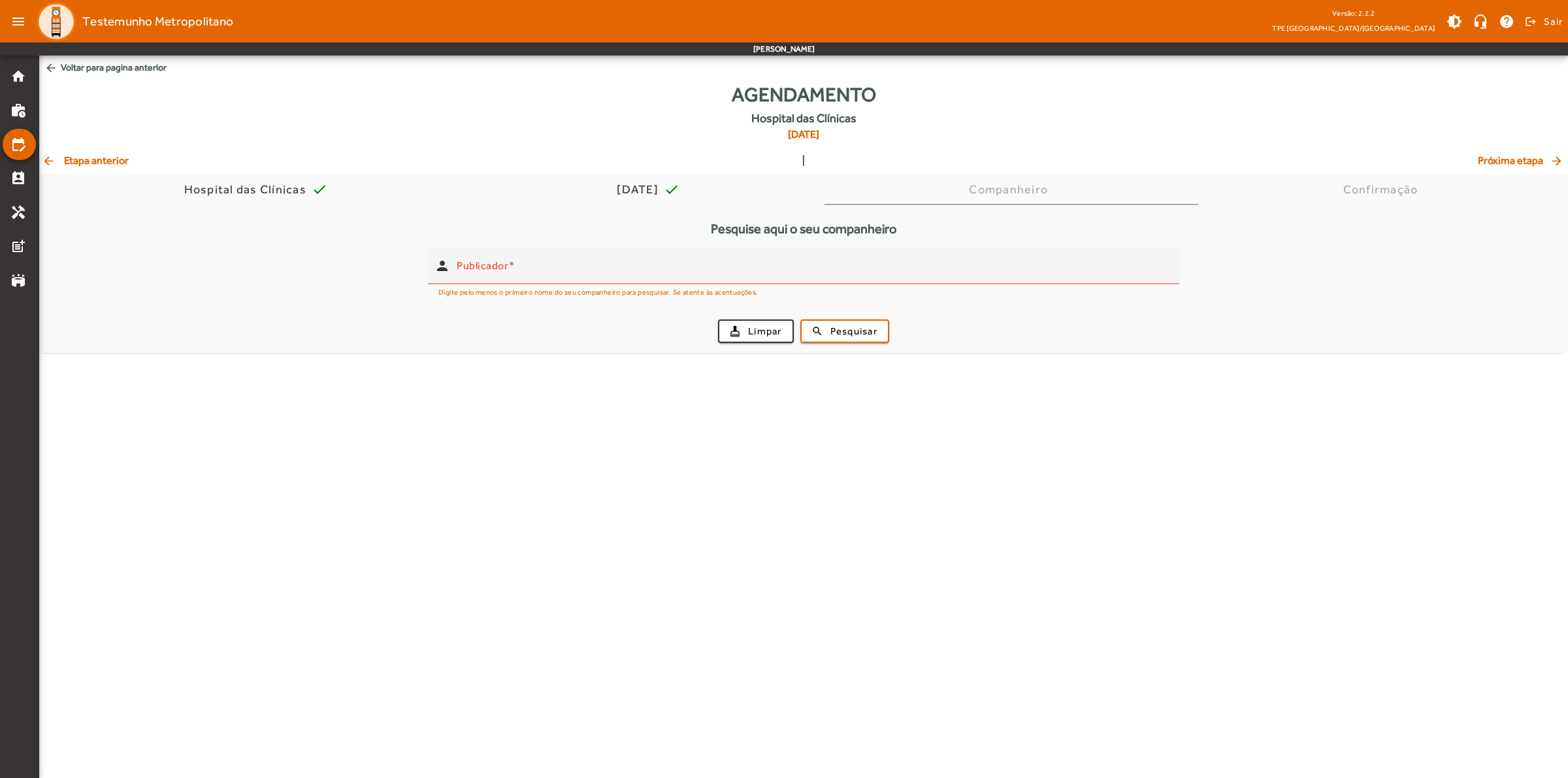
click at [67, 158] on span "arrow_back Etapa anterior" at bounding box center [85, 160] width 87 height 15
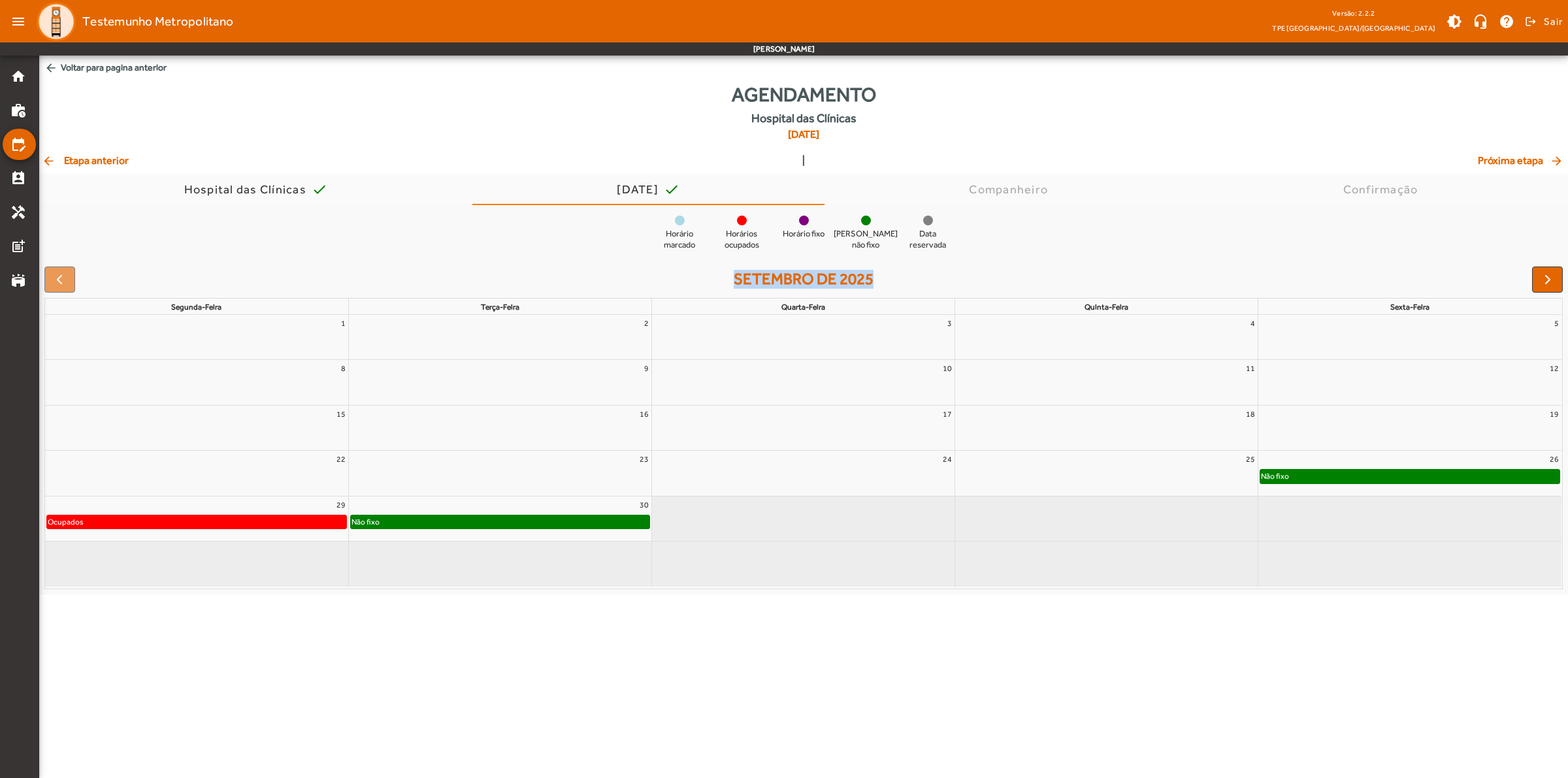
drag, startPoint x: 735, startPoint y: 284, endPoint x: 872, endPoint y: 282, distance: 137.0
click at [872, 282] on h2 "setembro de 2025" at bounding box center [803, 279] width 139 height 19
click at [1191, 282] on span "button" at bounding box center [1547, 279] width 15 height 15
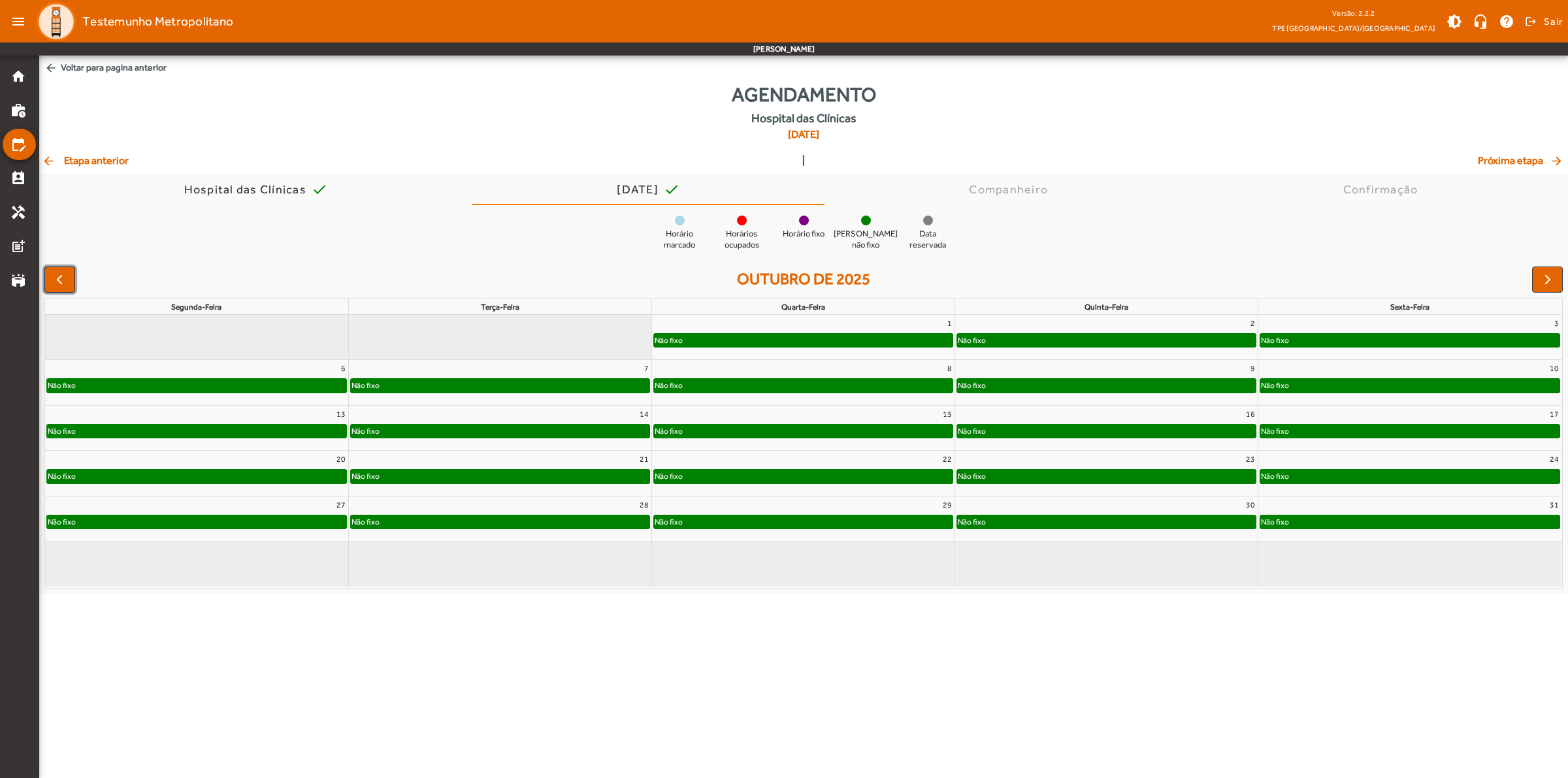
click at [60, 280] on span "button" at bounding box center [59, 279] width 15 height 15
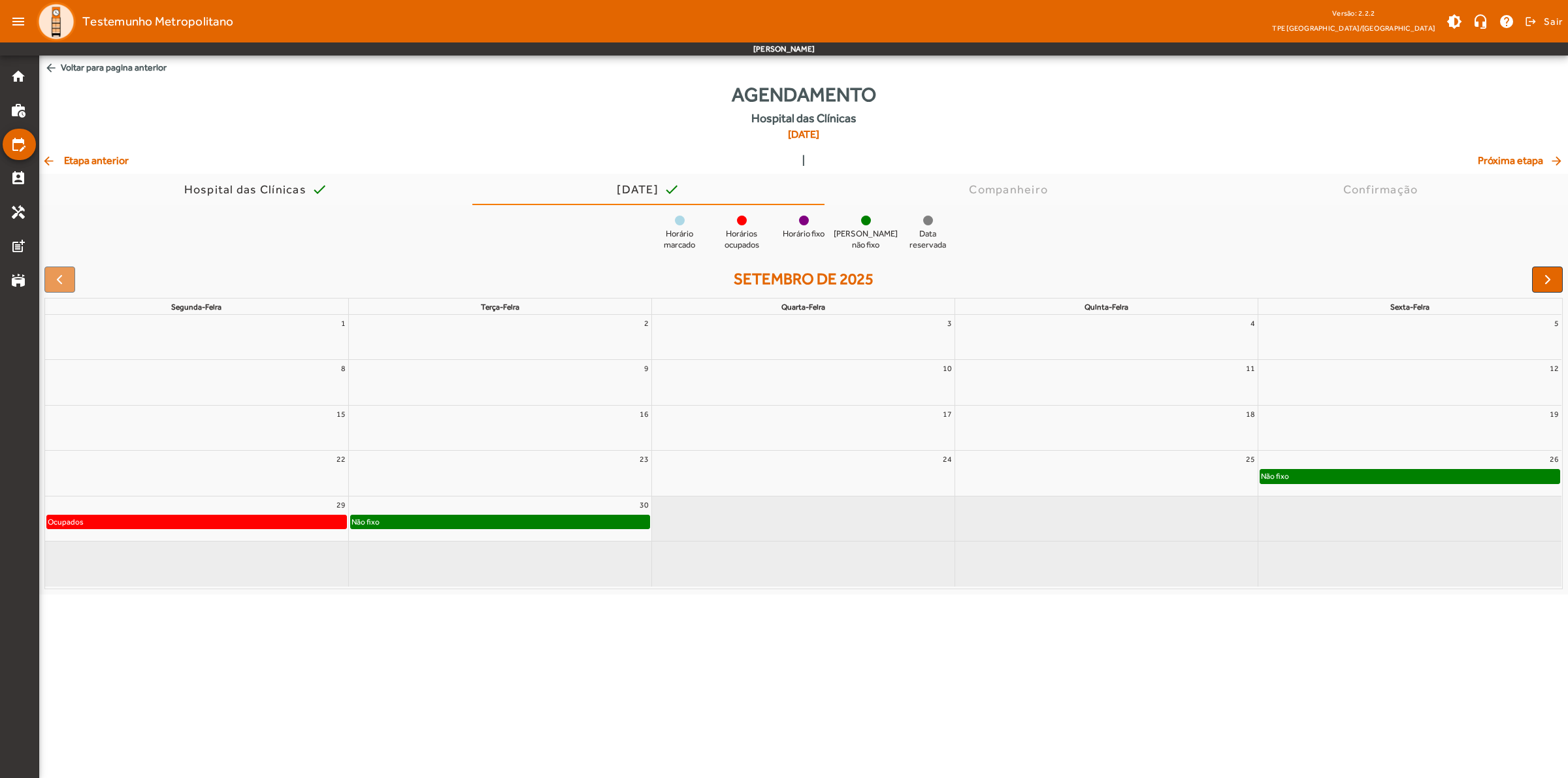
click at [89, 158] on span "arrow_back Etapa anterior" at bounding box center [85, 160] width 87 height 15
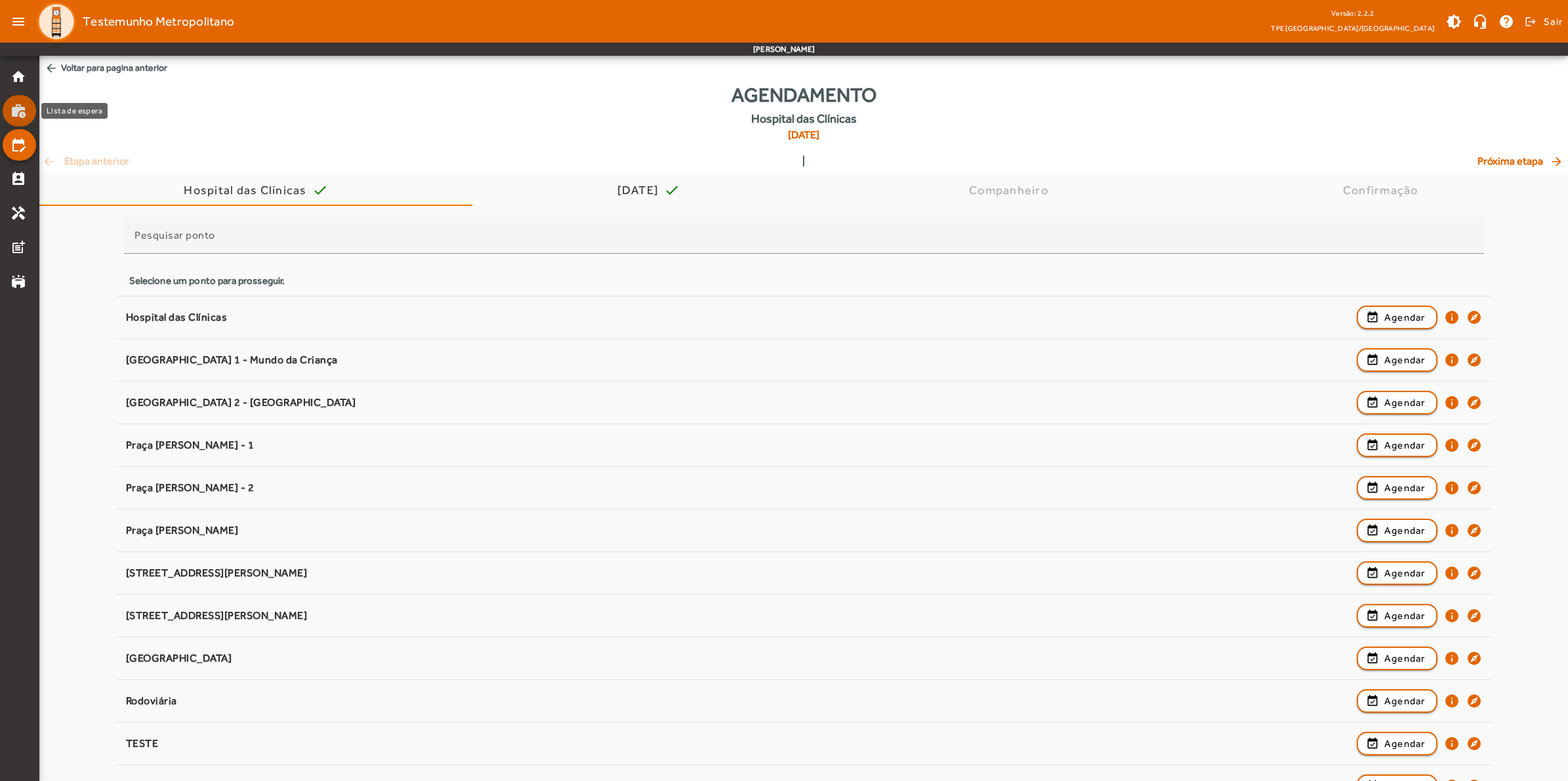
click at [14, 109] on mat-icon "work_history" at bounding box center [18, 110] width 15 height 15
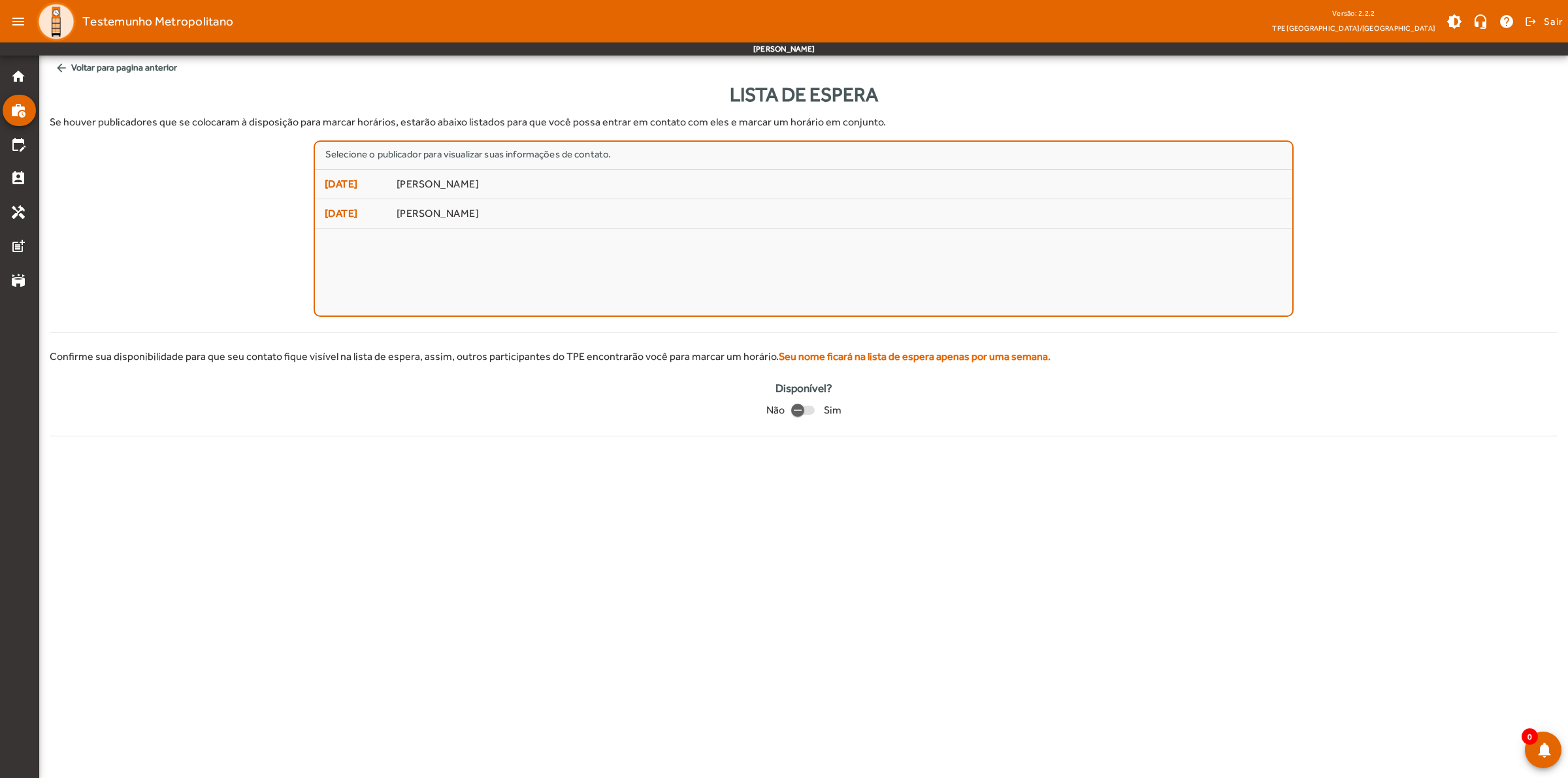
drag, startPoint x: 314, startPoint y: 152, endPoint x: 657, endPoint y: 153, distance: 343.0
click at [657, 153] on mat-list "Selecione o publicador para visualizar suas informações de contato. 26/09/2025 …" at bounding box center [803, 229] width 980 height 177
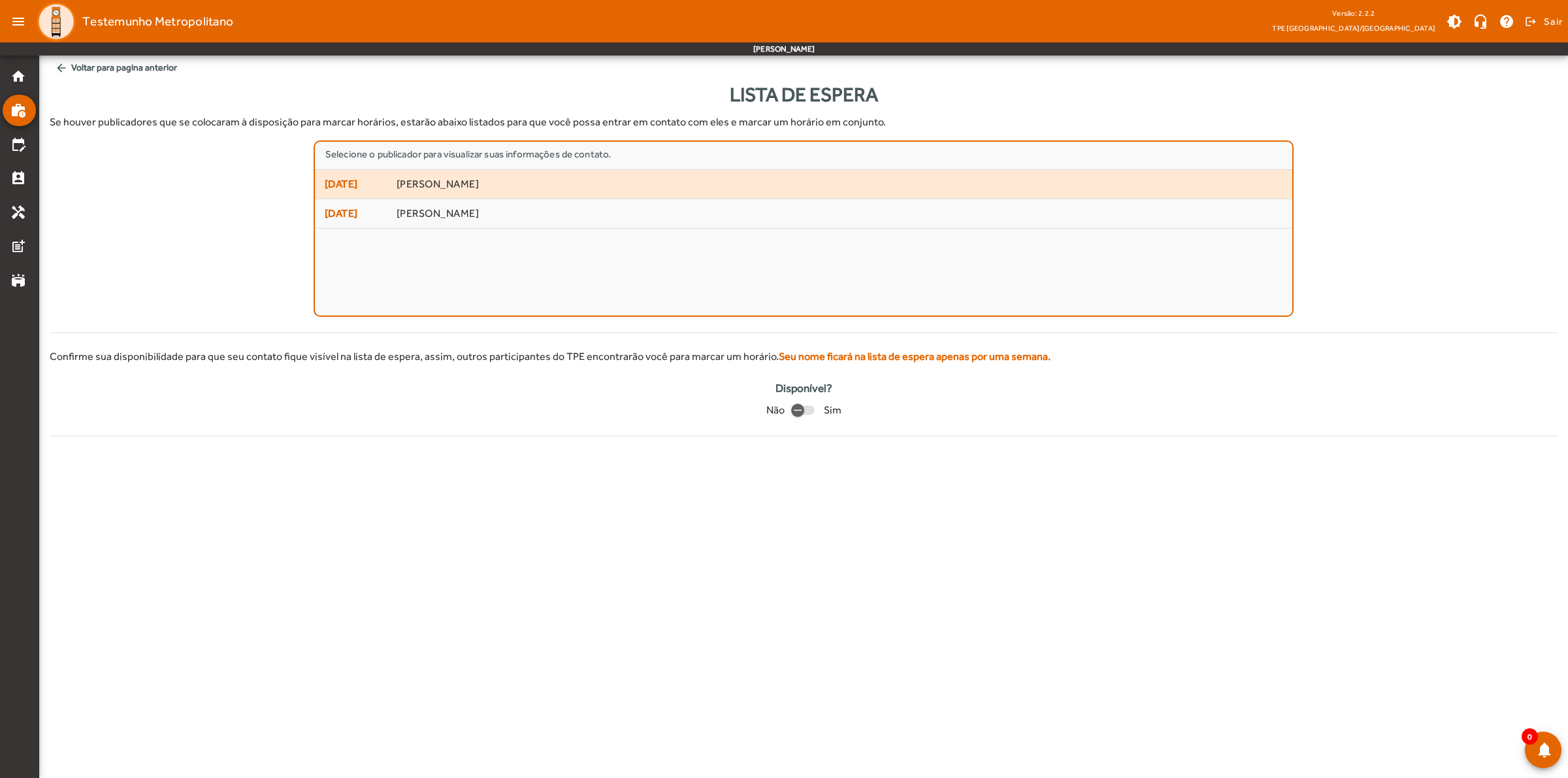
click at [424, 182] on span "Sandra Regina Ferreira Álvares" at bounding box center [839, 184] width 886 height 14
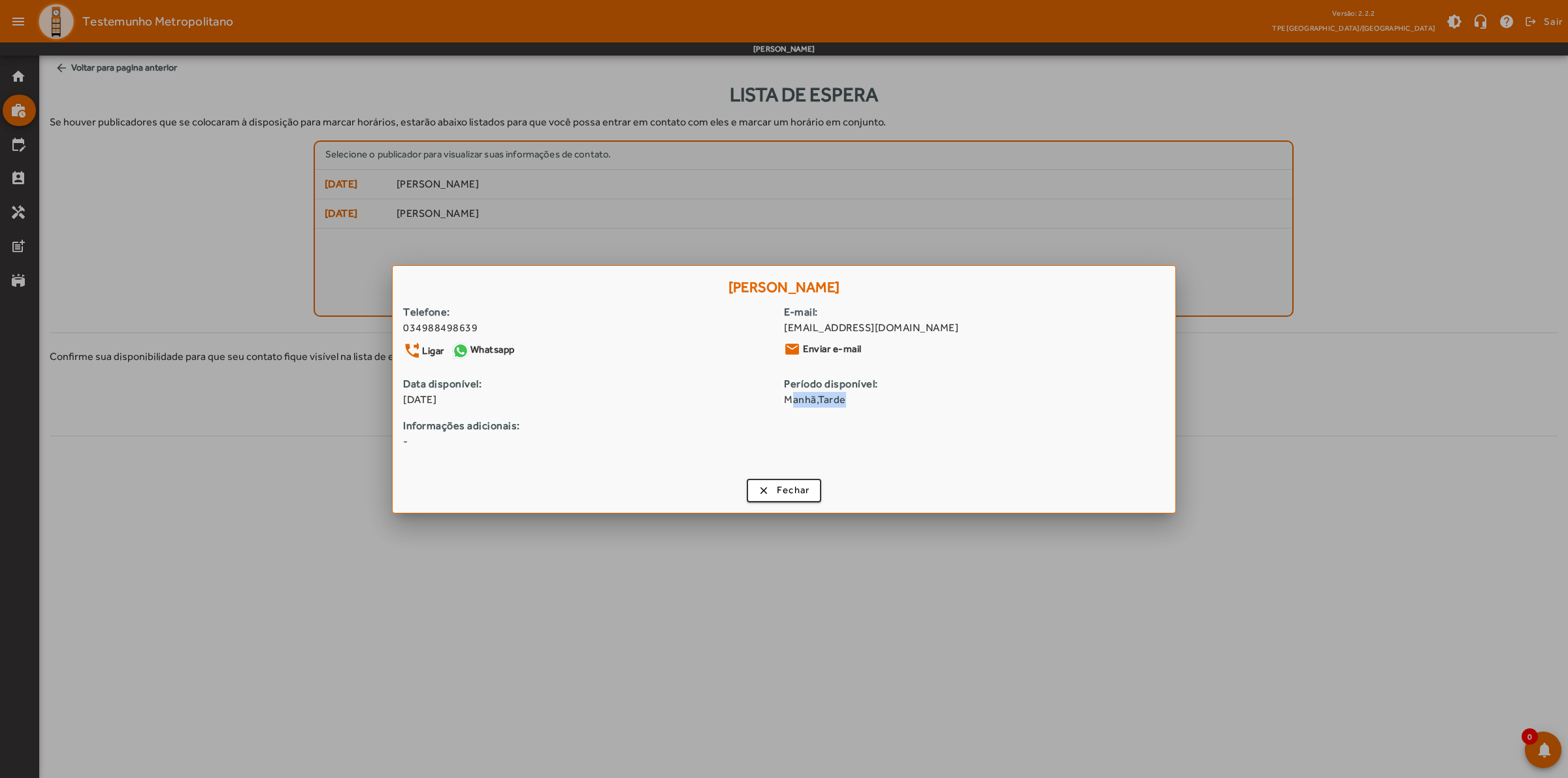
drag, startPoint x: 814, startPoint y: 399, endPoint x: 848, endPoint y: 399, distance: 34.0
click at [848, 399] on span "Manhã,Tarde" at bounding box center [974, 400] width 380 height 15
click at [836, 424] on strong "Informações adicionais:" at bounding box center [784, 425] width 762 height 15
drag, startPoint x: 784, startPoint y: 397, endPoint x: 853, endPoint y: 400, distance: 69.1
click at [853, 400] on span "Manhã,Tarde" at bounding box center [974, 400] width 380 height 15
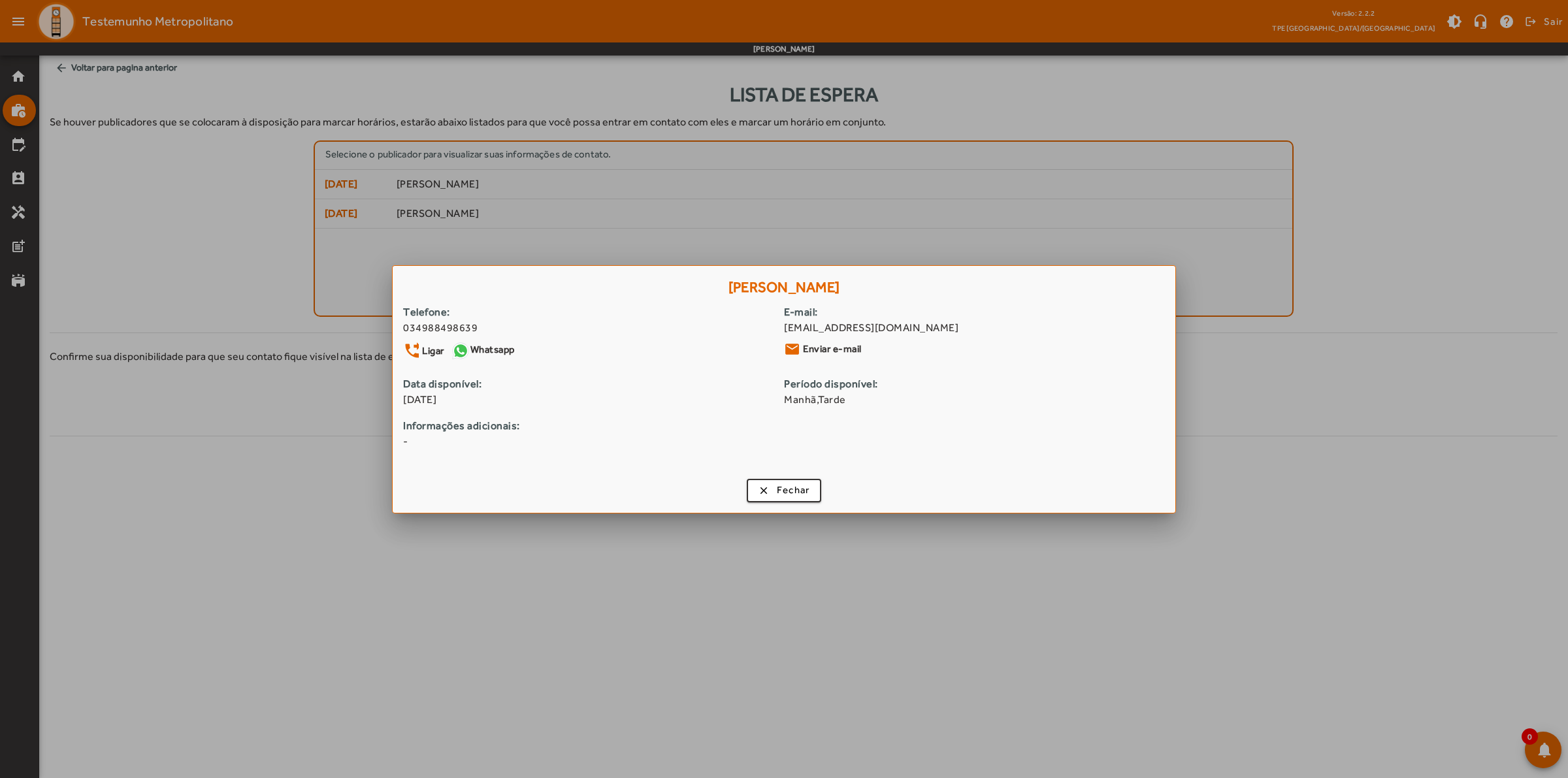
click at [853, 438] on span "-" at bounding box center [784, 441] width 762 height 15
drag, startPoint x: 403, startPoint y: 427, endPoint x: 540, endPoint y: 427, distance: 137.0
click at [540, 427] on strong "Informações adicionais:" at bounding box center [784, 425] width 762 height 15
drag, startPoint x: 750, startPoint y: 292, endPoint x: 922, endPoint y: 289, distance: 172.0
click at [922, 289] on h1 "Sandra Regina Ferreira Álvares" at bounding box center [784, 285] width 783 height 38
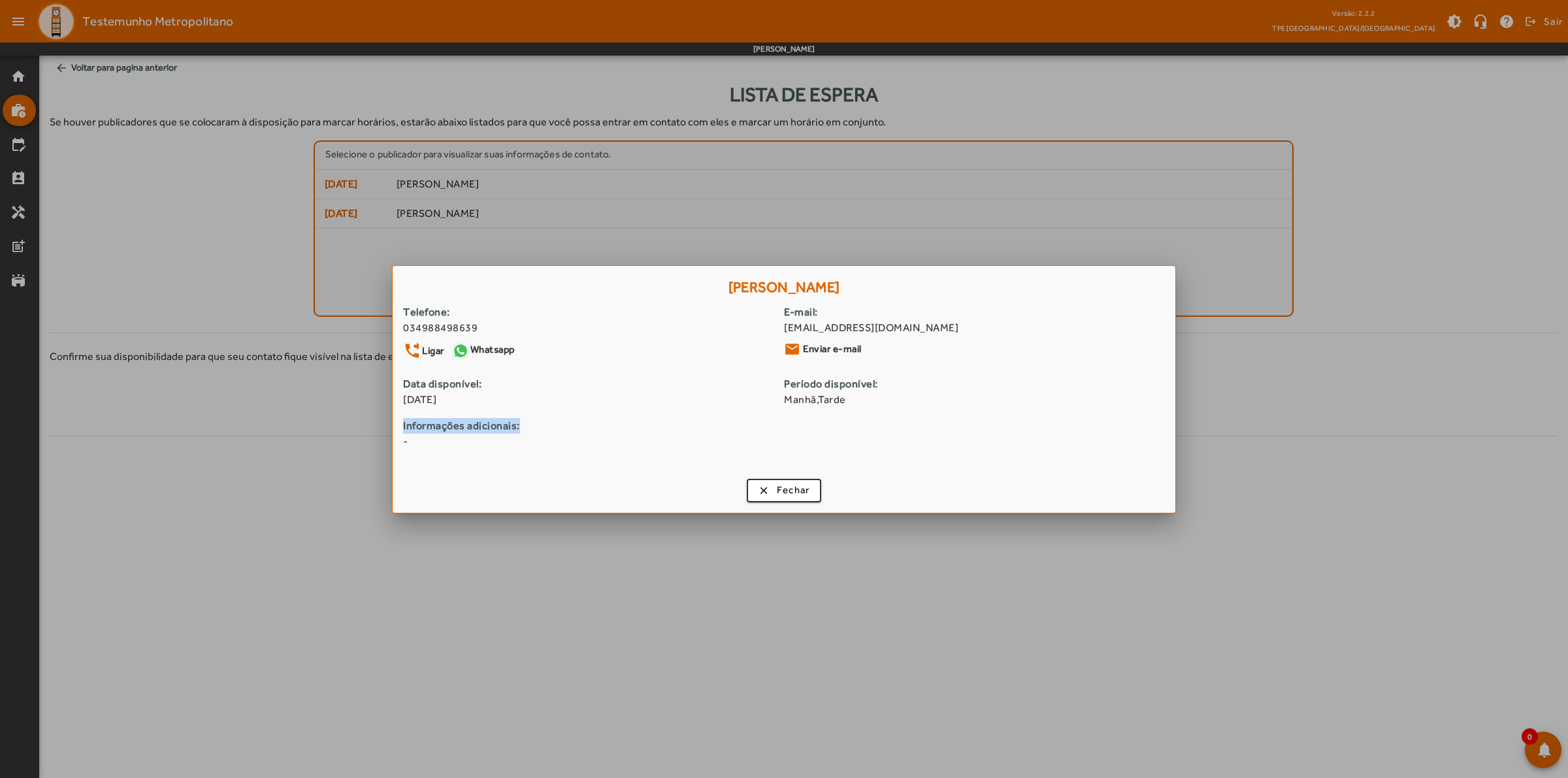
drag, startPoint x: 779, startPoint y: 389, endPoint x: 854, endPoint y: 405, distance: 76.7
click at [854, 405] on div "Telefone: 034988498639 phone_forwarded Ligar Whatsapp E-mail: welbertalvares@gm…" at bounding box center [784, 382] width 762 height 156
drag, startPoint x: 399, startPoint y: 423, endPoint x: 586, endPoint y: 424, distance: 187.0
click at [586, 424] on div "Telefone: 034988498639 phone_forwarded Ligar Whatsapp E-mail: welbertalvares@gm…" at bounding box center [784, 389] width 783 height 169
click at [789, 488] on span "Fechar" at bounding box center [793, 490] width 34 height 15
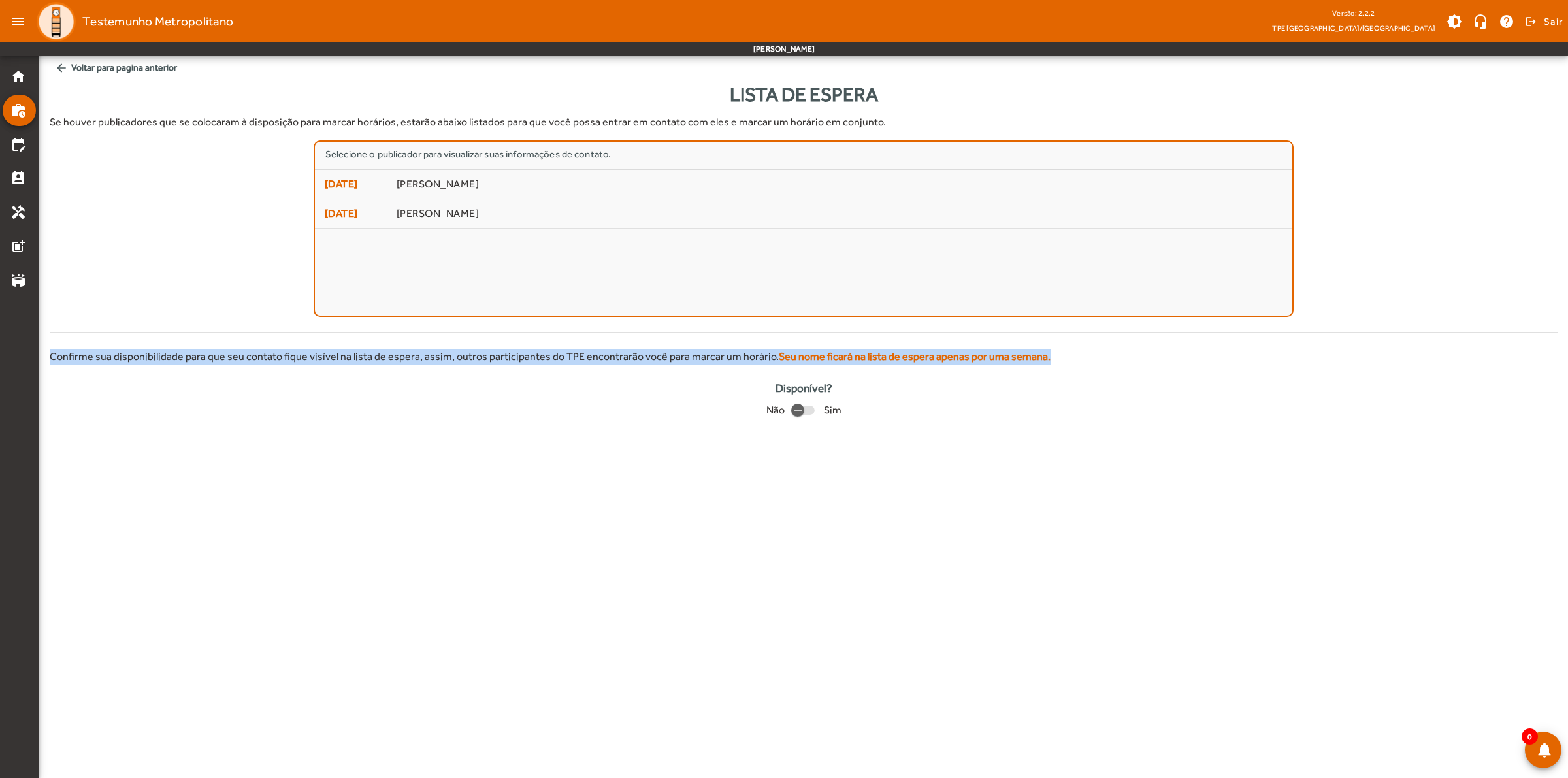
drag, startPoint x: 53, startPoint y: 356, endPoint x: 1068, endPoint y: 362, distance: 1015.0
click at [1068, 362] on div "Confirme sua disponibilidade para que seu contato fique visível na lista de esp…" at bounding box center [803, 356] width 1507 height 15
click at [20, 73] on mat-icon "home" at bounding box center [18, 76] width 15 height 15
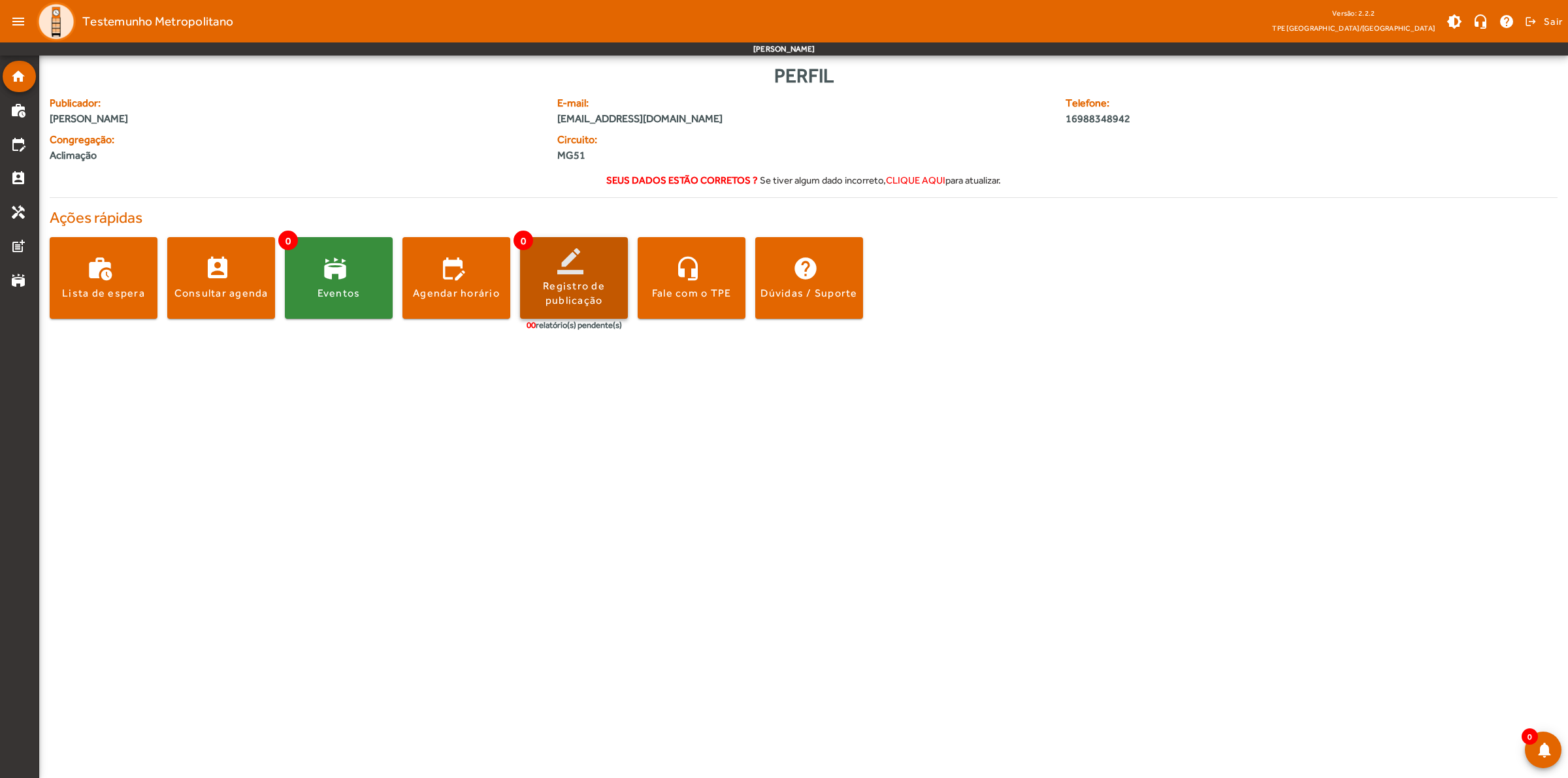
click at [570, 279] on div "Registro de publicação" at bounding box center [574, 294] width 108 height 29
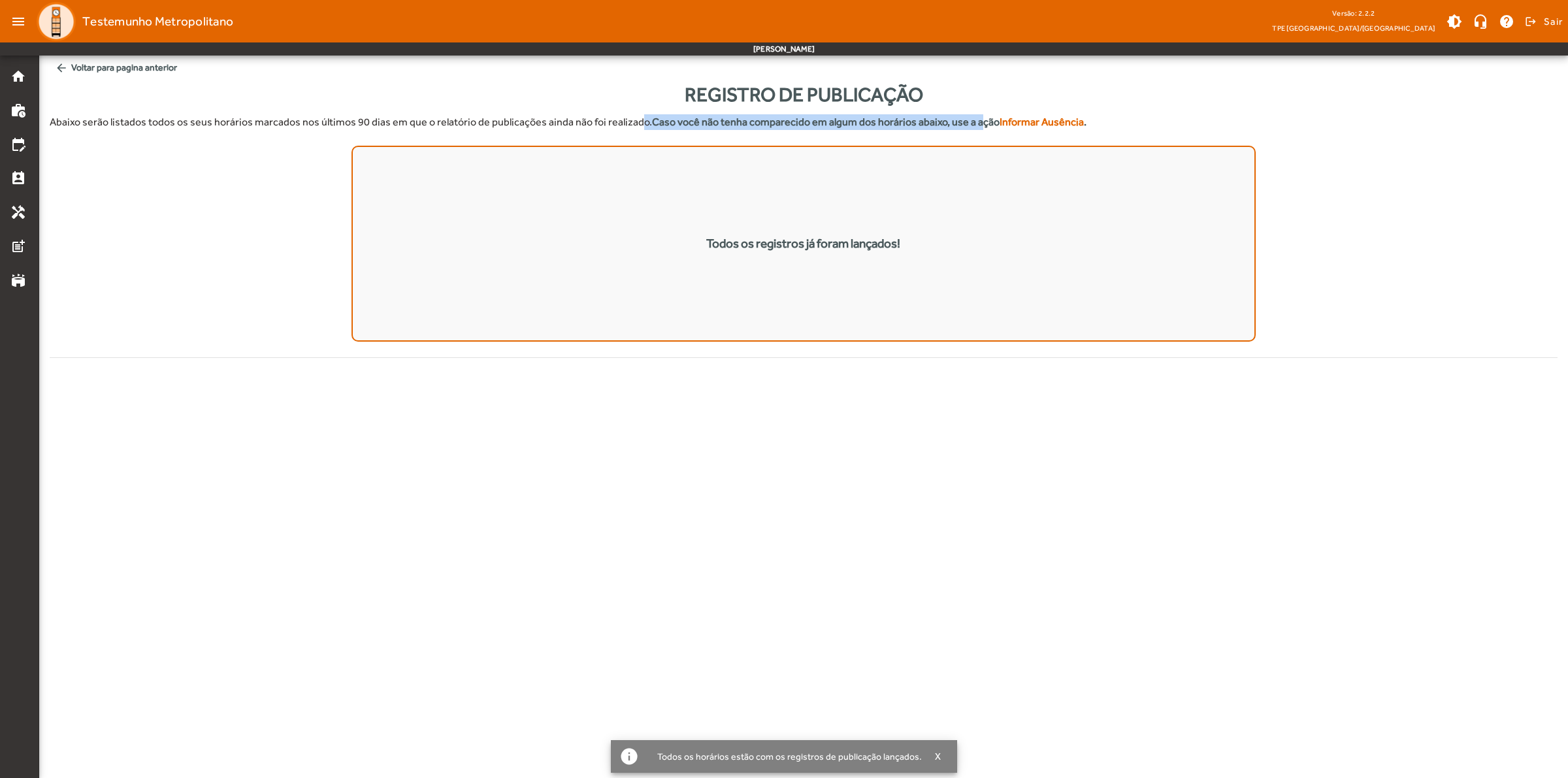
drag, startPoint x: 632, startPoint y: 121, endPoint x: 965, endPoint y: 122, distance: 333.0
click at [965, 122] on p "Abaixo serão listados todos os seus horários marcados nos últimos 90 dias em qu…" at bounding box center [803, 122] width 1507 height 15
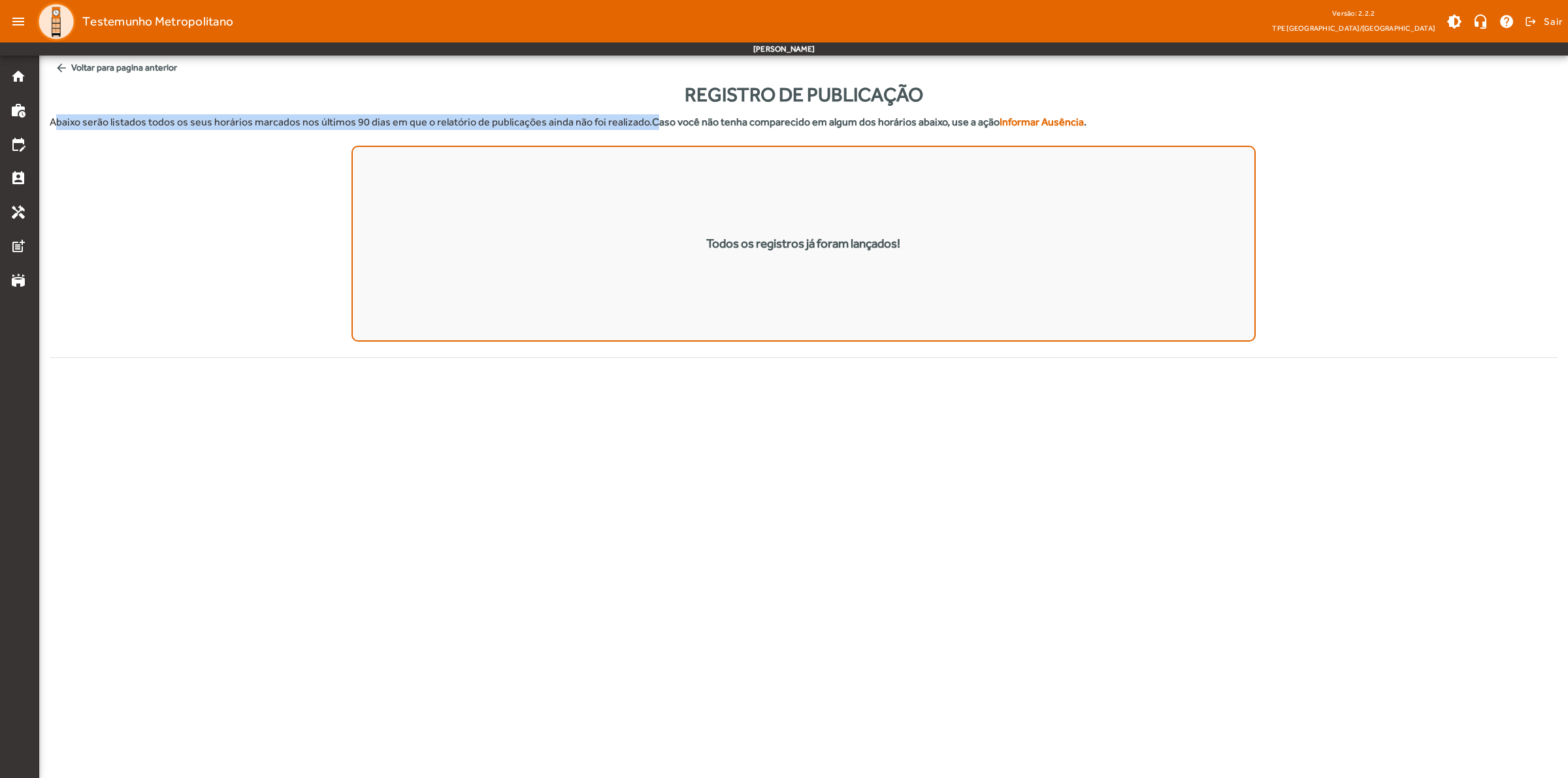
drag, startPoint x: 53, startPoint y: 123, endPoint x: 647, endPoint y: 124, distance: 594.0
click at [647, 124] on p "Abaixo serão listados todos os seus horários marcados nos últimos 90 dias em qu…" at bounding box center [803, 122] width 1507 height 15
click at [18, 22] on mat-icon "menu" at bounding box center [18, 22] width 26 height 26
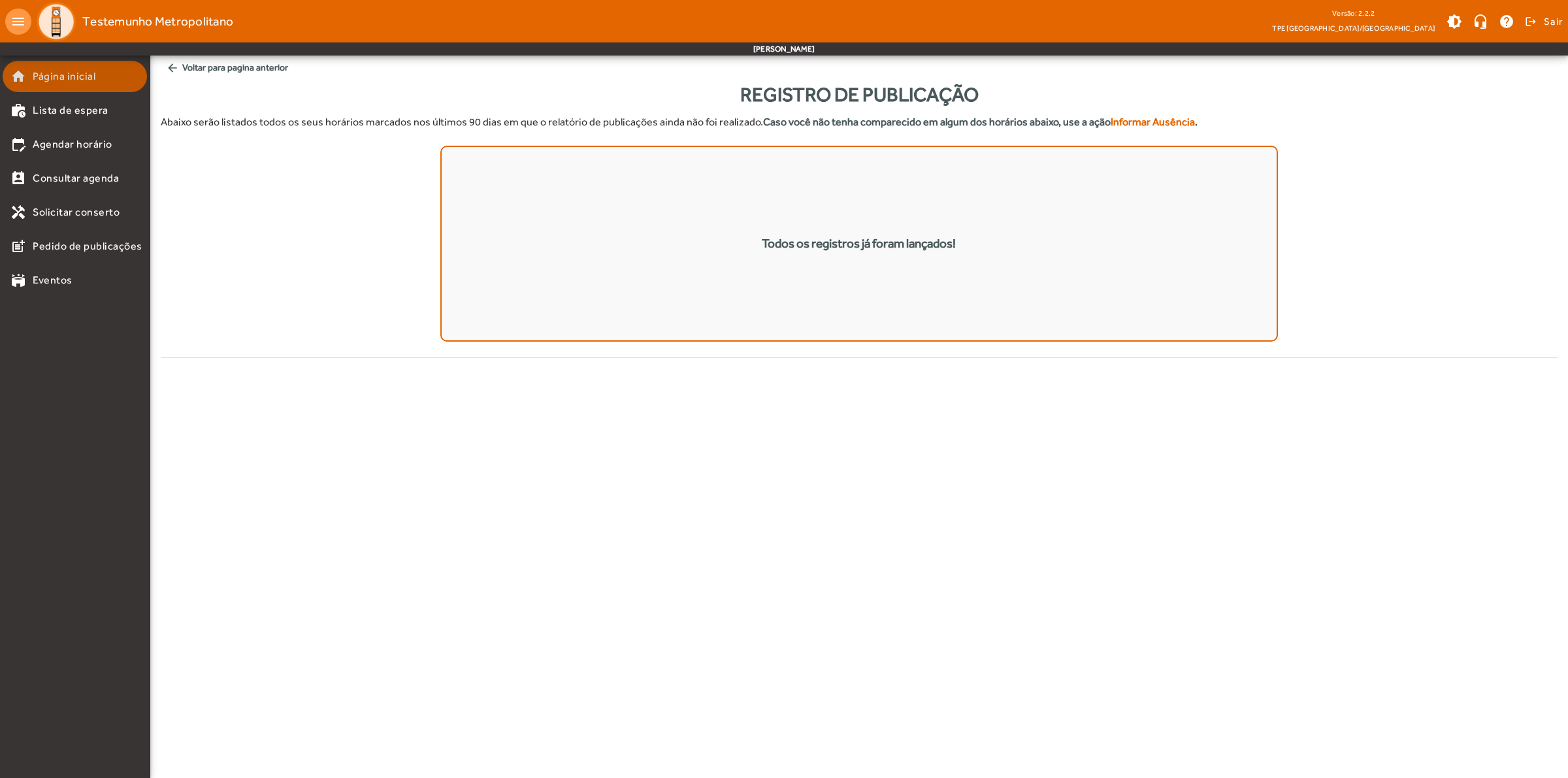
click at [45, 76] on span "Página inicial" at bounding box center [64, 76] width 63 height 15
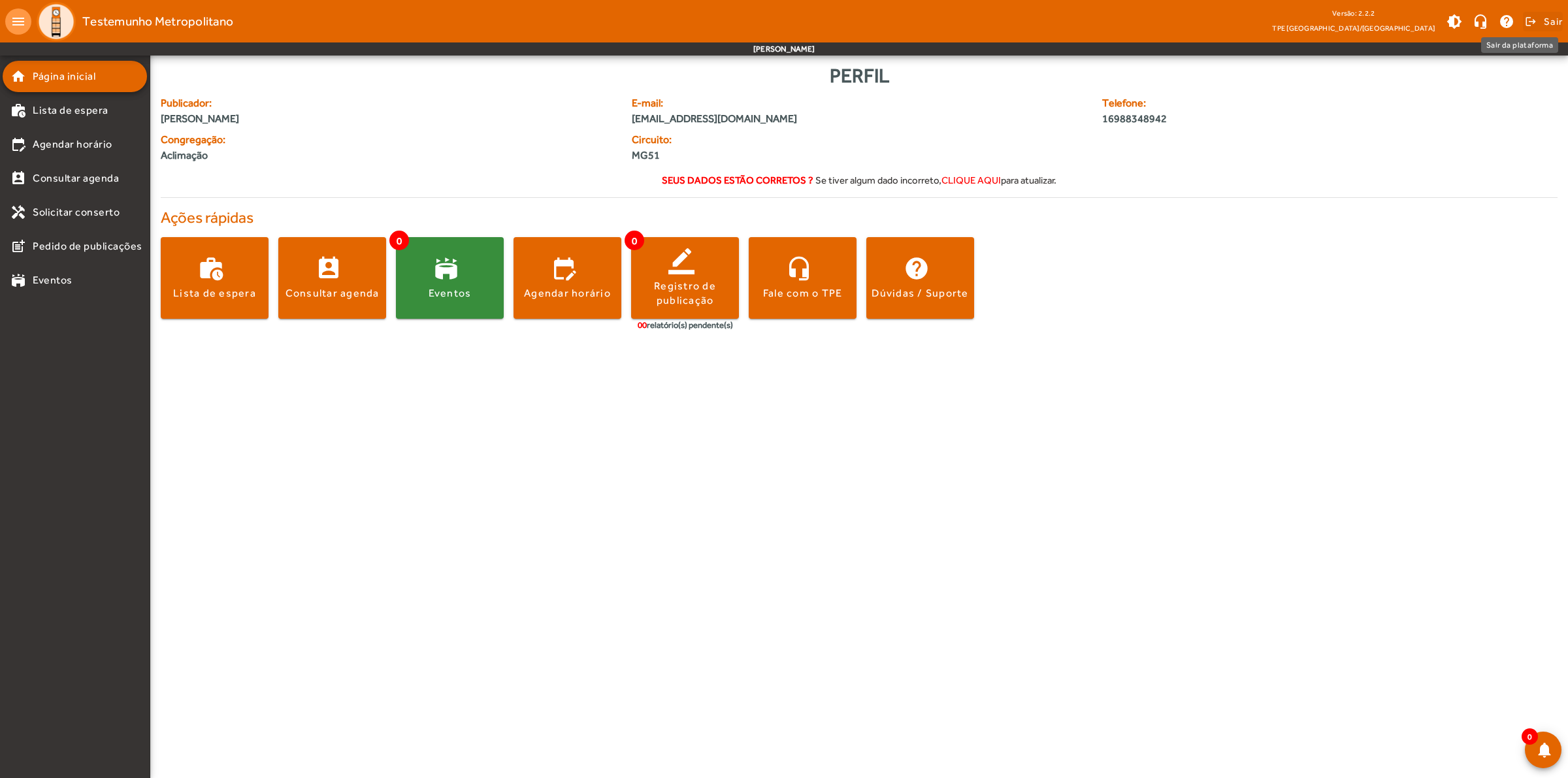
click at [1191, 21] on span "Sair" at bounding box center [1553, 21] width 19 height 21
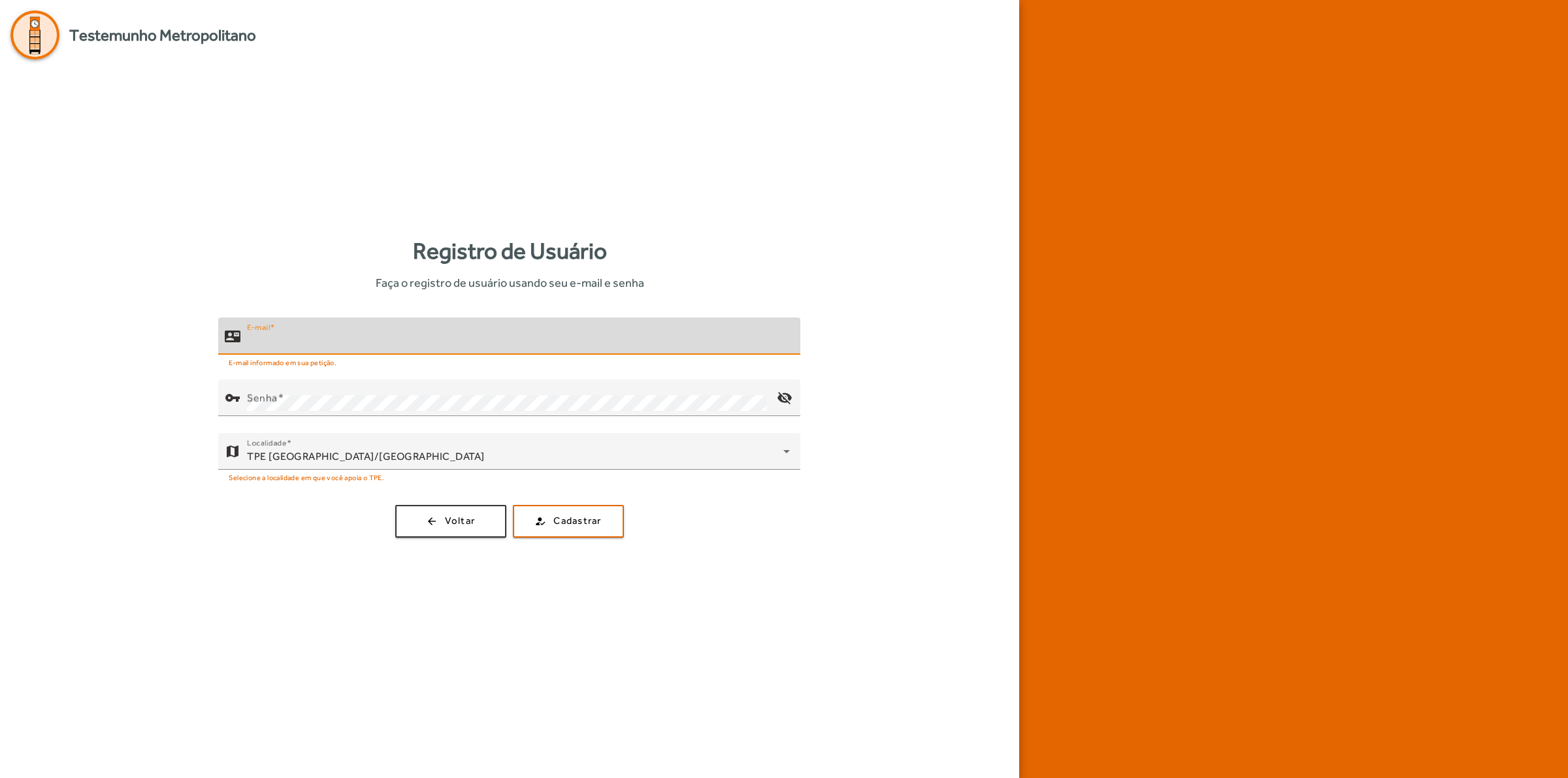
click at [337, 342] on input "E-mail" at bounding box center [518, 341] width 543 height 15
